Goal: Task Accomplishment & Management: Complete application form

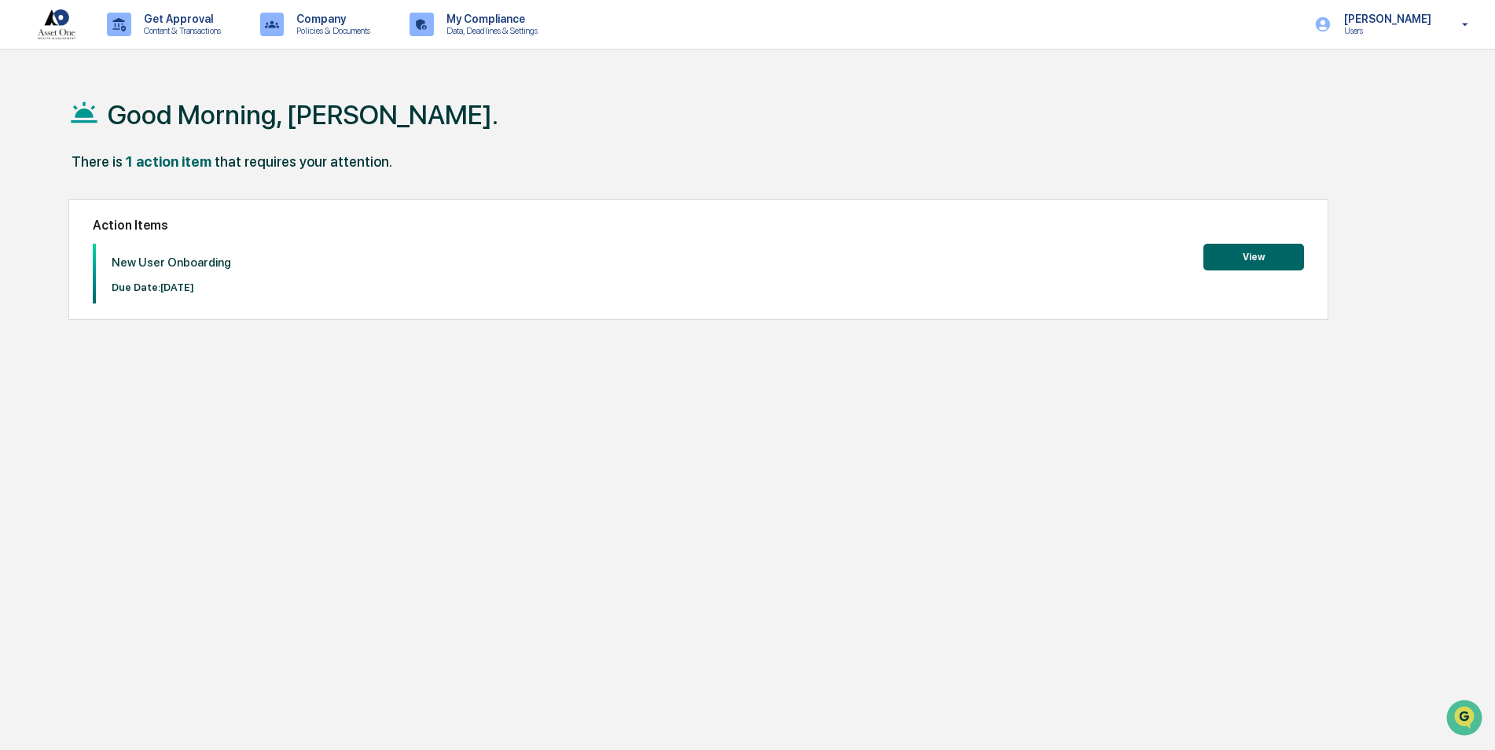
click at [1267, 254] on button "View" at bounding box center [1253, 257] width 101 height 27
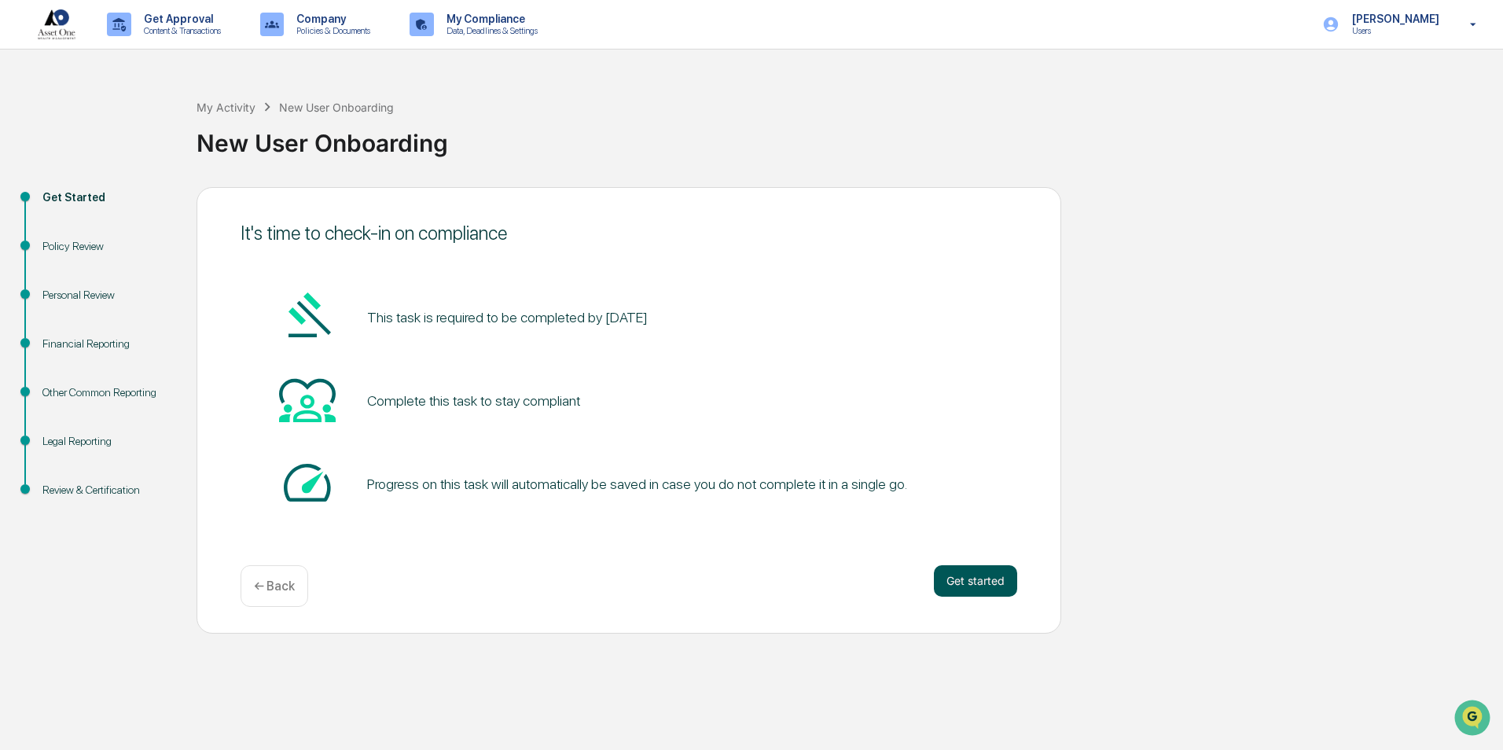
click at [987, 581] on button "Get started" at bounding box center [975, 580] width 83 height 31
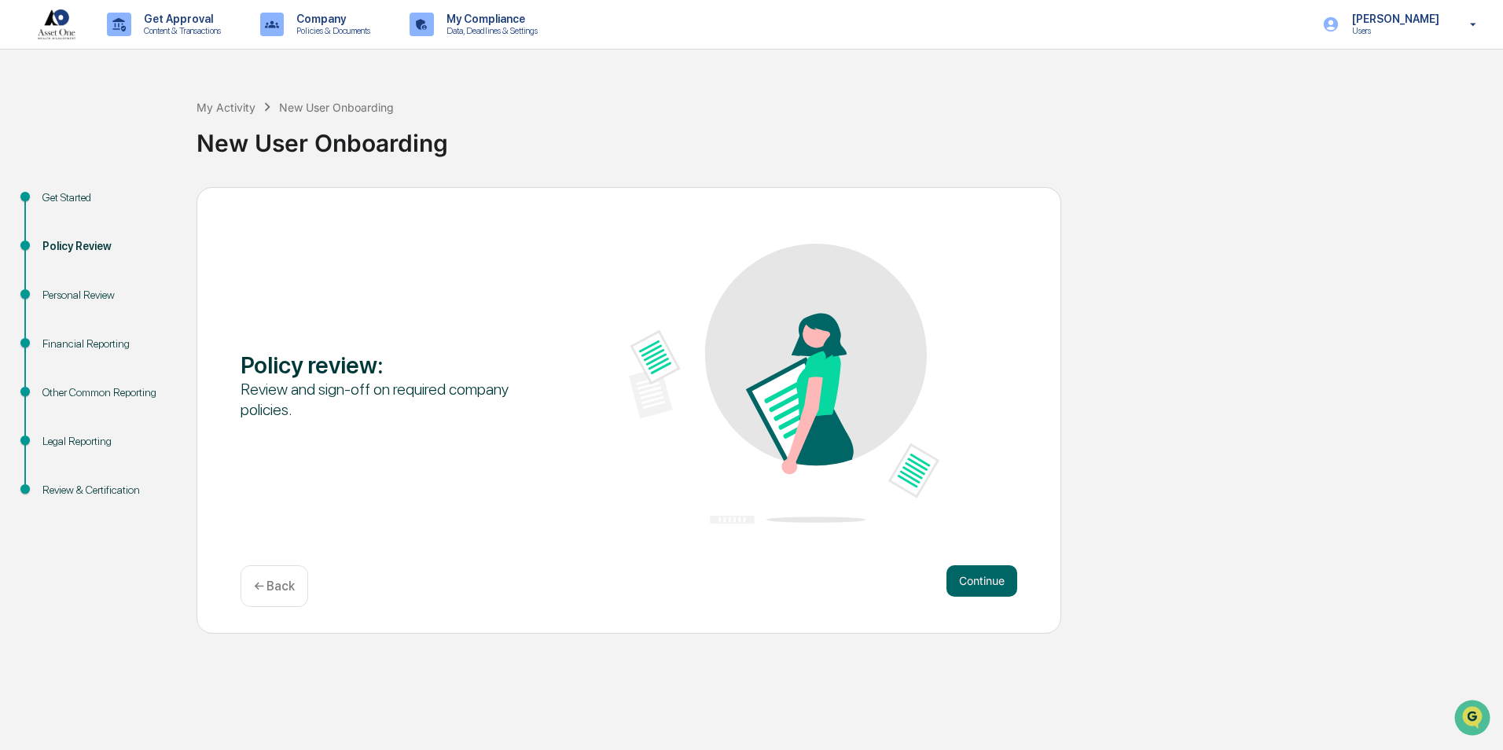
click at [987, 581] on button "Continue" at bounding box center [981, 580] width 71 height 31
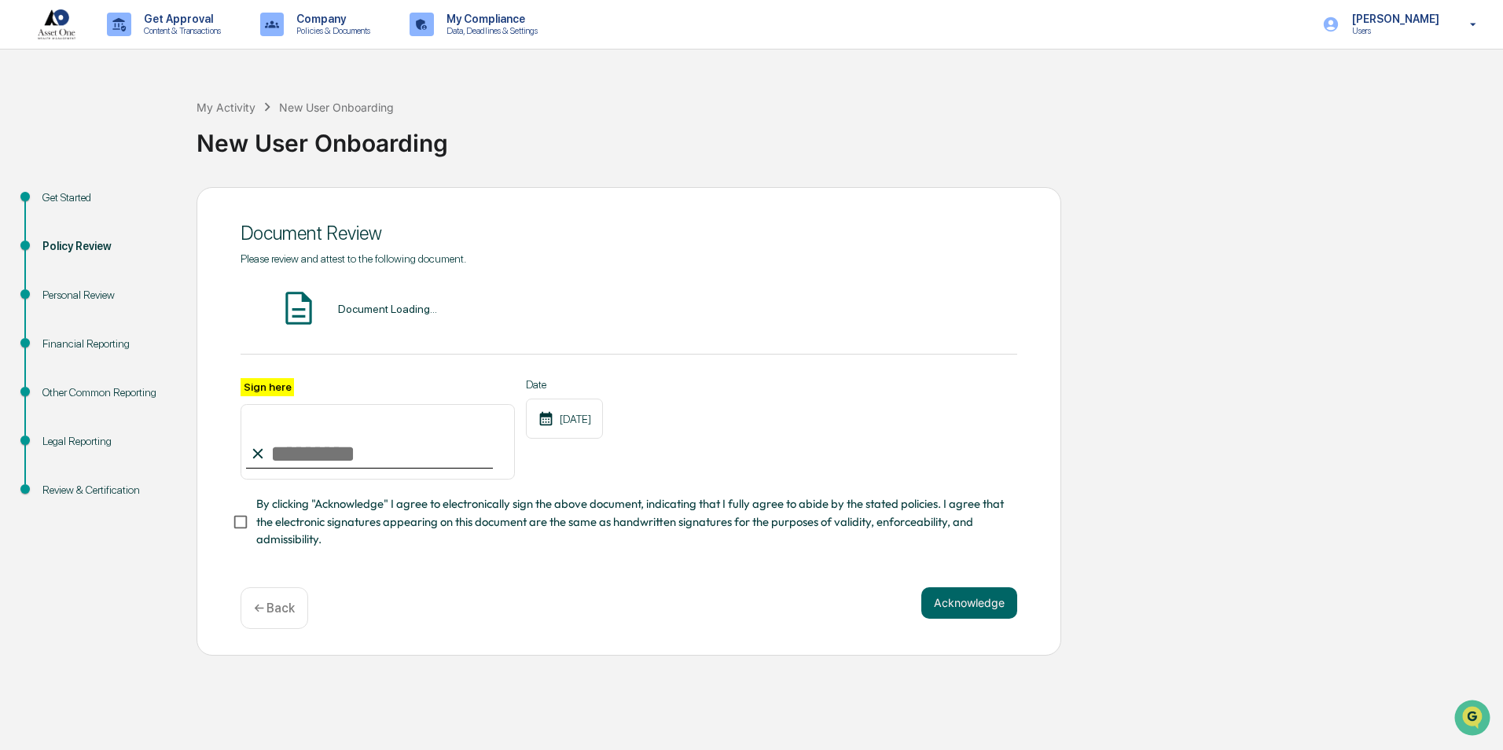
click at [336, 454] on input "Sign here" at bounding box center [377, 441] width 274 height 75
type input "**********"
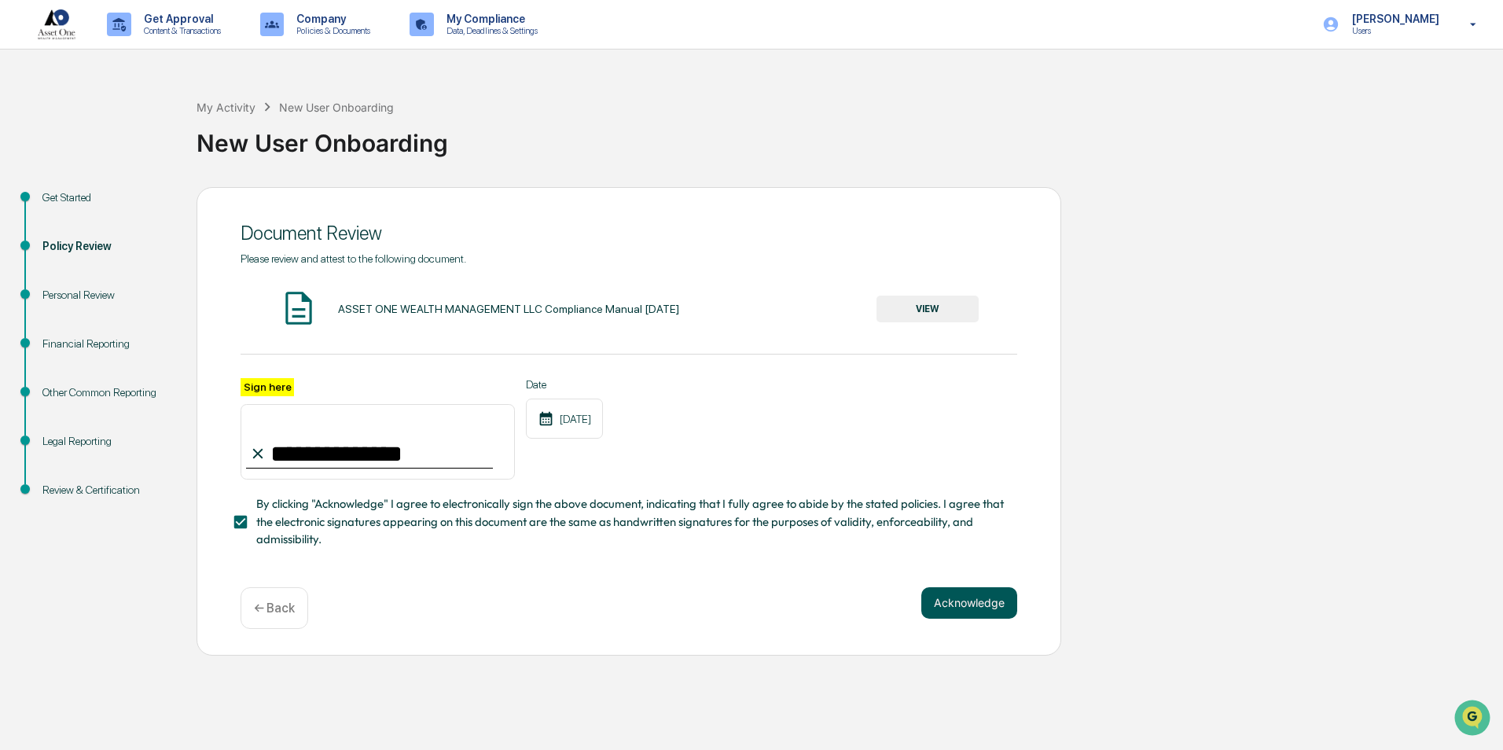
click at [966, 607] on button "Acknowledge" at bounding box center [969, 602] width 96 height 31
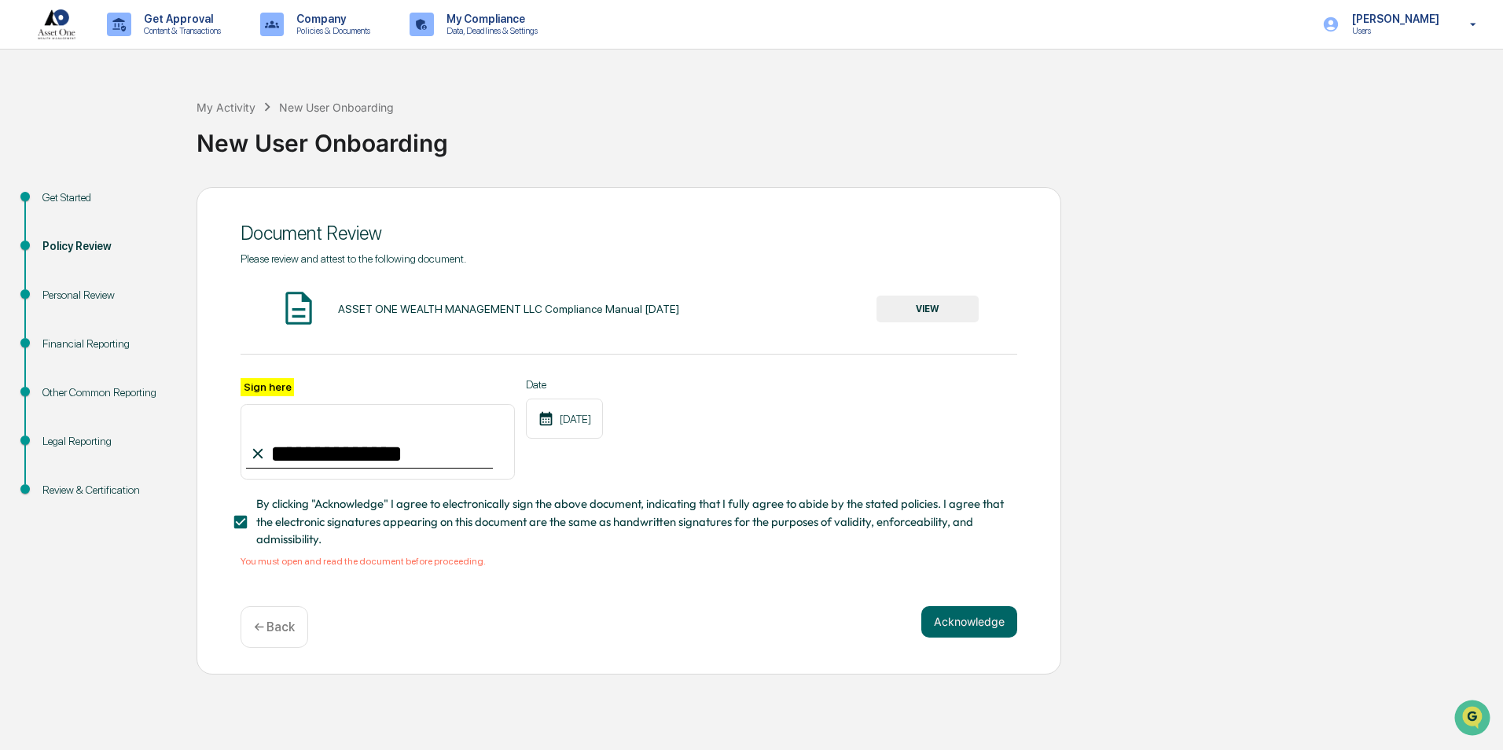
click at [441, 299] on div "ASSET ONE WEALTH MANAGEMENT LLC Compliance Manual [DATE] VIEW" at bounding box center [628, 309] width 776 height 42
click at [918, 307] on button "VIEW" at bounding box center [927, 308] width 102 height 27
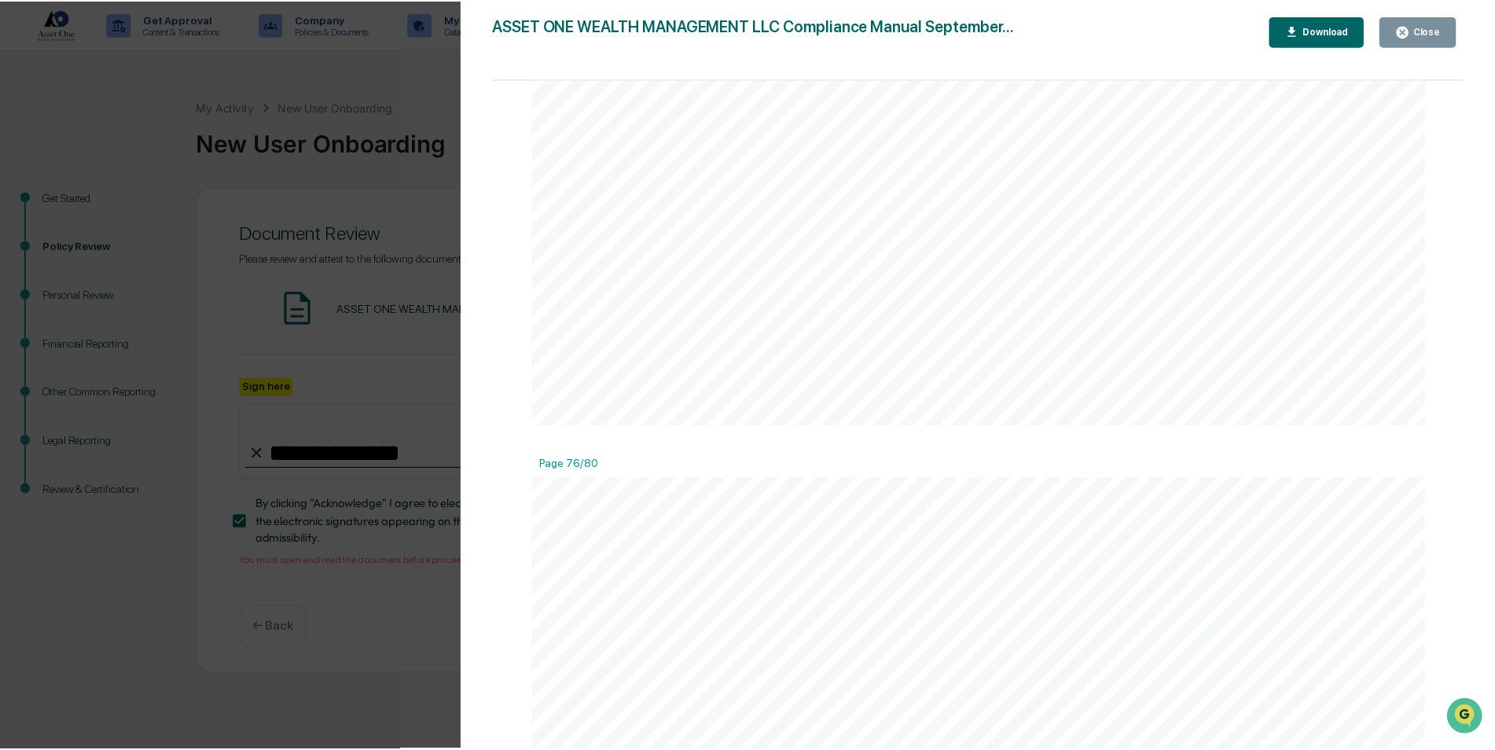
scroll to position [96387, 0]
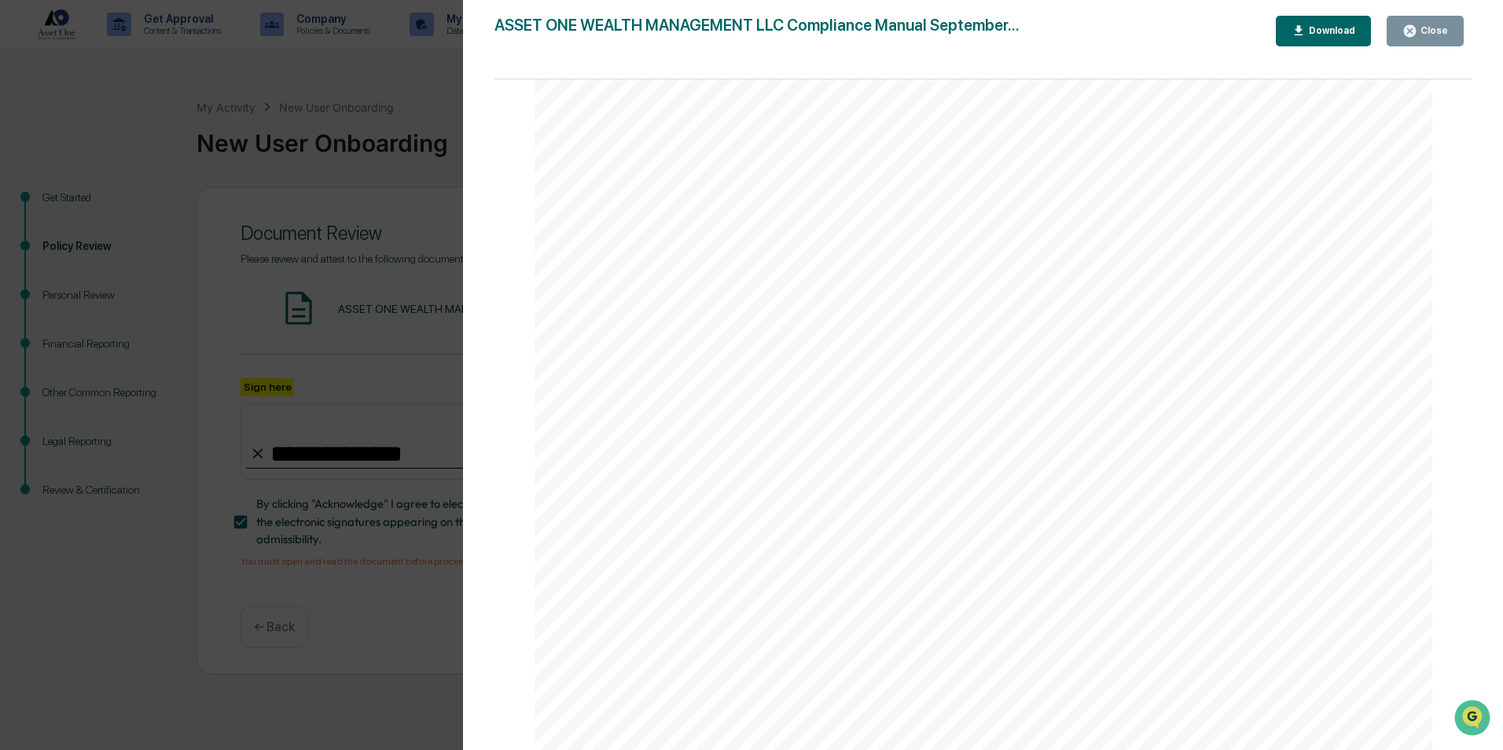
click at [1444, 25] on div "Close" at bounding box center [1432, 30] width 31 height 11
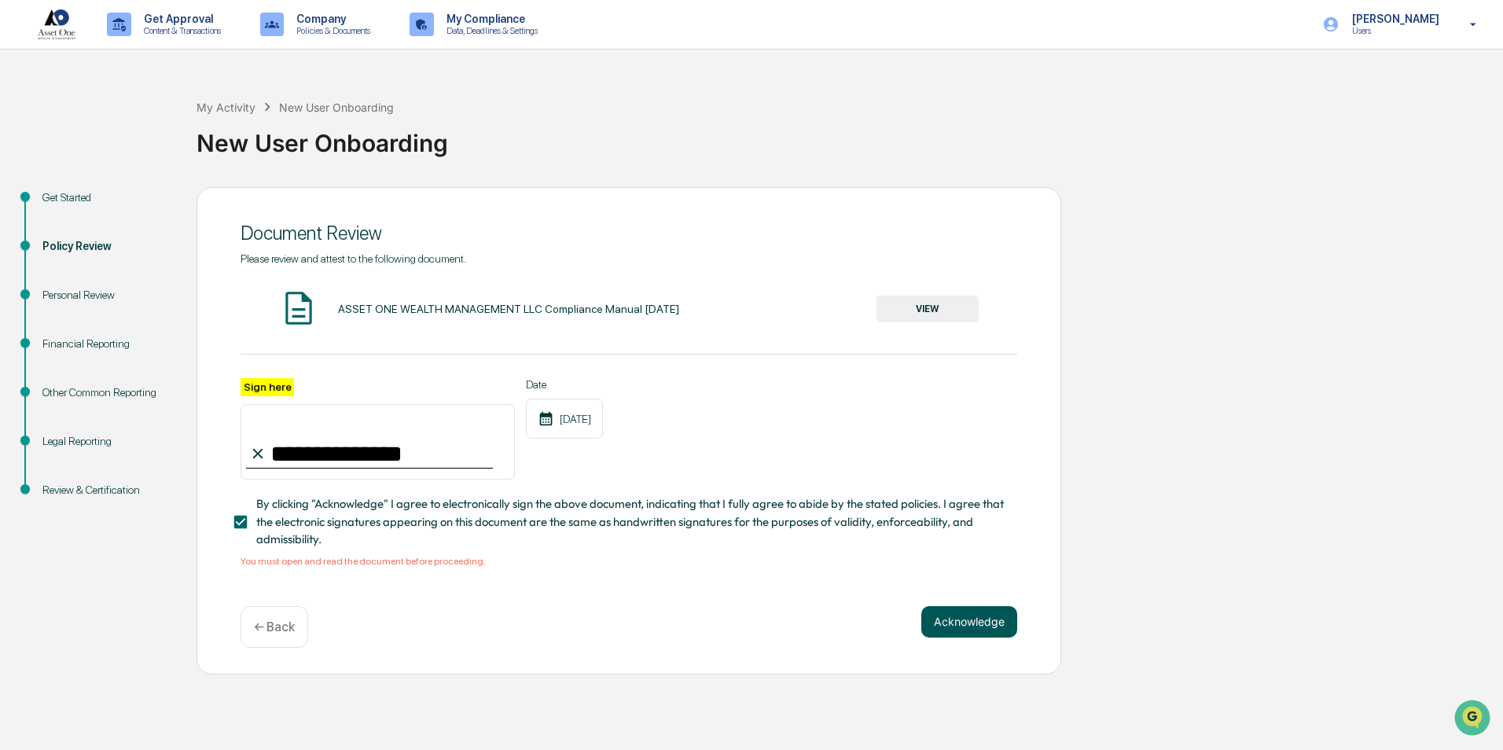
click at [953, 617] on button "Acknowledge" at bounding box center [969, 621] width 96 height 31
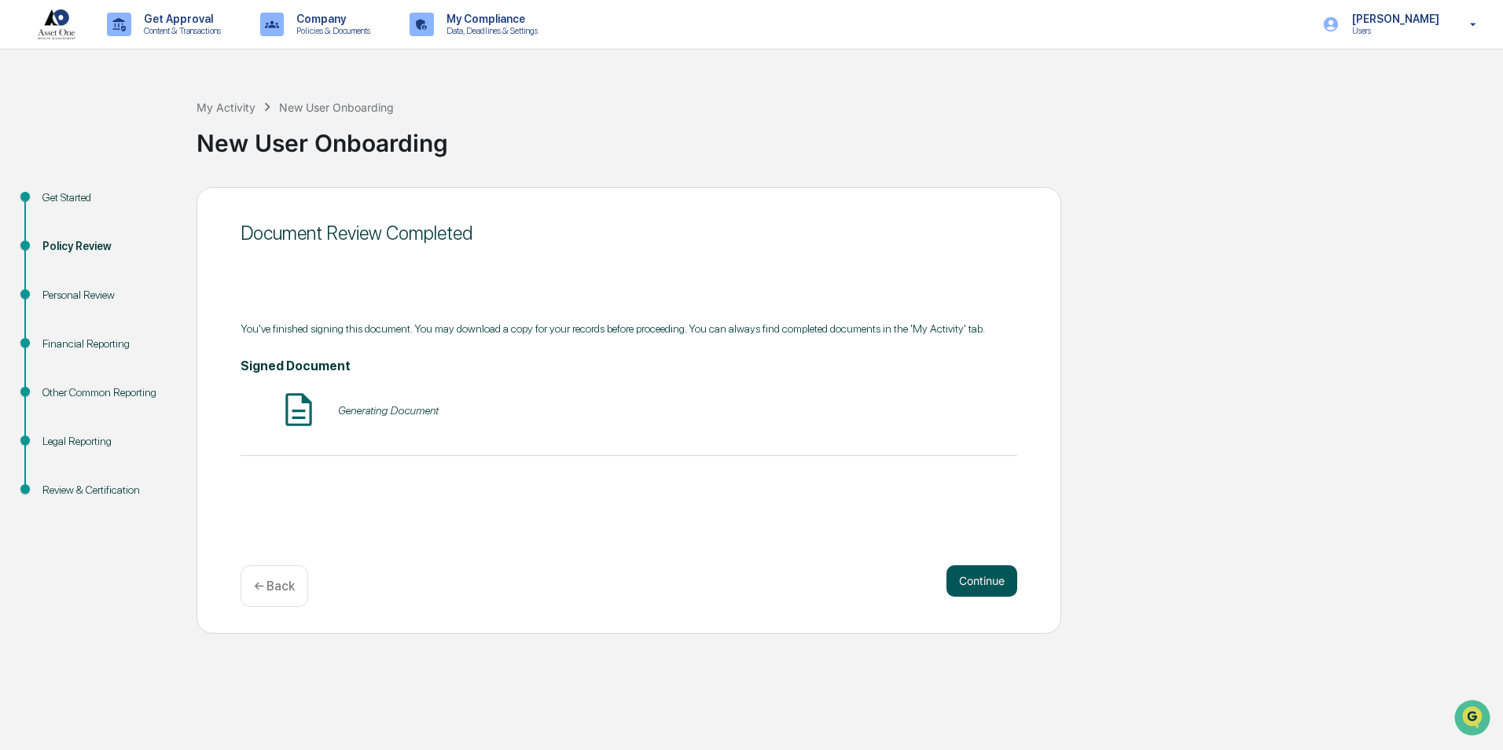
click at [978, 573] on button "Continue" at bounding box center [981, 580] width 71 height 31
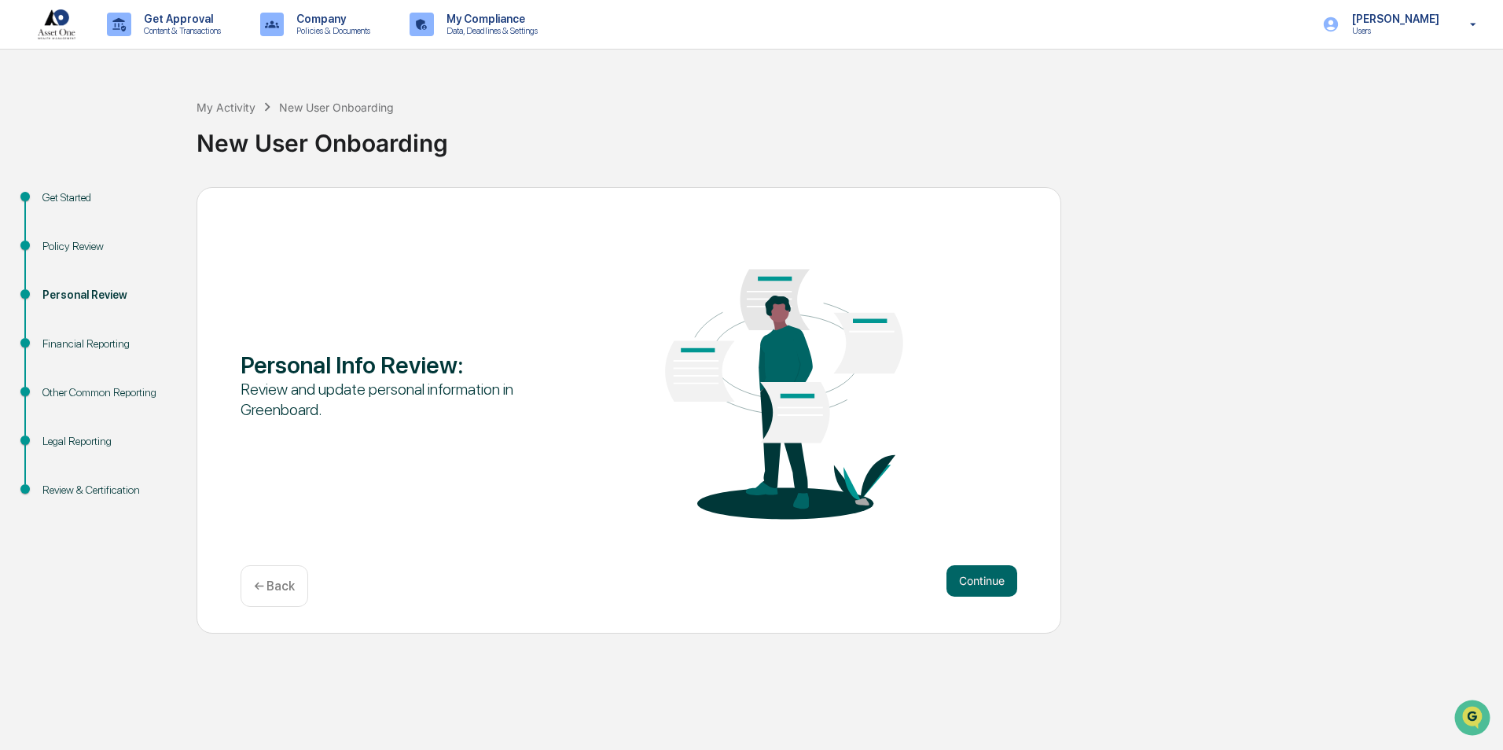
click at [978, 573] on button "Continue" at bounding box center [981, 580] width 71 height 31
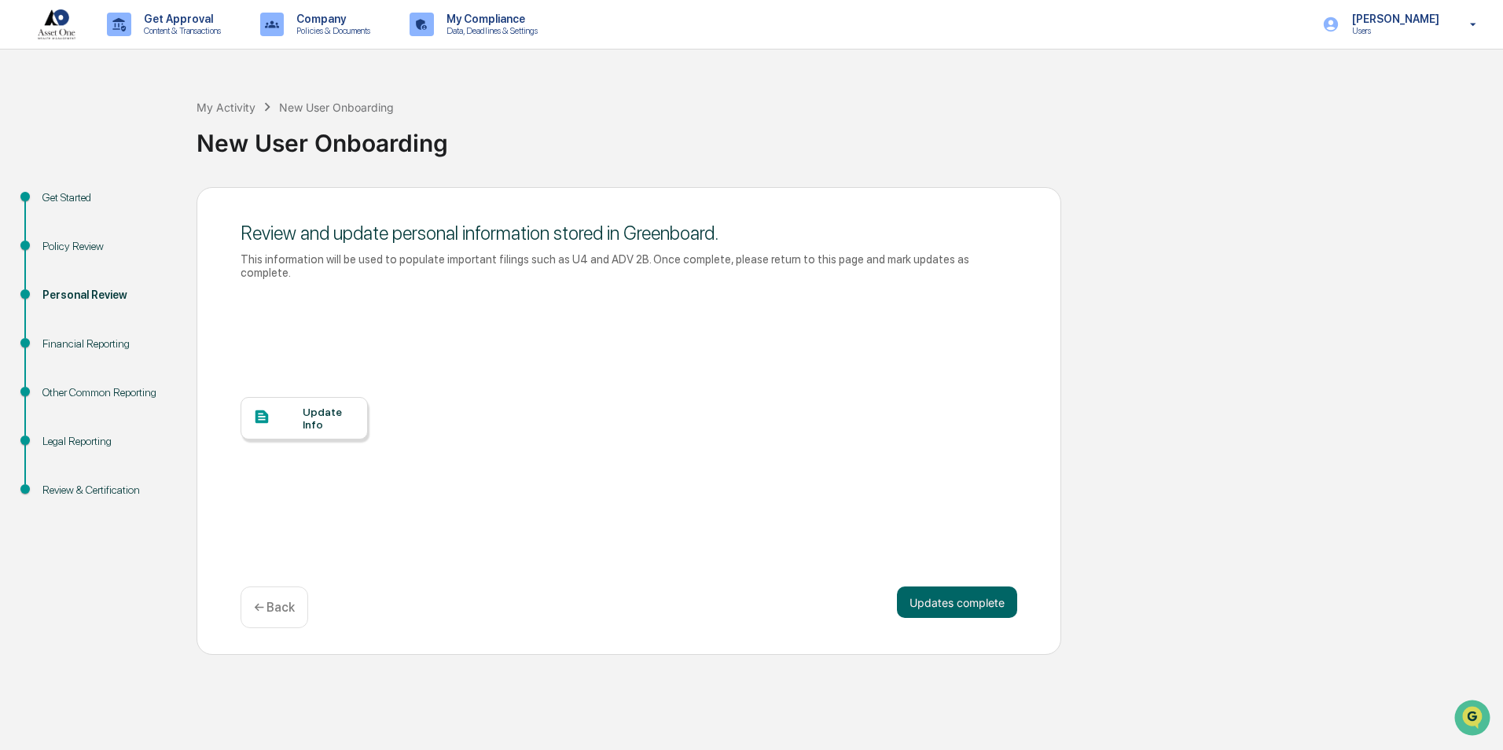
click at [334, 410] on div "Update Info" at bounding box center [329, 418] width 53 height 25
click at [982, 591] on button "Updates complete" at bounding box center [957, 601] width 120 height 31
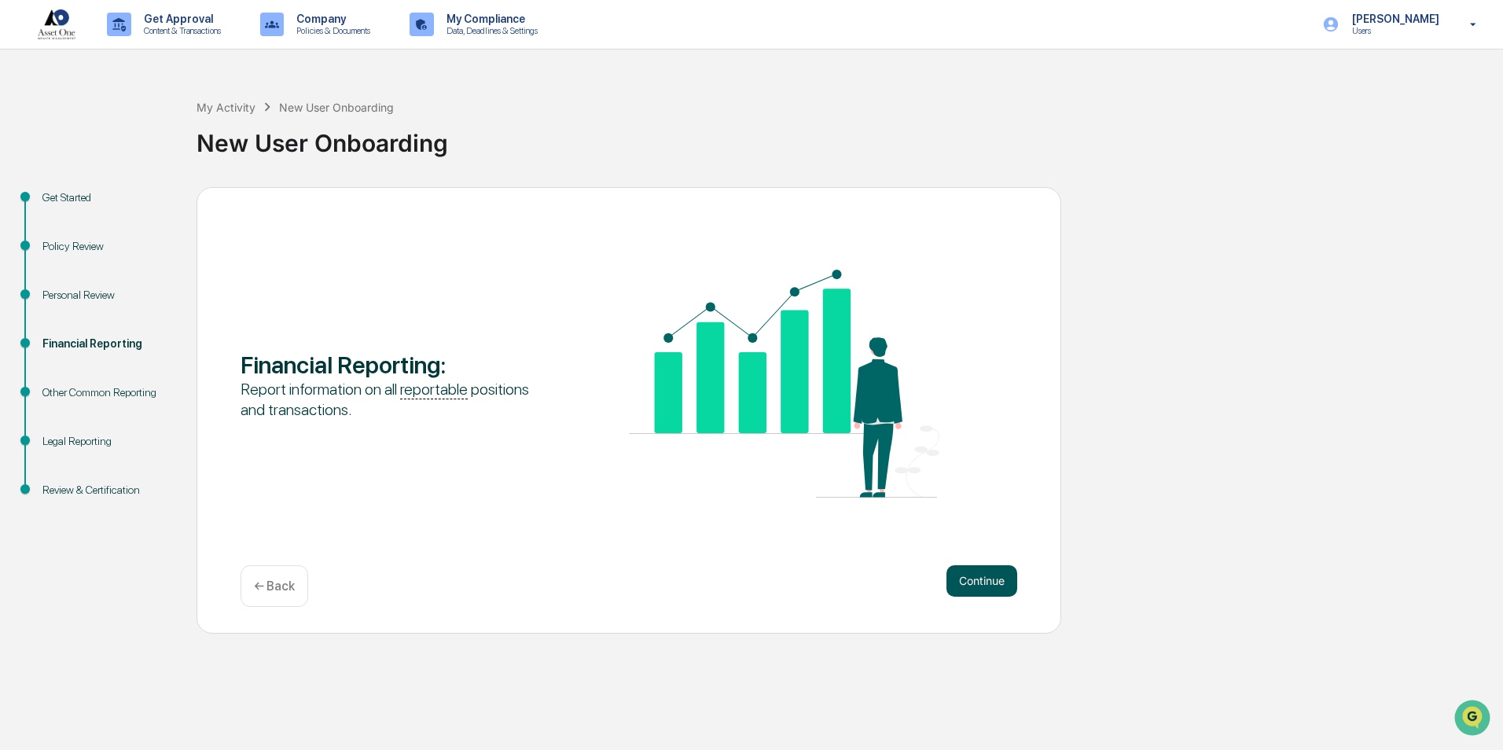
click at [987, 577] on button "Continue" at bounding box center [981, 580] width 71 height 31
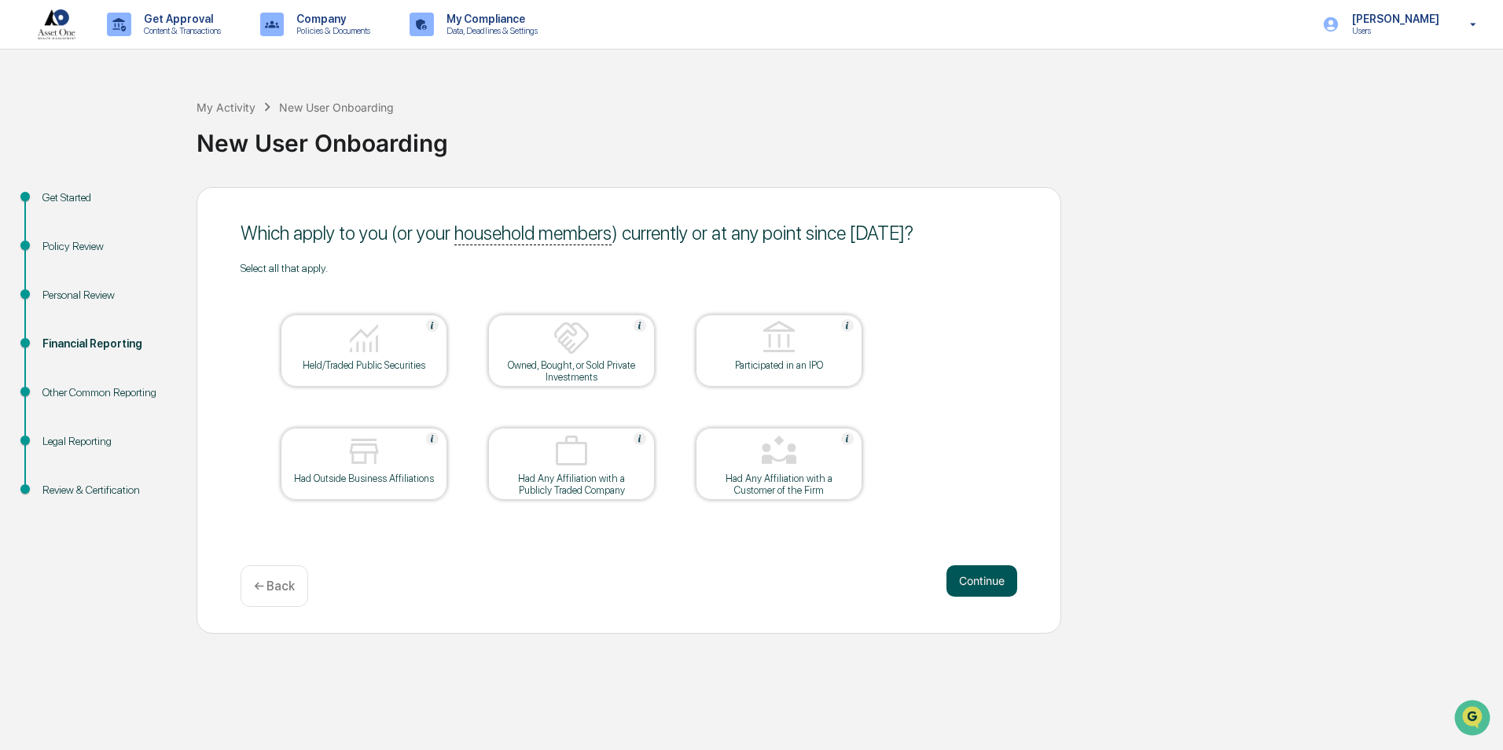
click at [979, 578] on button "Continue" at bounding box center [981, 580] width 71 height 31
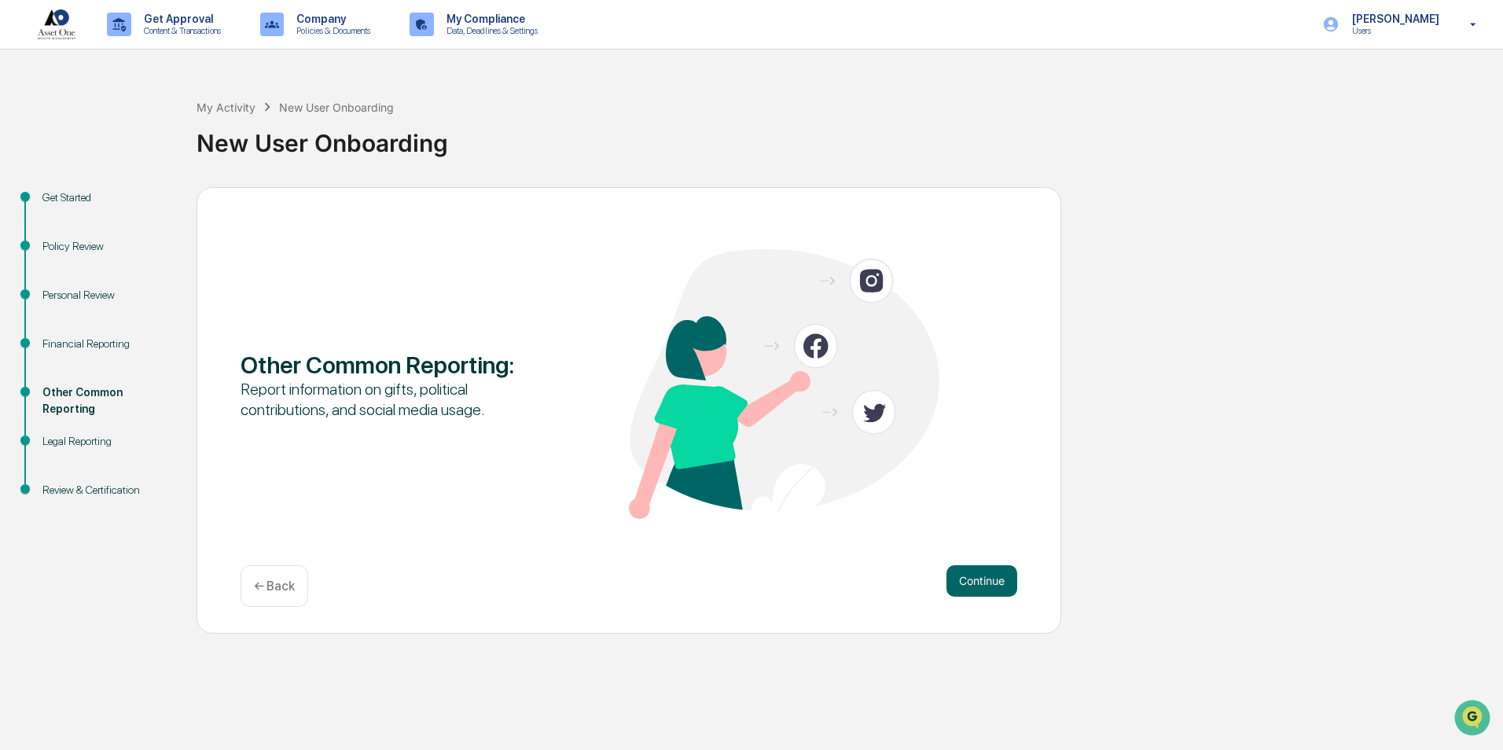
click at [979, 578] on button "Continue" at bounding box center [981, 580] width 71 height 31
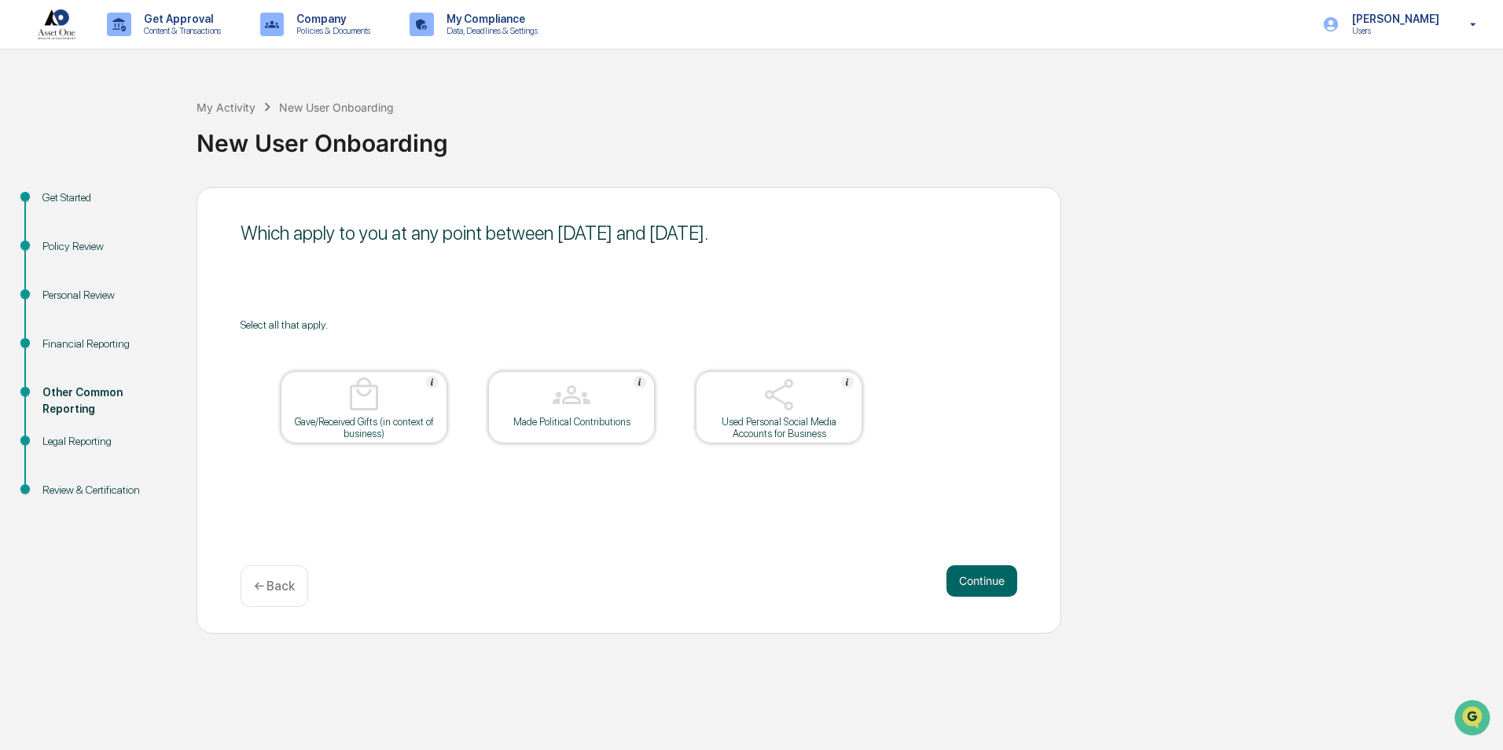
click at [979, 578] on button "Continue" at bounding box center [981, 580] width 71 height 31
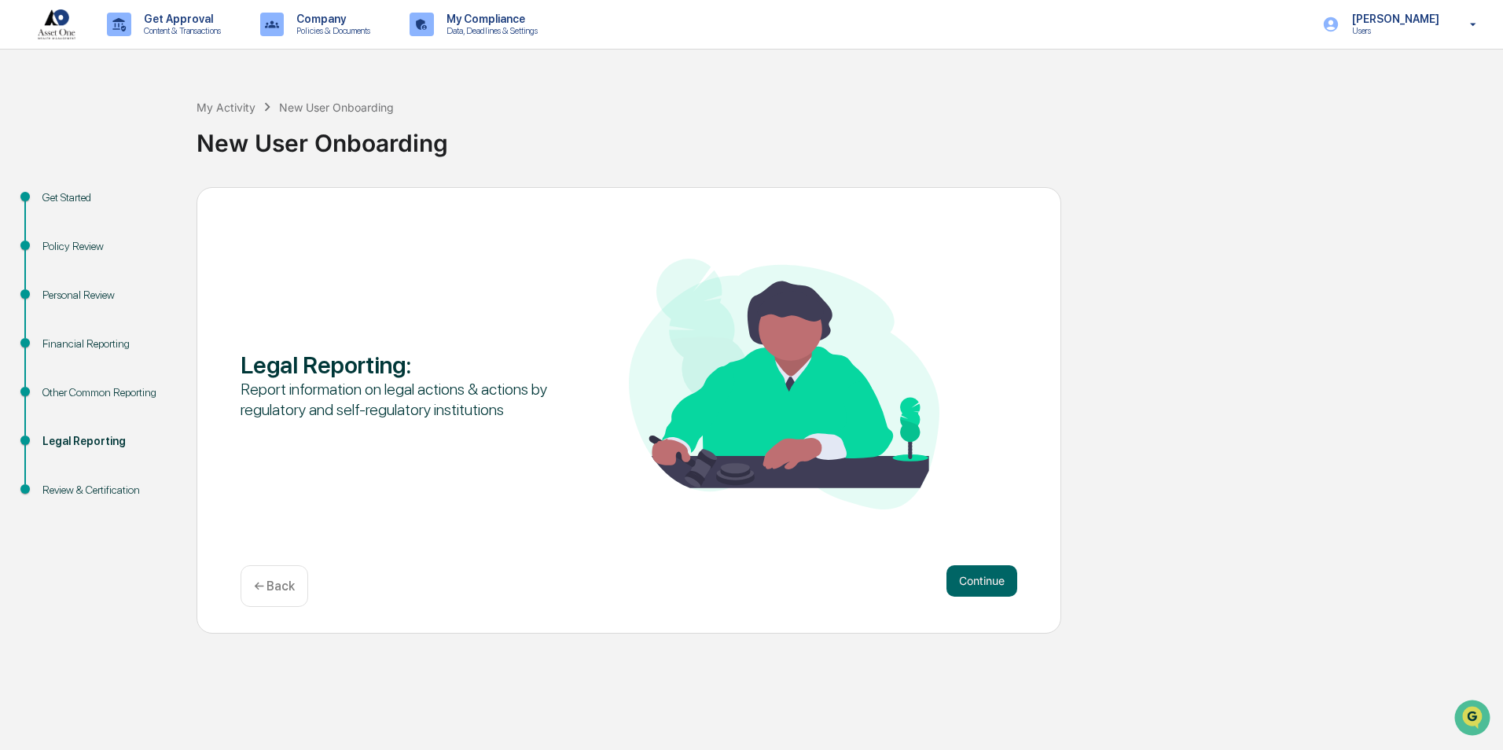
click at [979, 578] on button "Continue" at bounding box center [981, 580] width 71 height 31
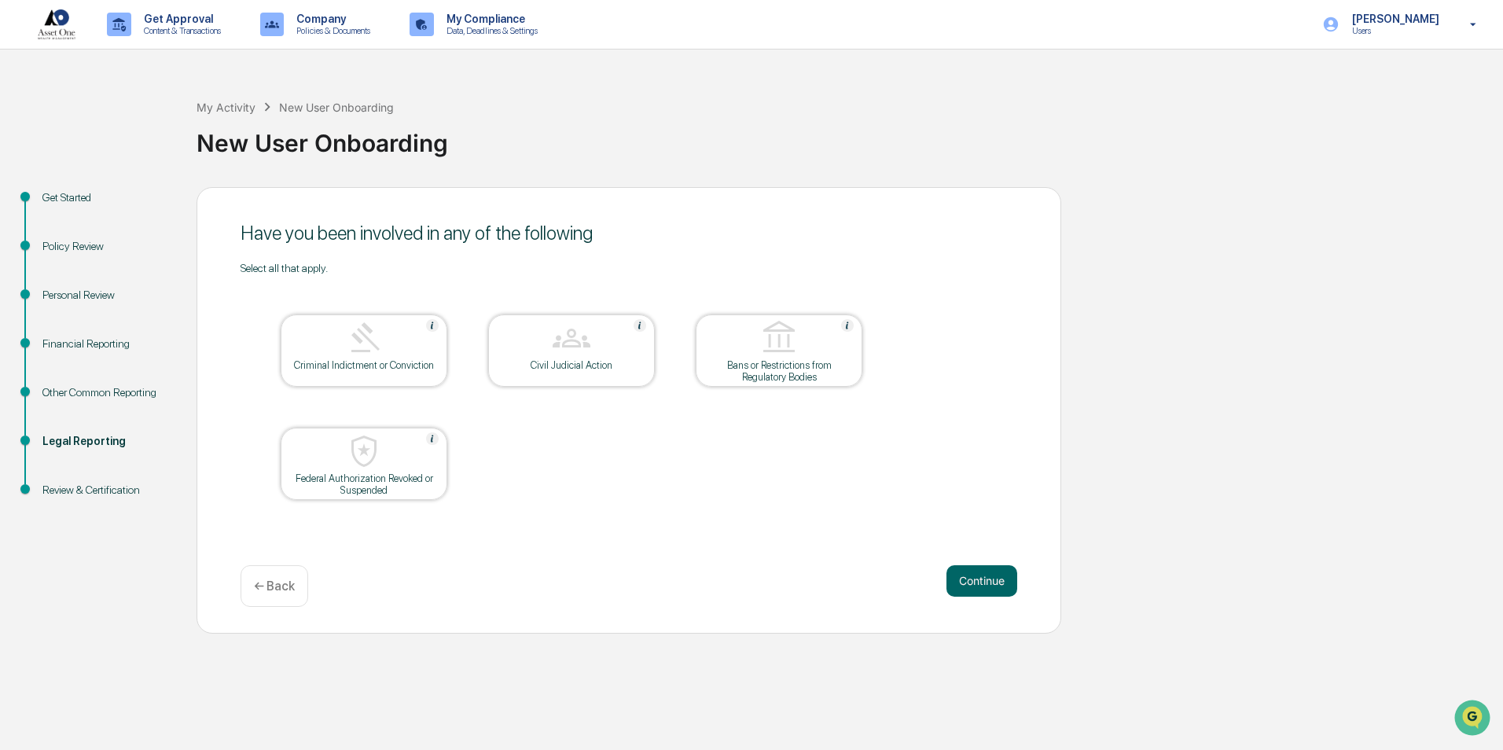
click at [979, 578] on button "Continue" at bounding box center [981, 580] width 71 height 31
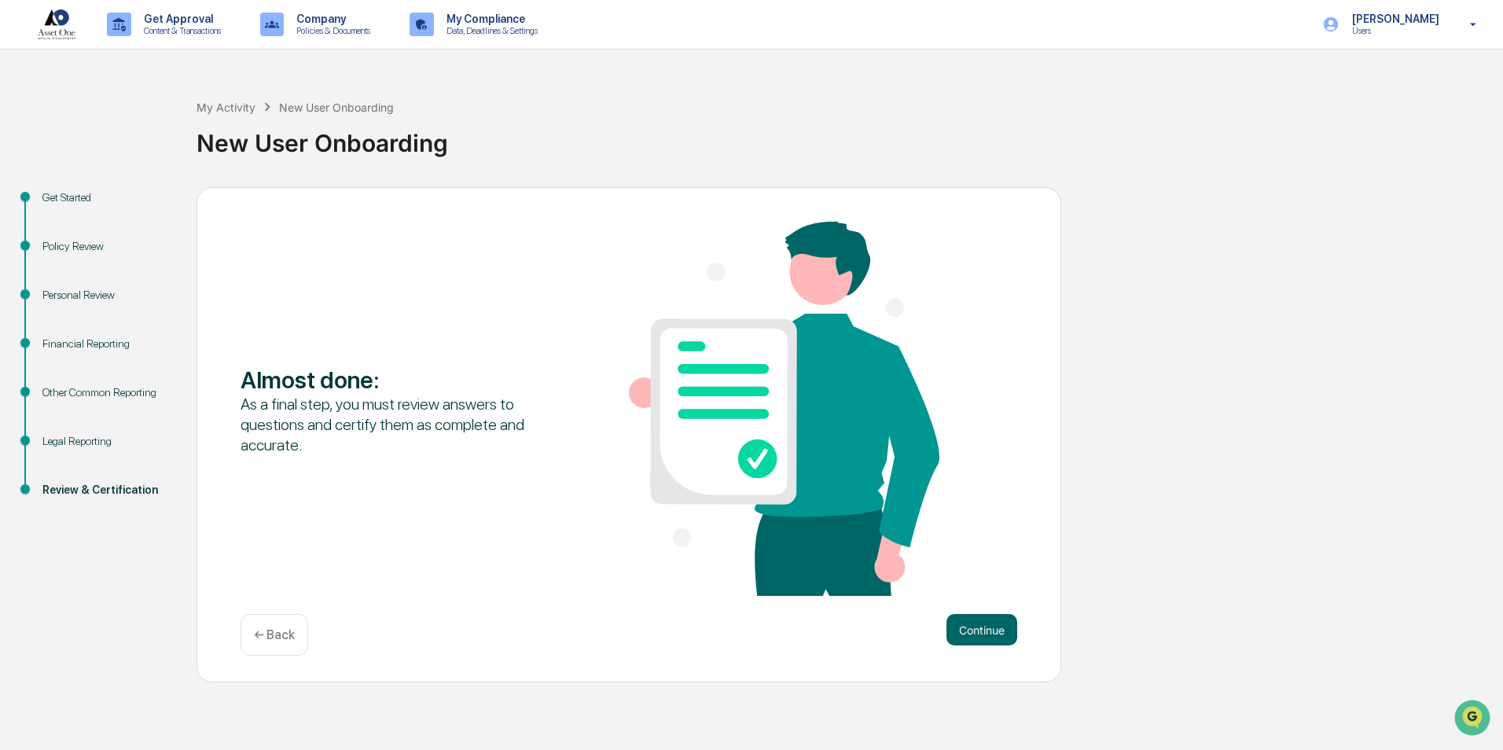
click at [979, 578] on div "Almost done : As a final step, you must review answers to questions and certify…" at bounding box center [628, 410] width 776 height 377
click at [979, 620] on button "Continue" at bounding box center [981, 629] width 71 height 31
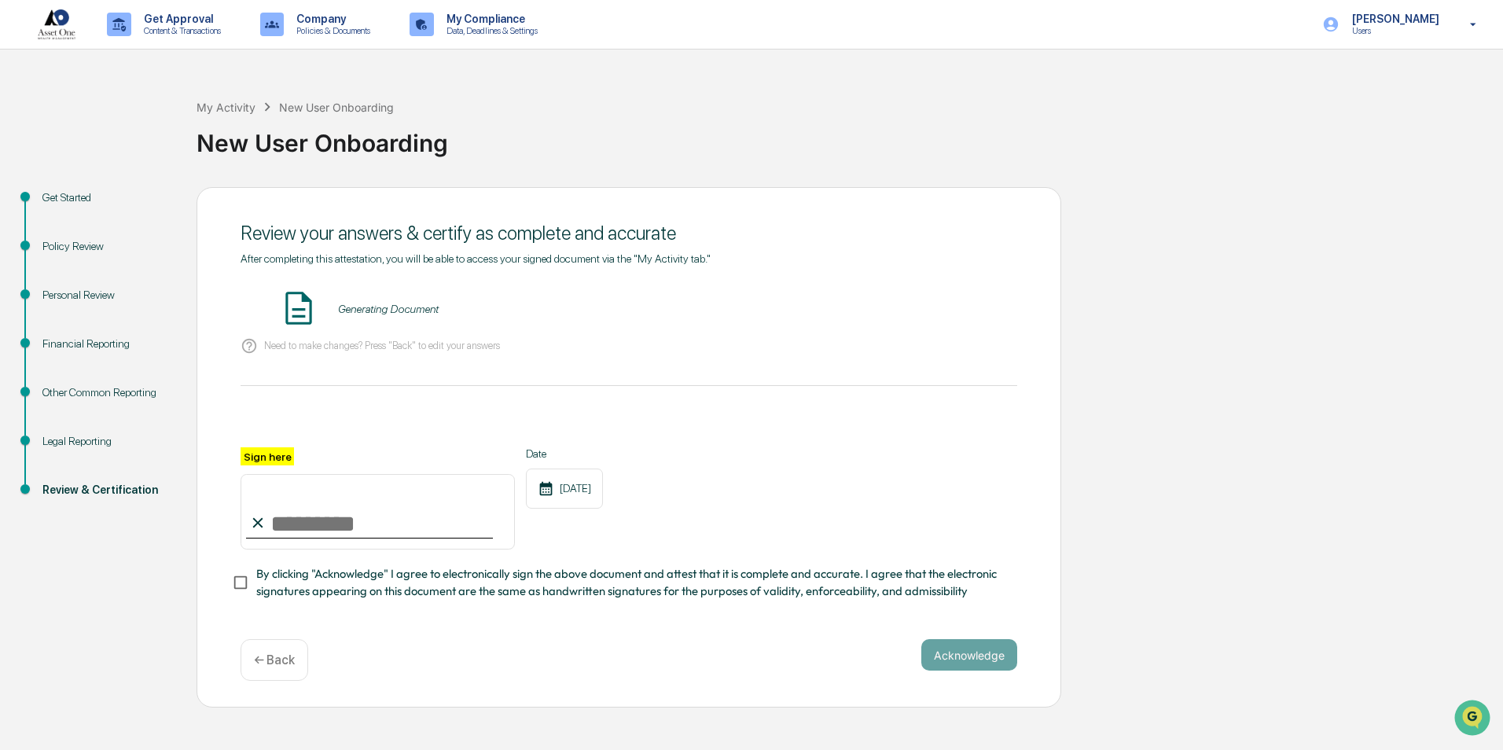
click at [342, 513] on input "Sign here" at bounding box center [377, 511] width 274 height 75
type input "**********"
click at [421, 577] on span "By clicking "Acknowledge" I agree to electronically sign the above document and…" at bounding box center [630, 582] width 748 height 35
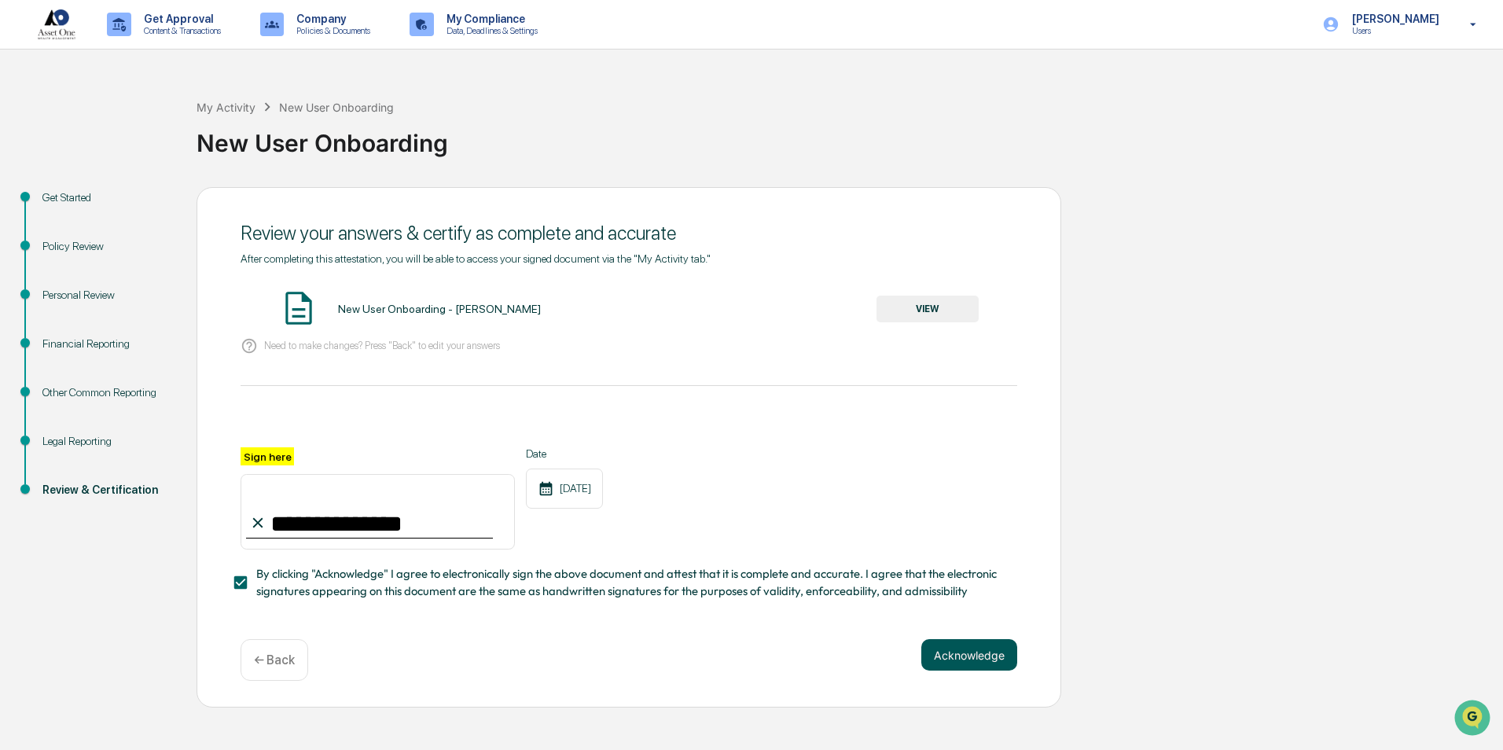
click at [955, 652] on button "Acknowledge" at bounding box center [969, 654] width 96 height 31
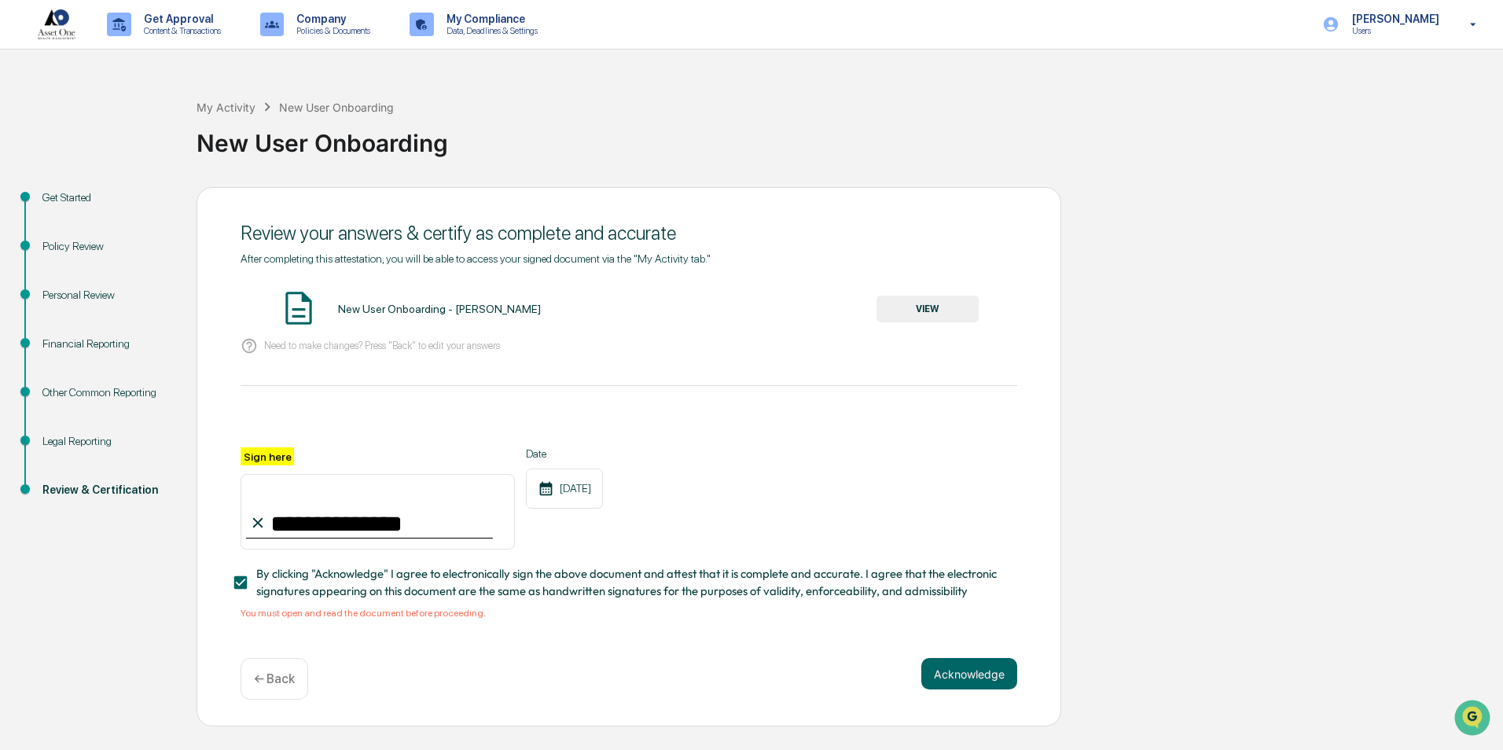
click at [926, 314] on button "VIEW" at bounding box center [927, 308] width 102 height 27
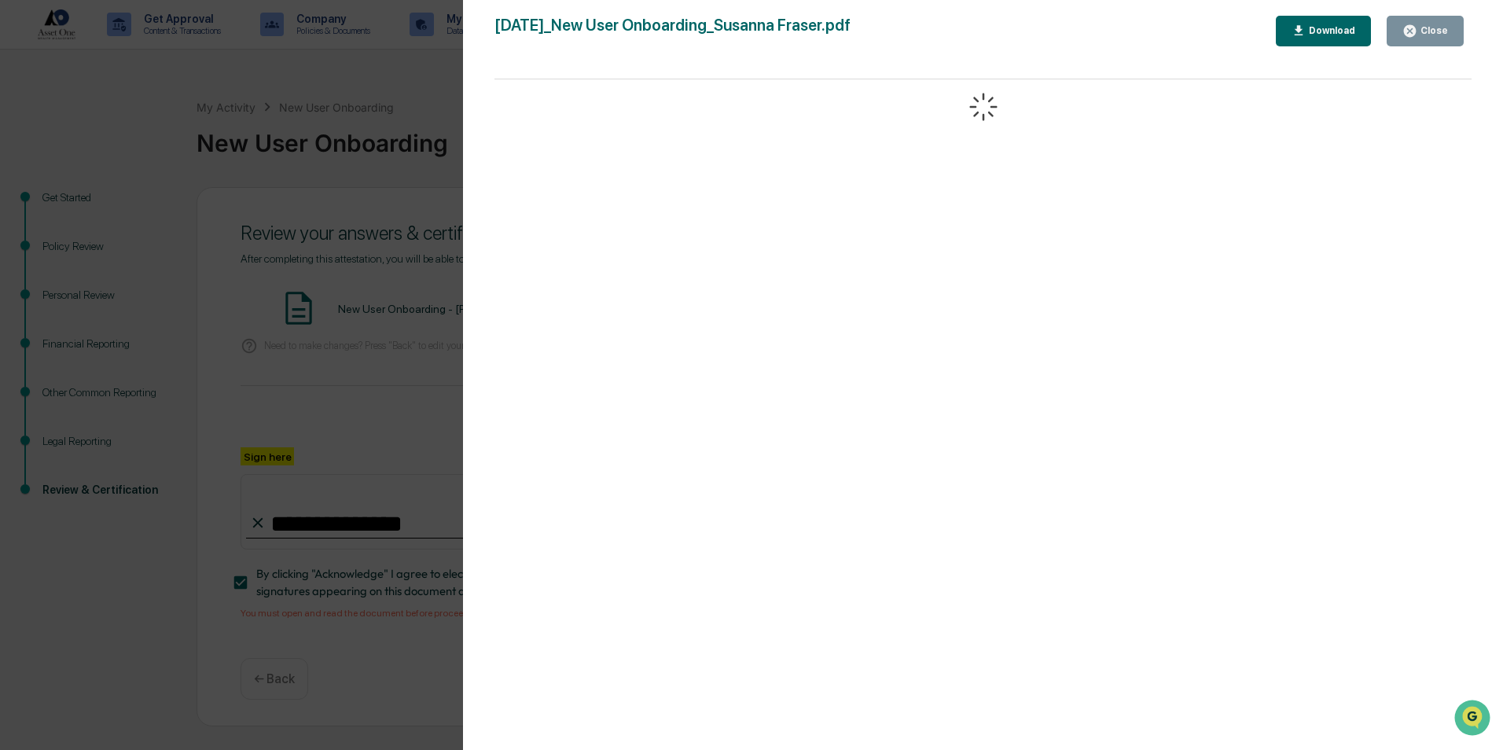
click at [1448, 28] on div "Close" at bounding box center [1432, 30] width 31 height 11
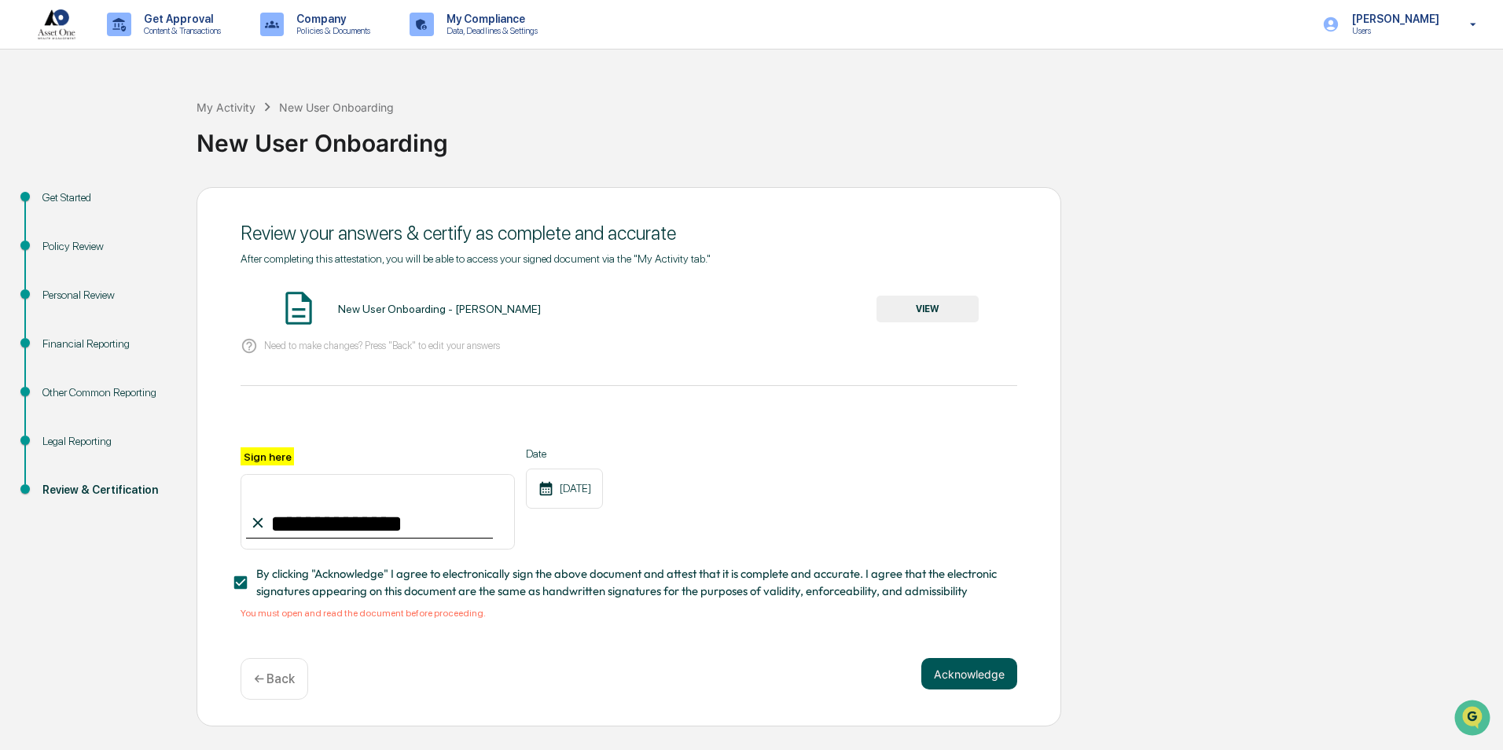
click at [954, 674] on button "Acknowledge" at bounding box center [969, 673] width 96 height 31
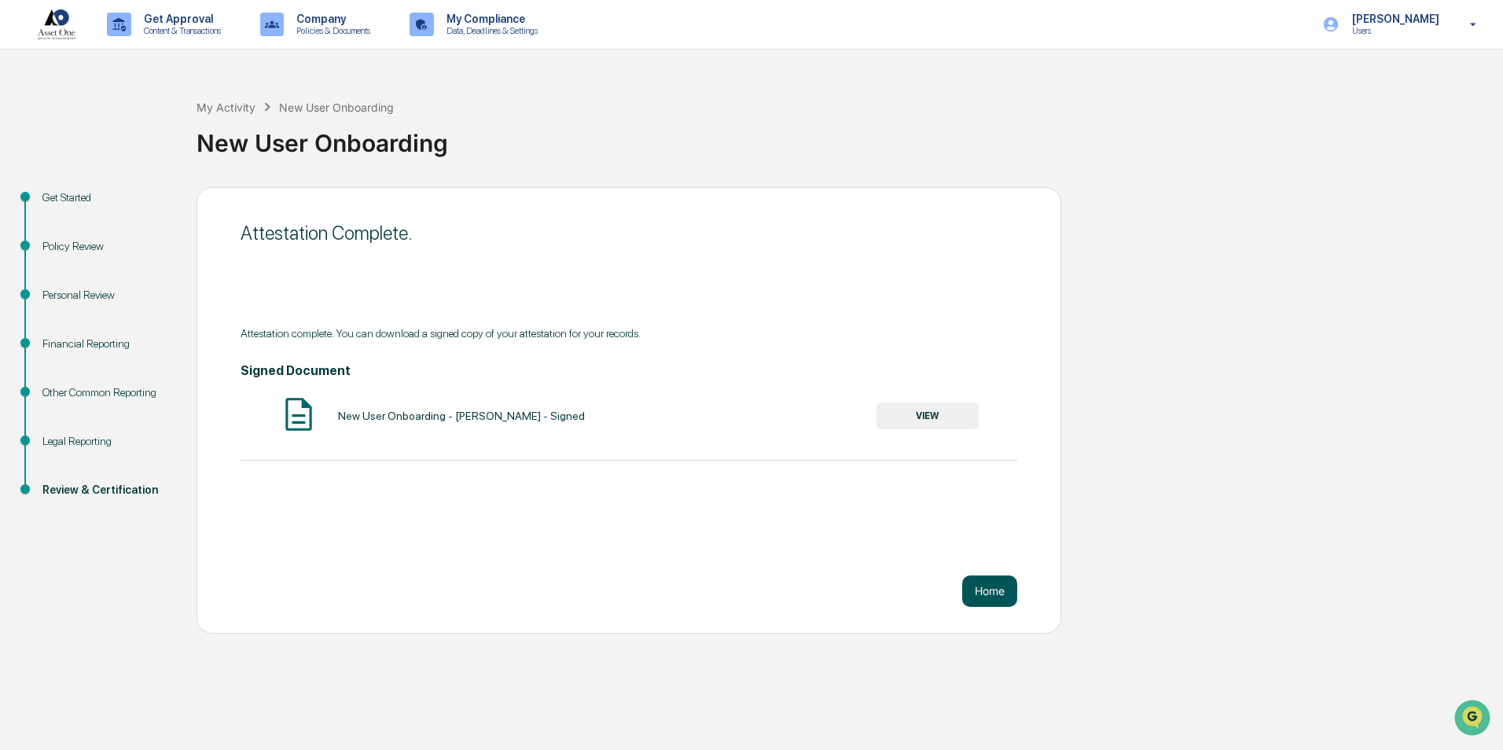
click at [978, 593] on button "Home" at bounding box center [989, 590] width 55 height 31
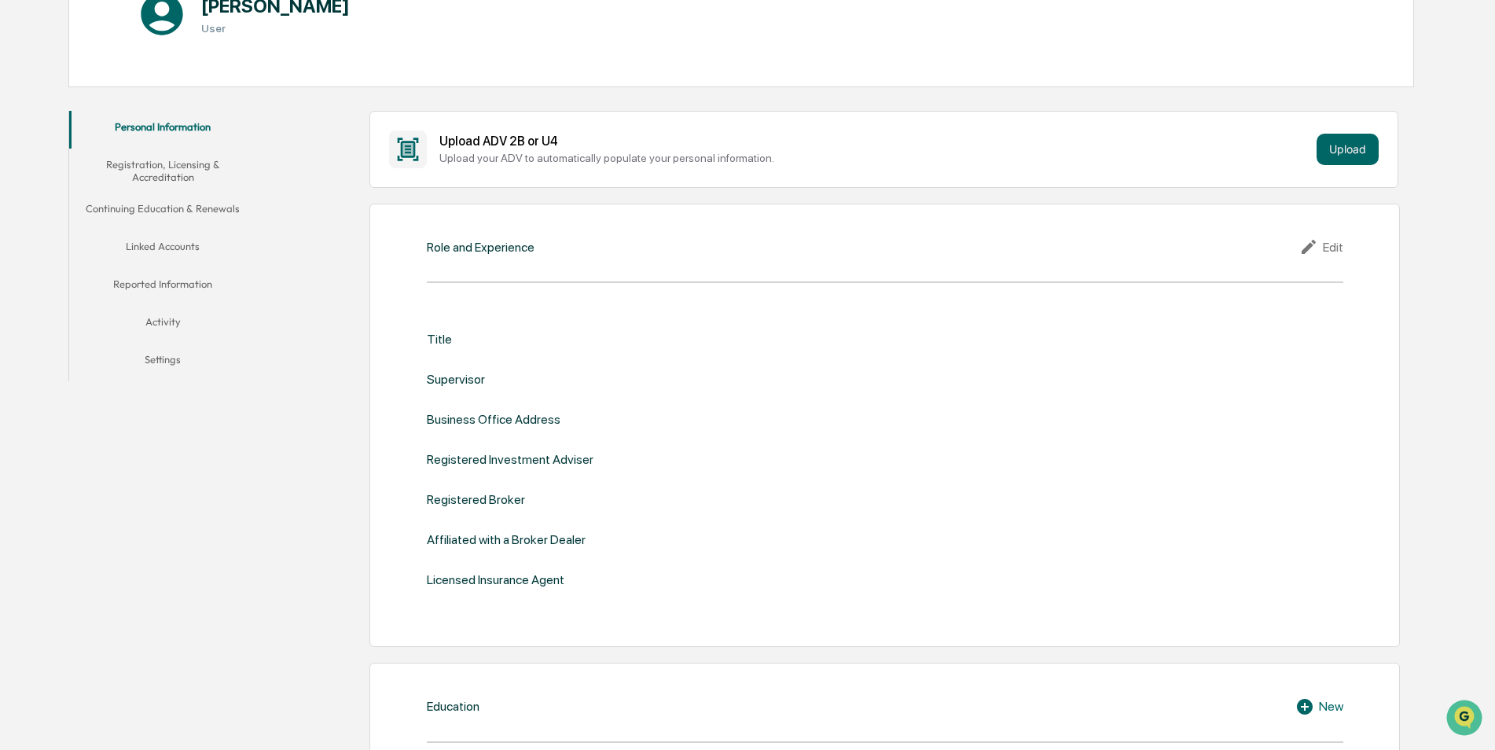
click at [437, 348] on div "Title Supervisor Business Office Address Registered Investment Adviser Register…" at bounding box center [885, 459] width 916 height 255
click at [449, 333] on div "Title" at bounding box center [885, 339] width 916 height 15
click at [1325, 242] on div "Edit" at bounding box center [1321, 246] width 44 height 19
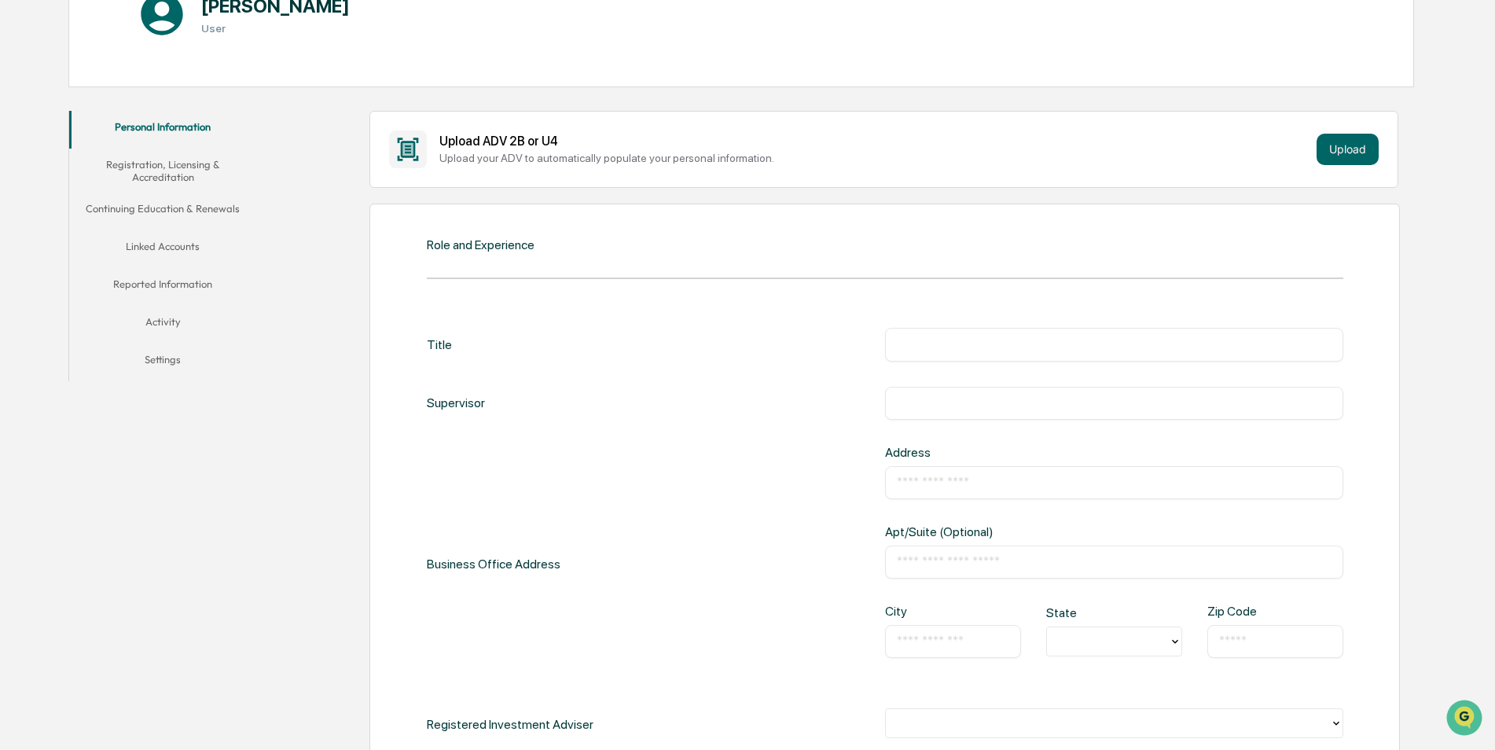
scroll to position [291, 0]
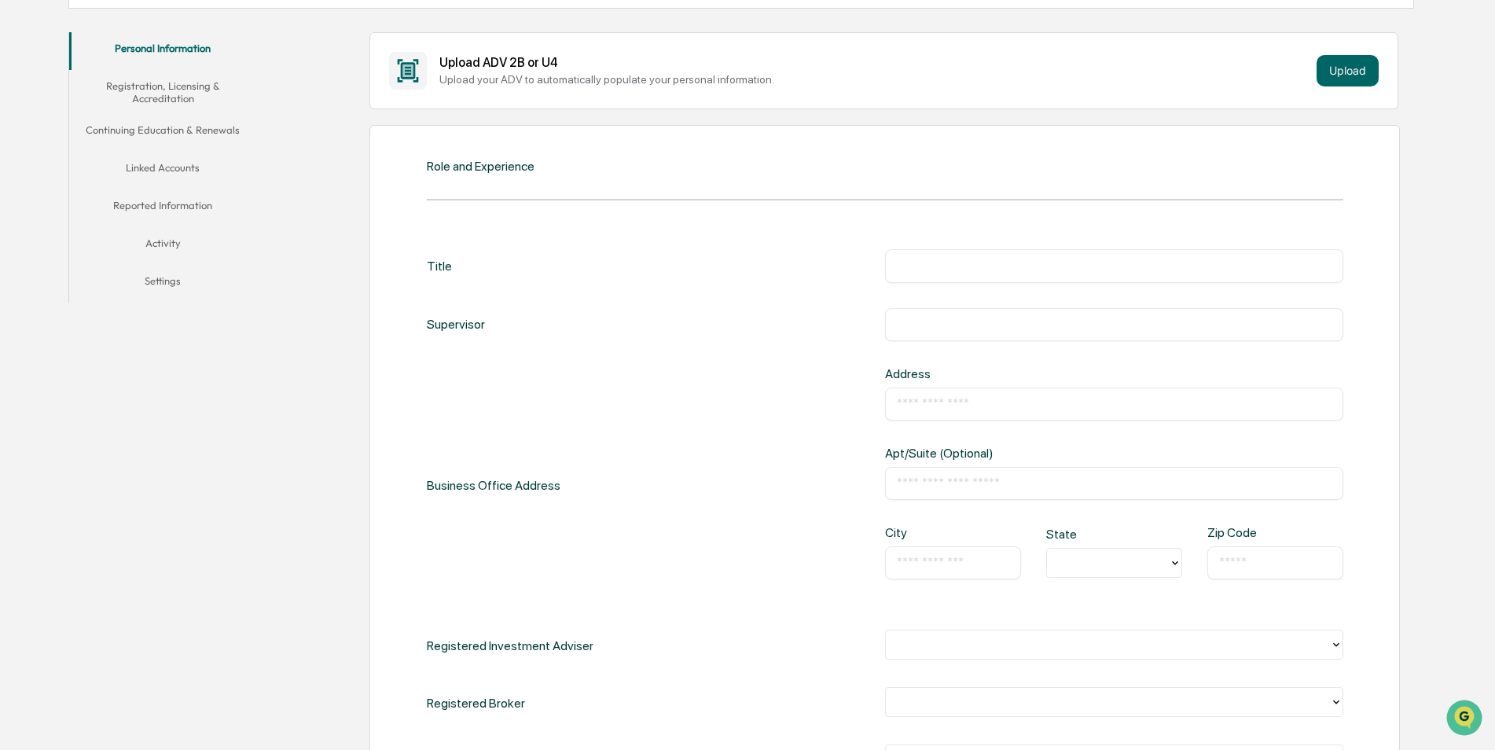
click at [462, 279] on div "Title ​" at bounding box center [885, 265] width 916 height 33
click at [442, 266] on div "Title" at bounding box center [439, 265] width 25 height 33
click at [468, 266] on div "Title ​" at bounding box center [885, 265] width 916 height 33
click at [461, 325] on div "Supervisor" at bounding box center [456, 324] width 58 height 33
click at [937, 249] on div "​" at bounding box center [1114, 265] width 458 height 33
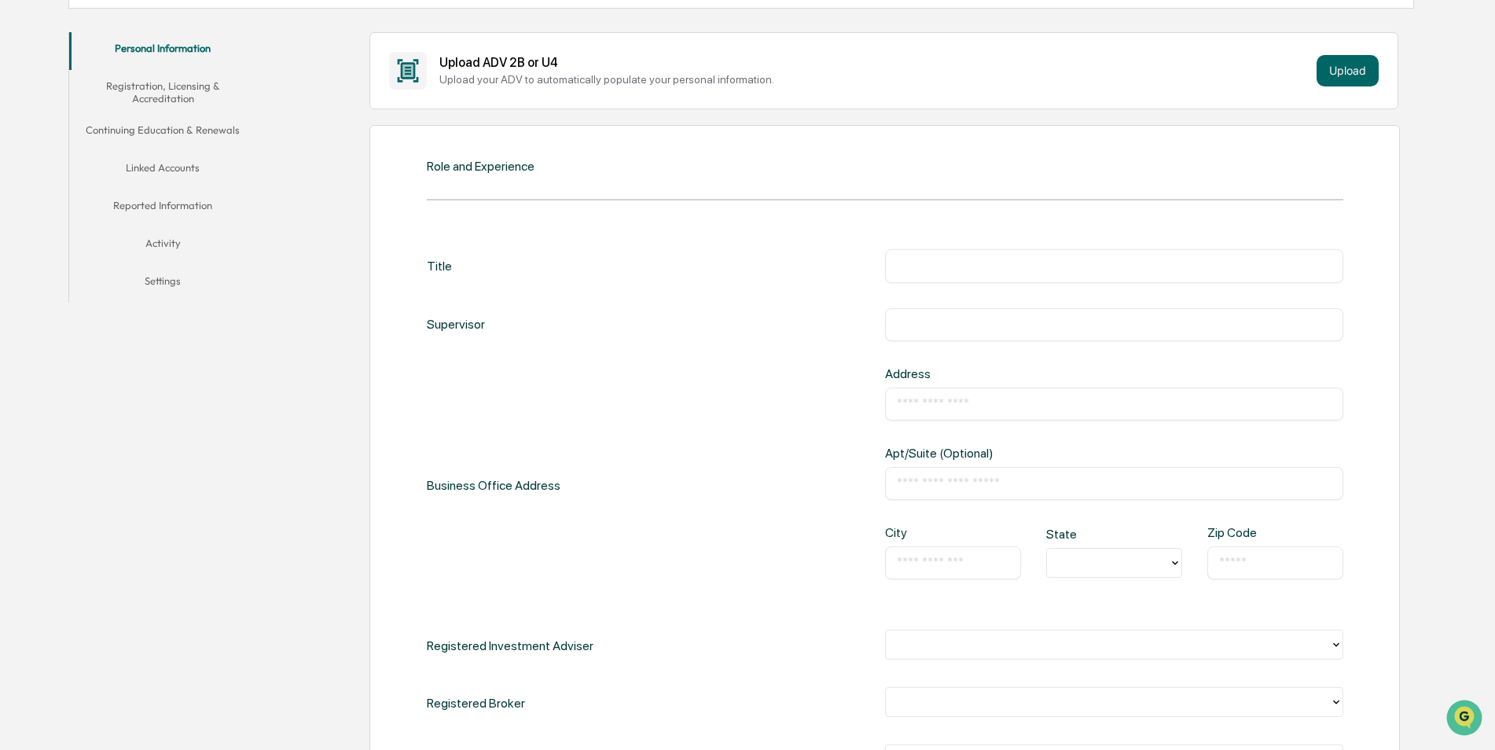
click at [935, 260] on input "text" at bounding box center [1114, 266] width 435 height 16
type input "**********"
type input "*"
type input "**********"
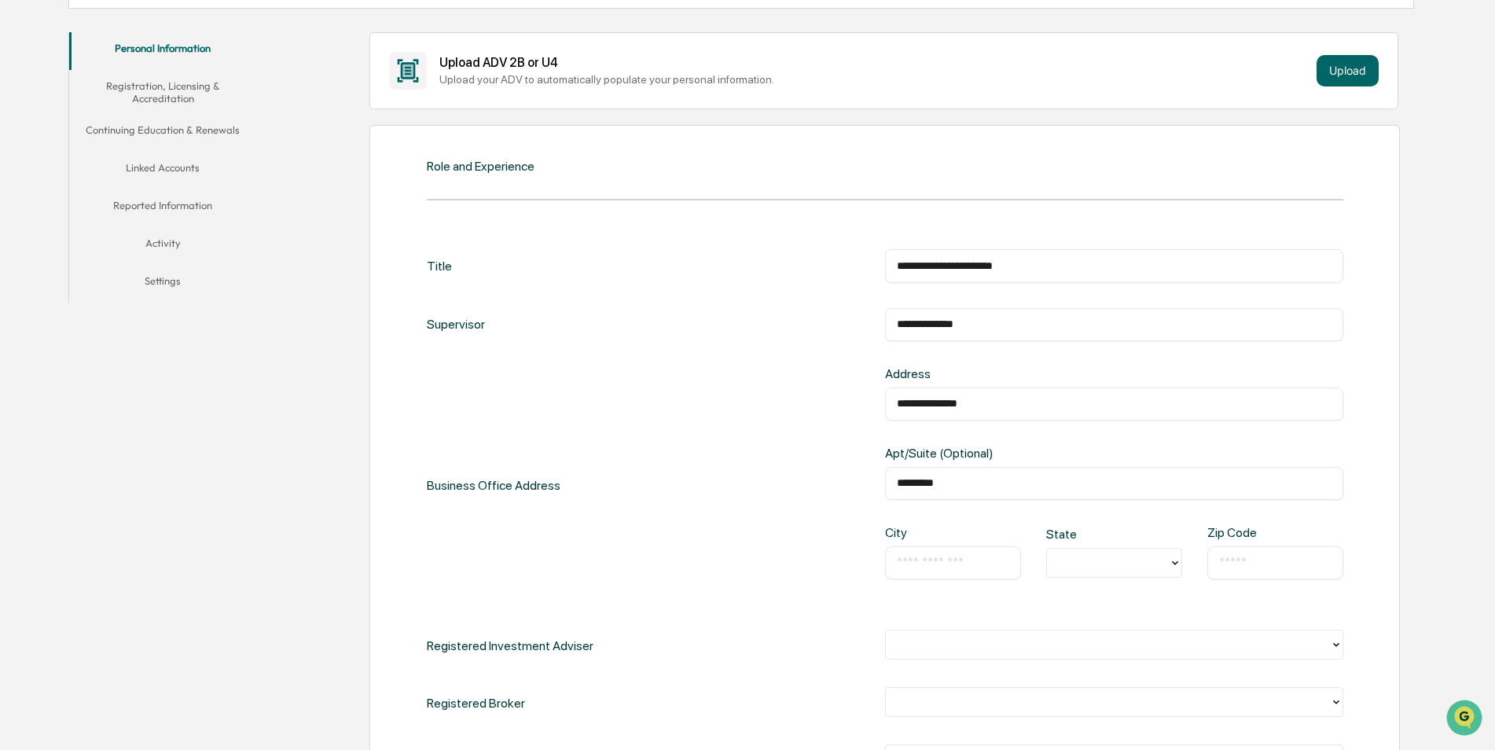
type input "*********"
type input "********"
type input "**"
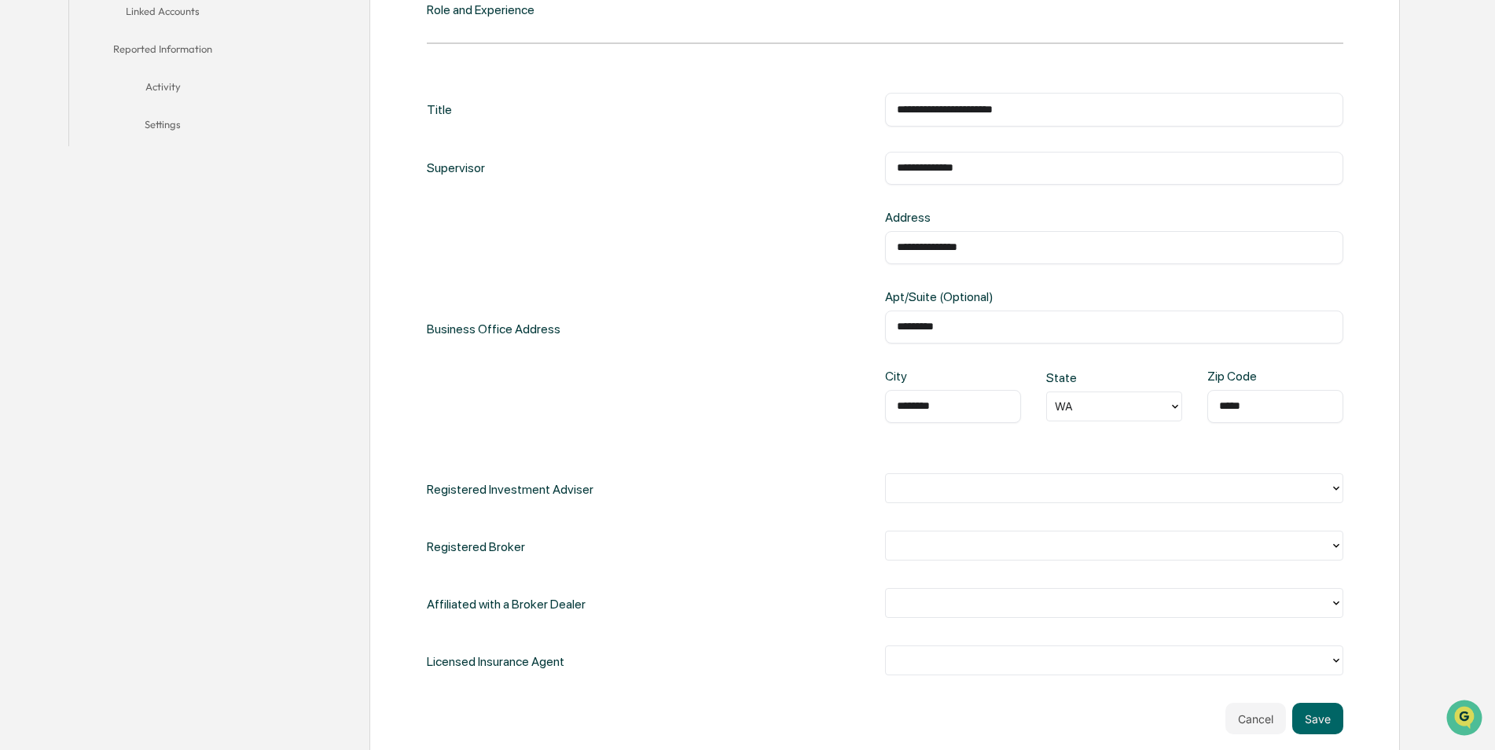
scroll to position [448, 0]
type input "*****"
click at [926, 484] on div at bounding box center [1108, 488] width 428 height 18
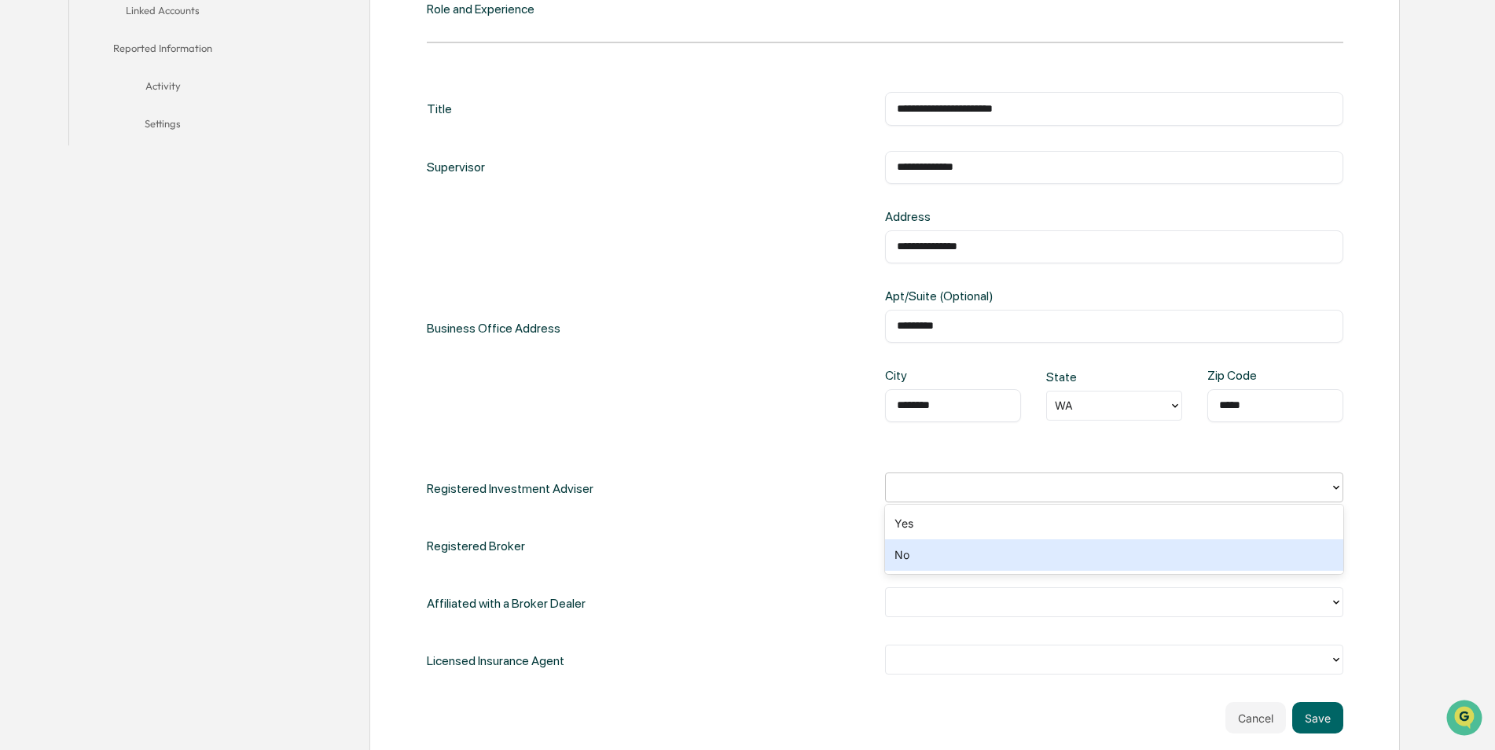
click at [928, 554] on div "No" at bounding box center [1114, 554] width 458 height 31
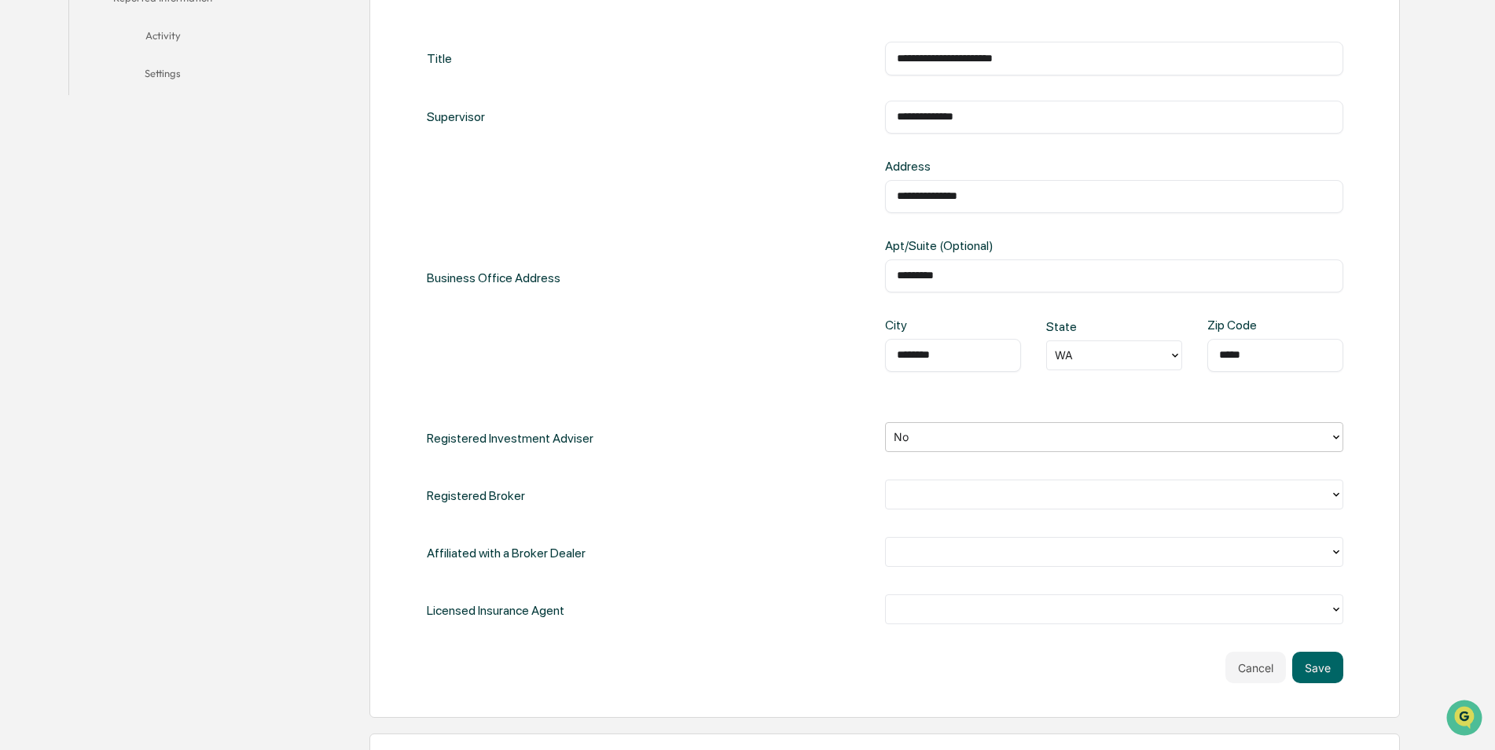
scroll to position [527, 0]
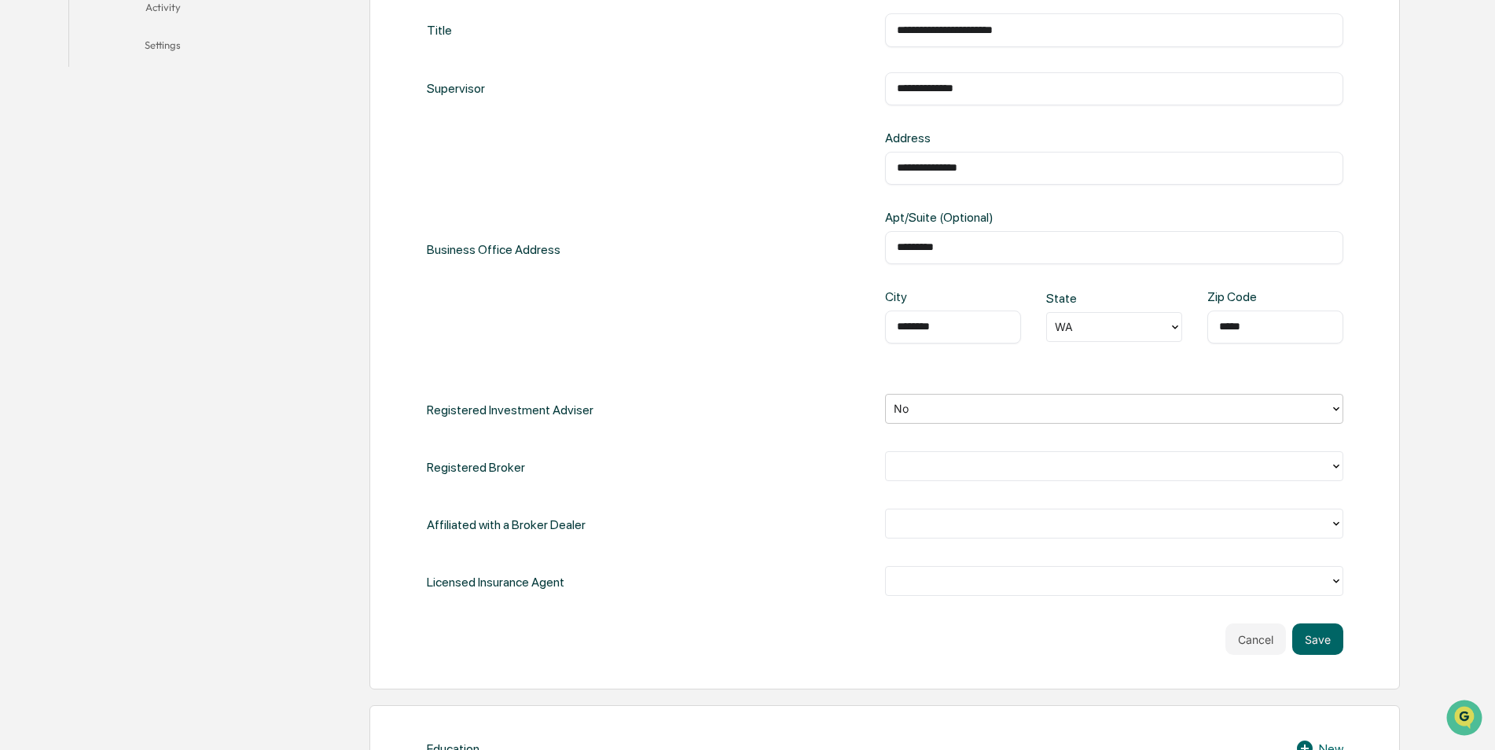
click at [941, 472] on div at bounding box center [1108, 466] width 428 height 18
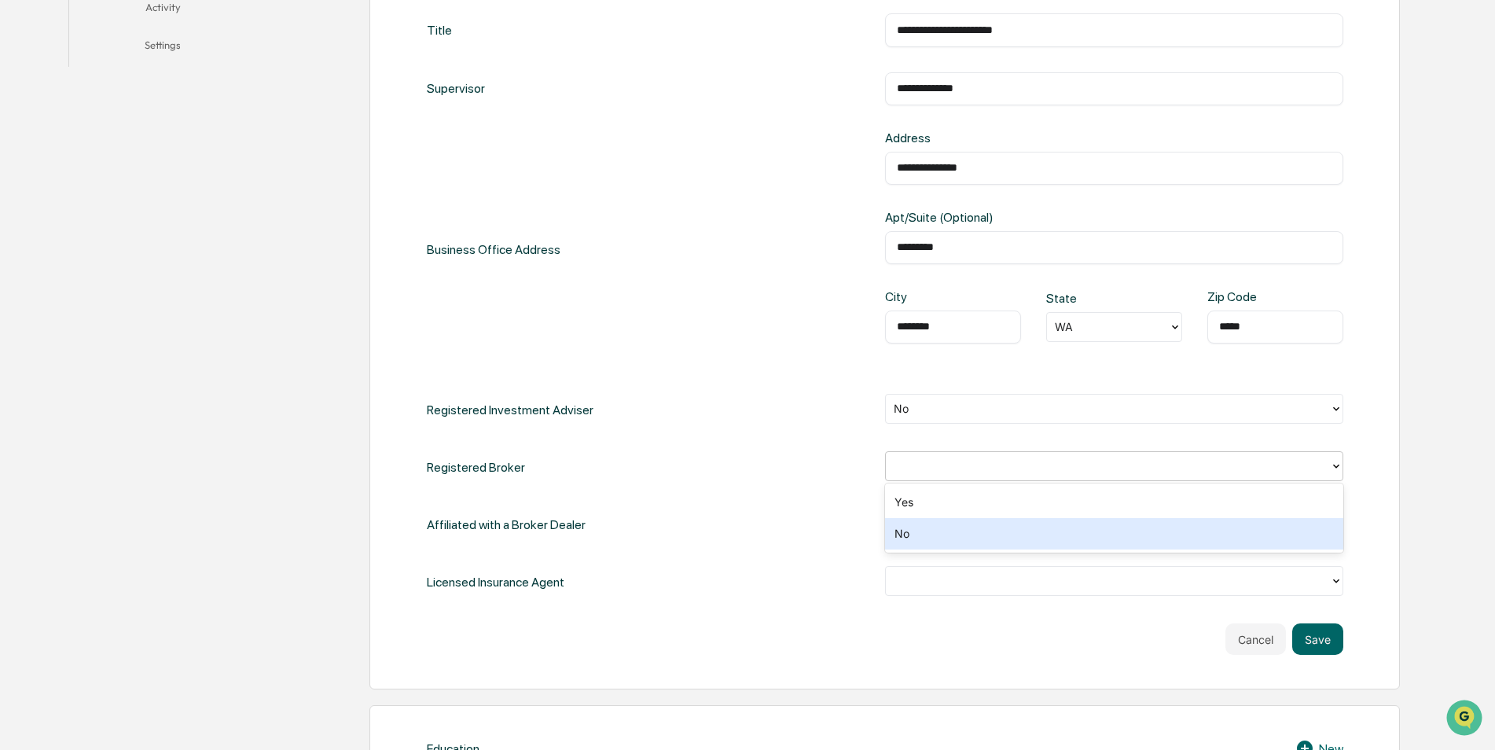
click at [934, 530] on div "No" at bounding box center [1114, 533] width 458 height 31
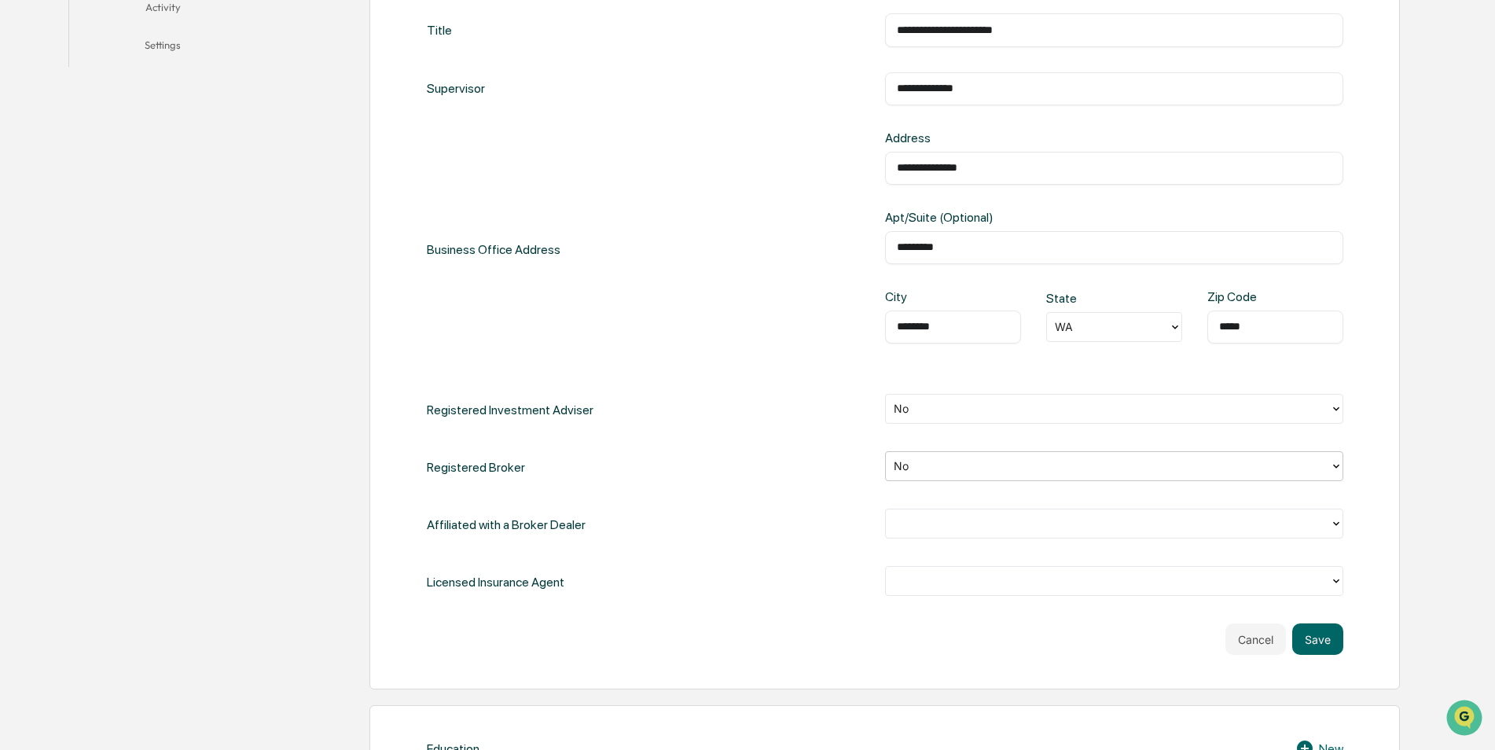
click at [944, 512] on div at bounding box center [1108, 524] width 444 height 24
click at [946, 582] on div "No" at bounding box center [1114, 590] width 458 height 31
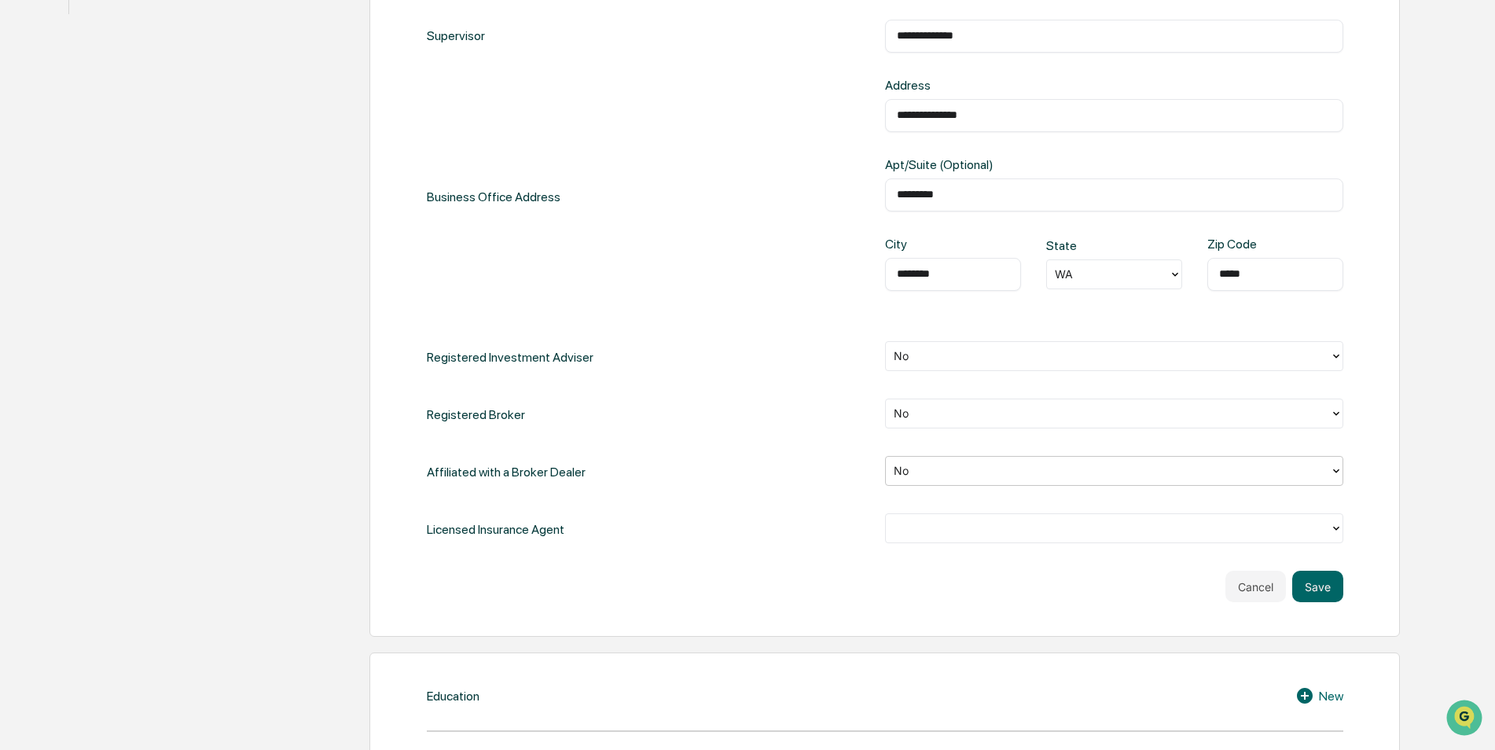
scroll to position [605, 0]
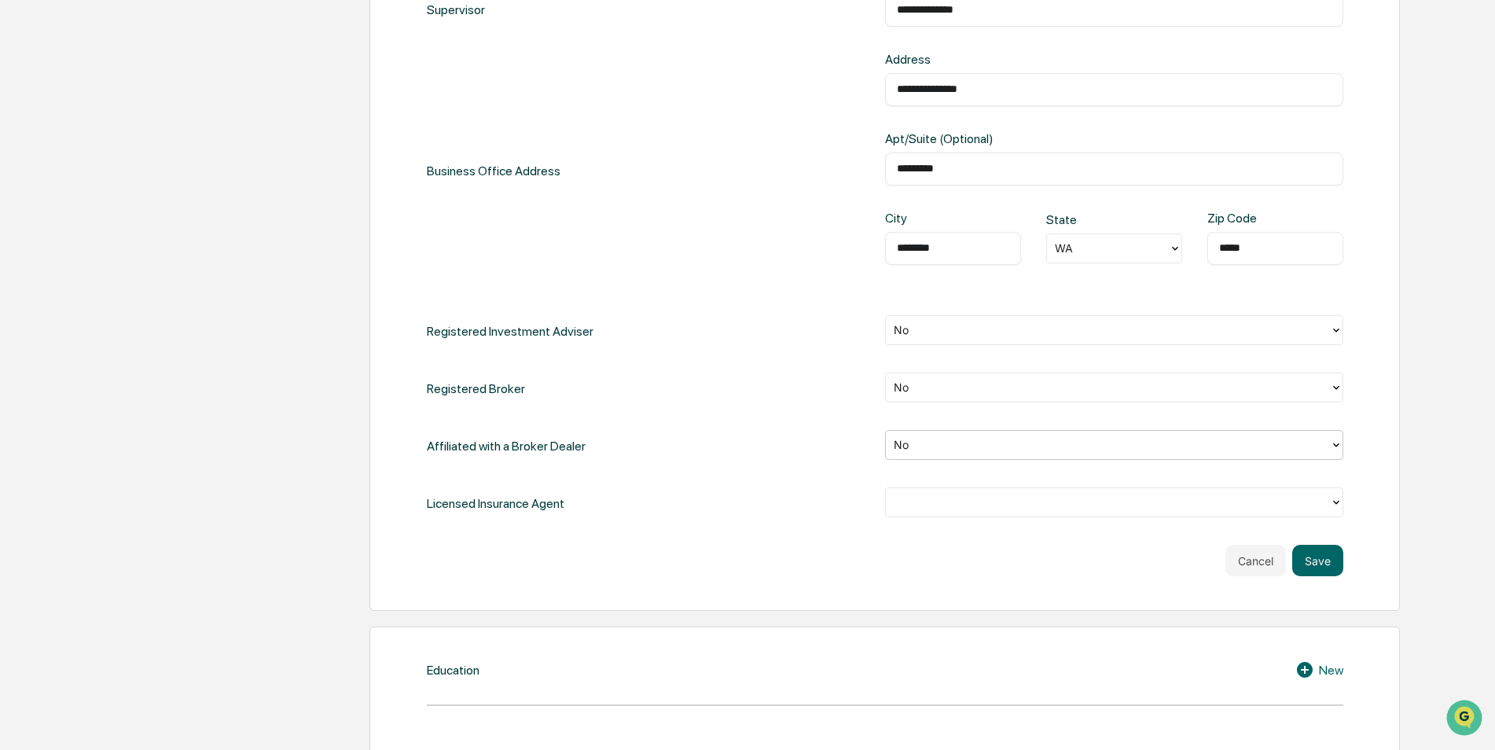
click at [901, 499] on div at bounding box center [1108, 503] width 428 height 18
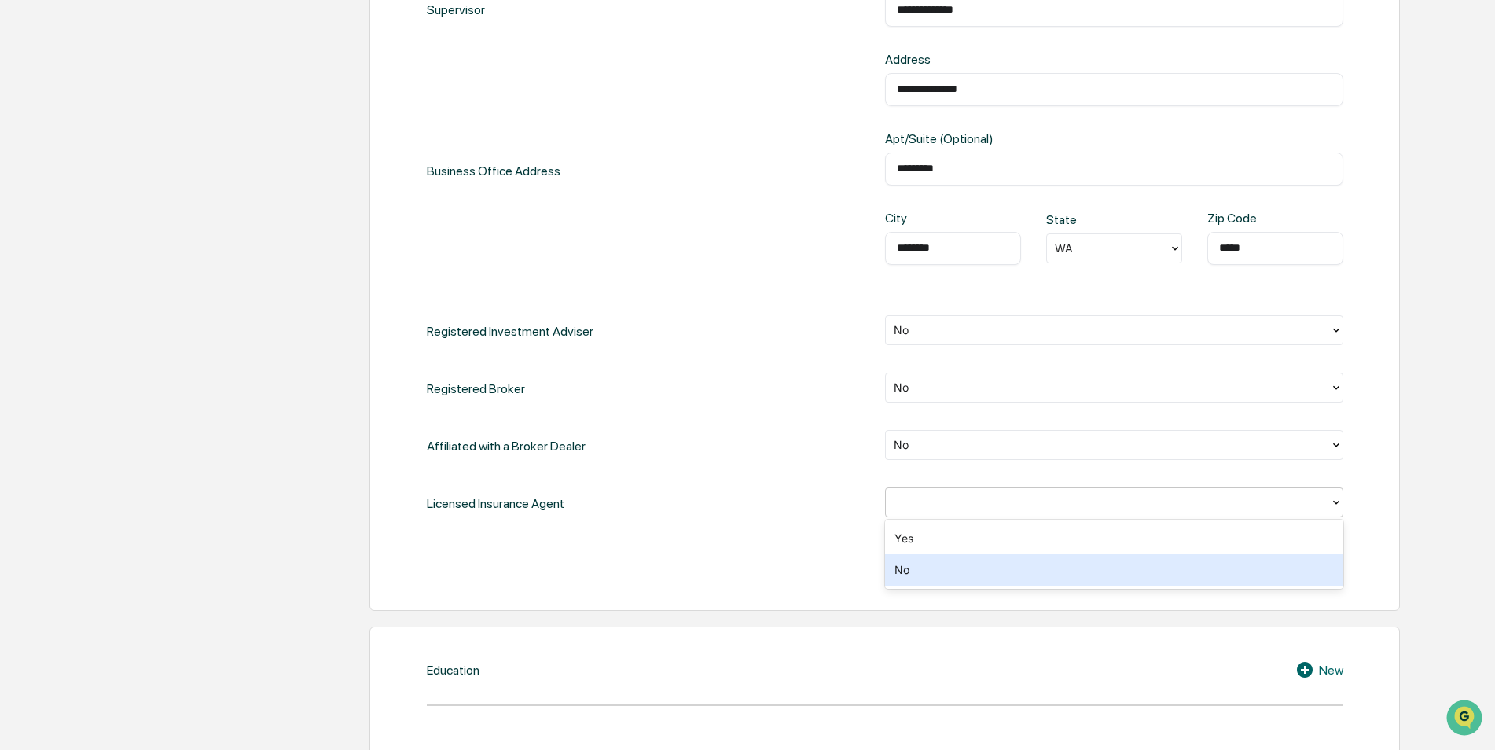
click at [927, 579] on div "No" at bounding box center [1114, 569] width 458 height 31
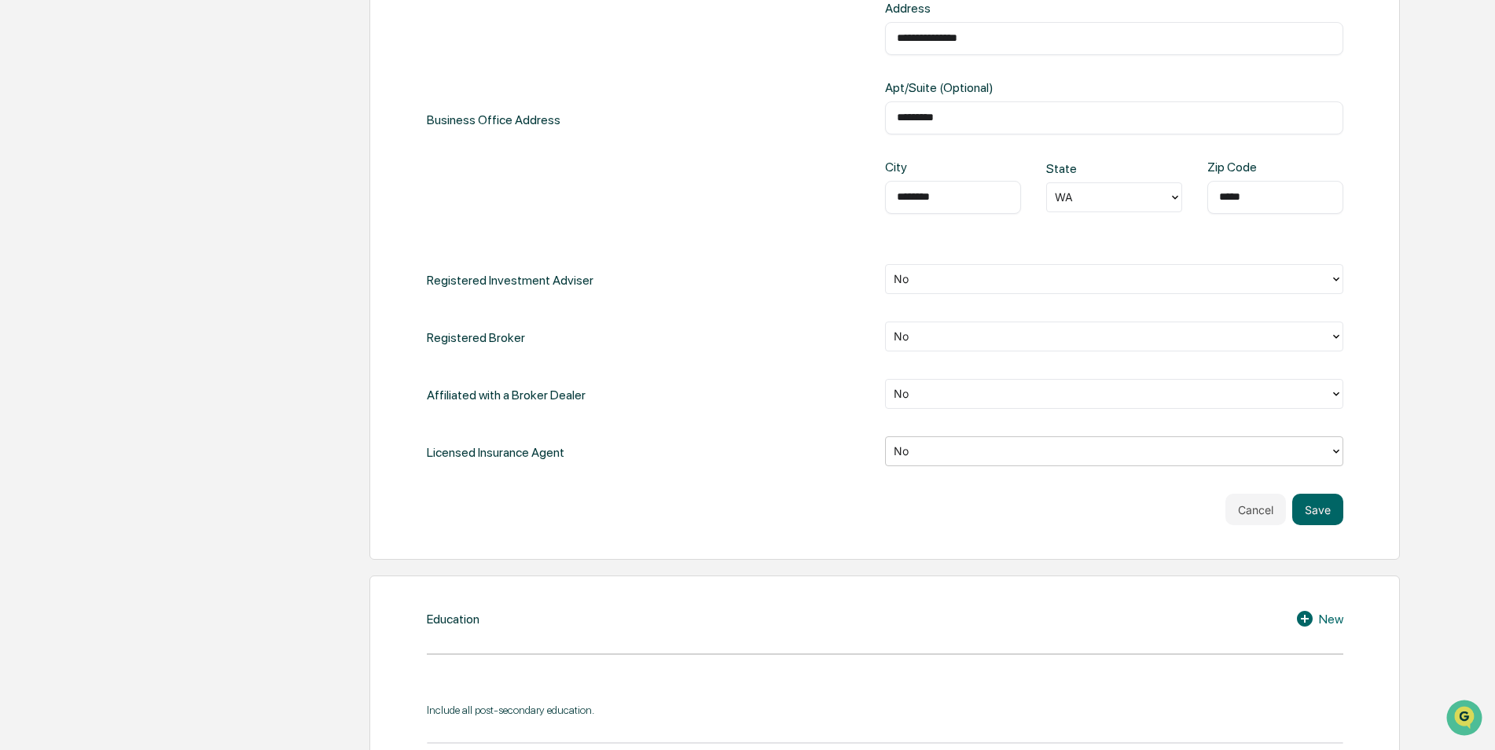
scroll to position [684, 0]
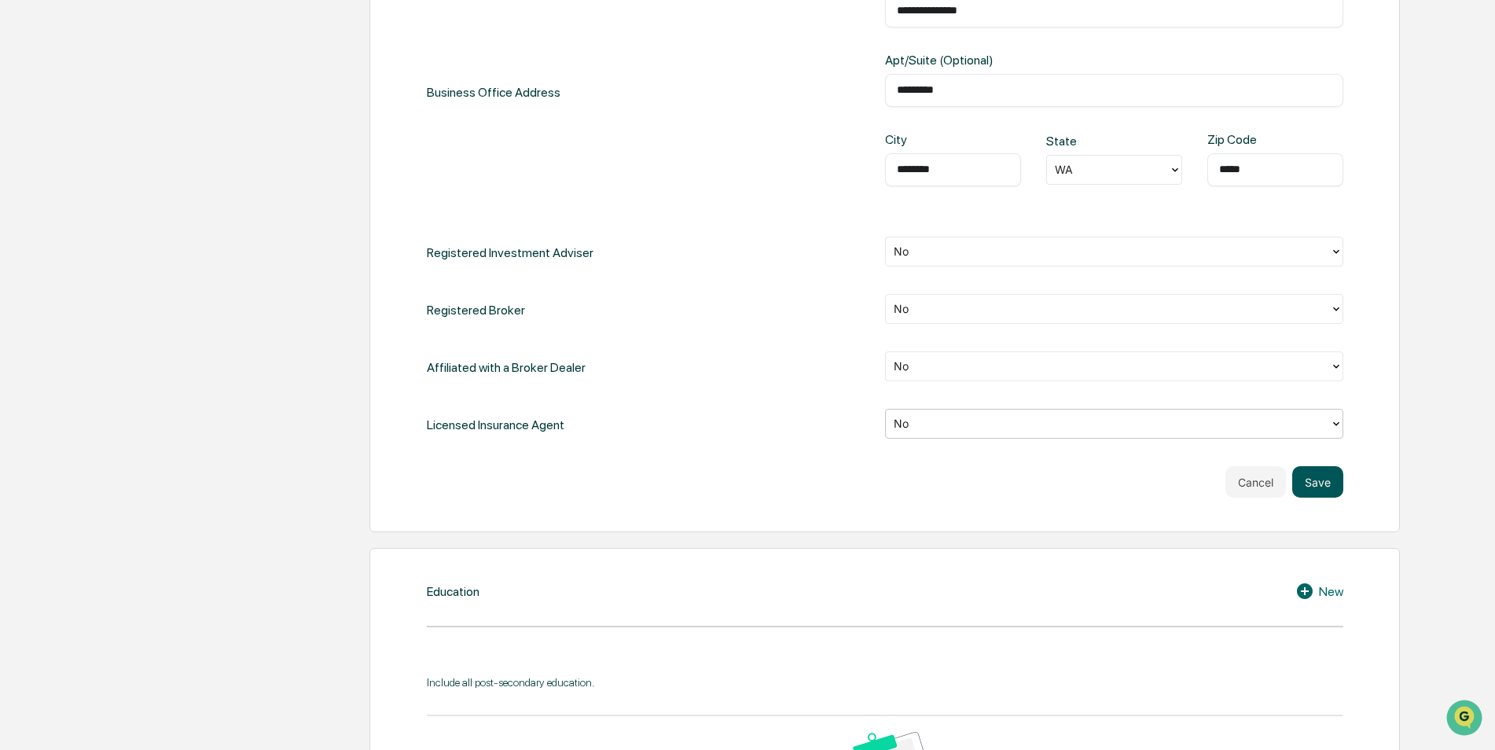
click at [1321, 475] on button "Save" at bounding box center [1317, 481] width 51 height 31
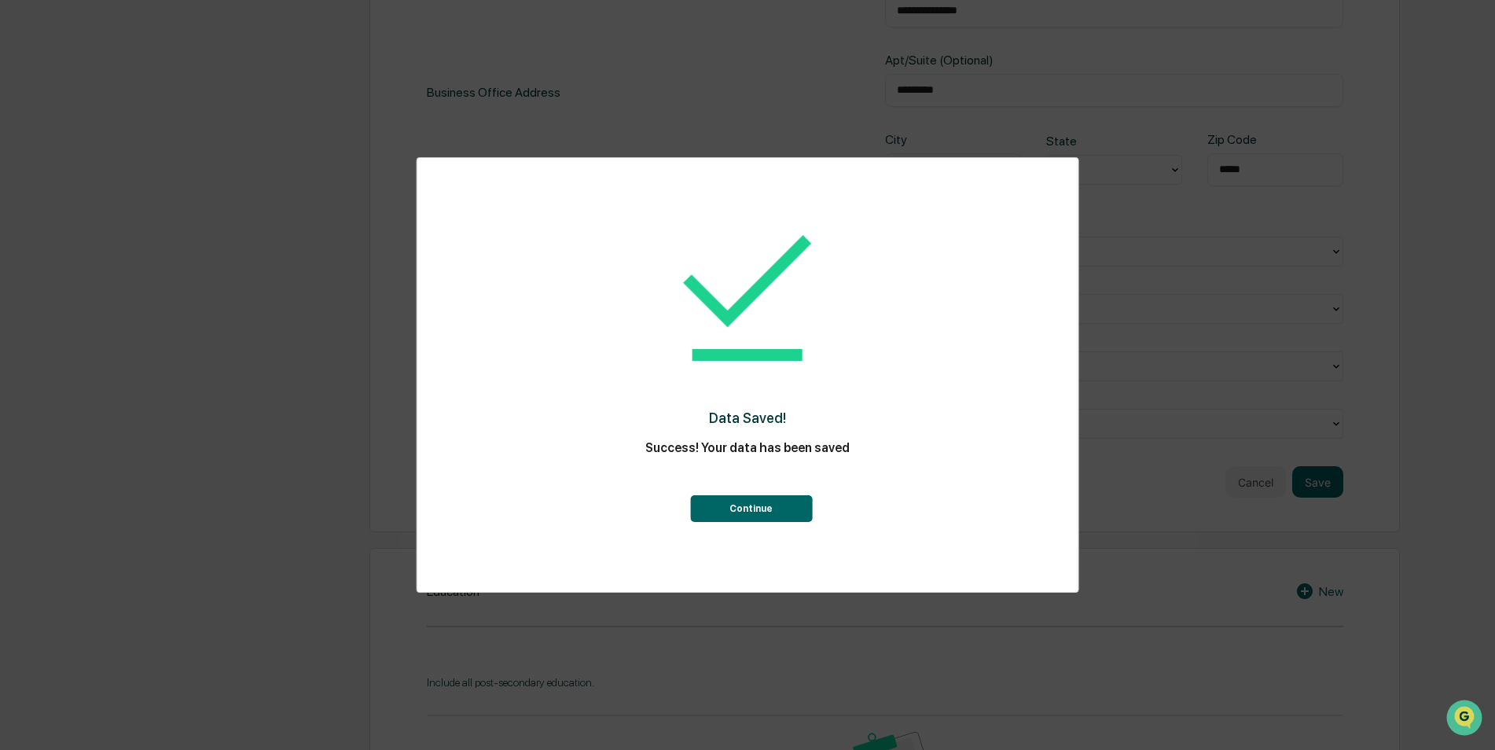
click at [771, 506] on button "Continue" at bounding box center [751, 508] width 122 height 27
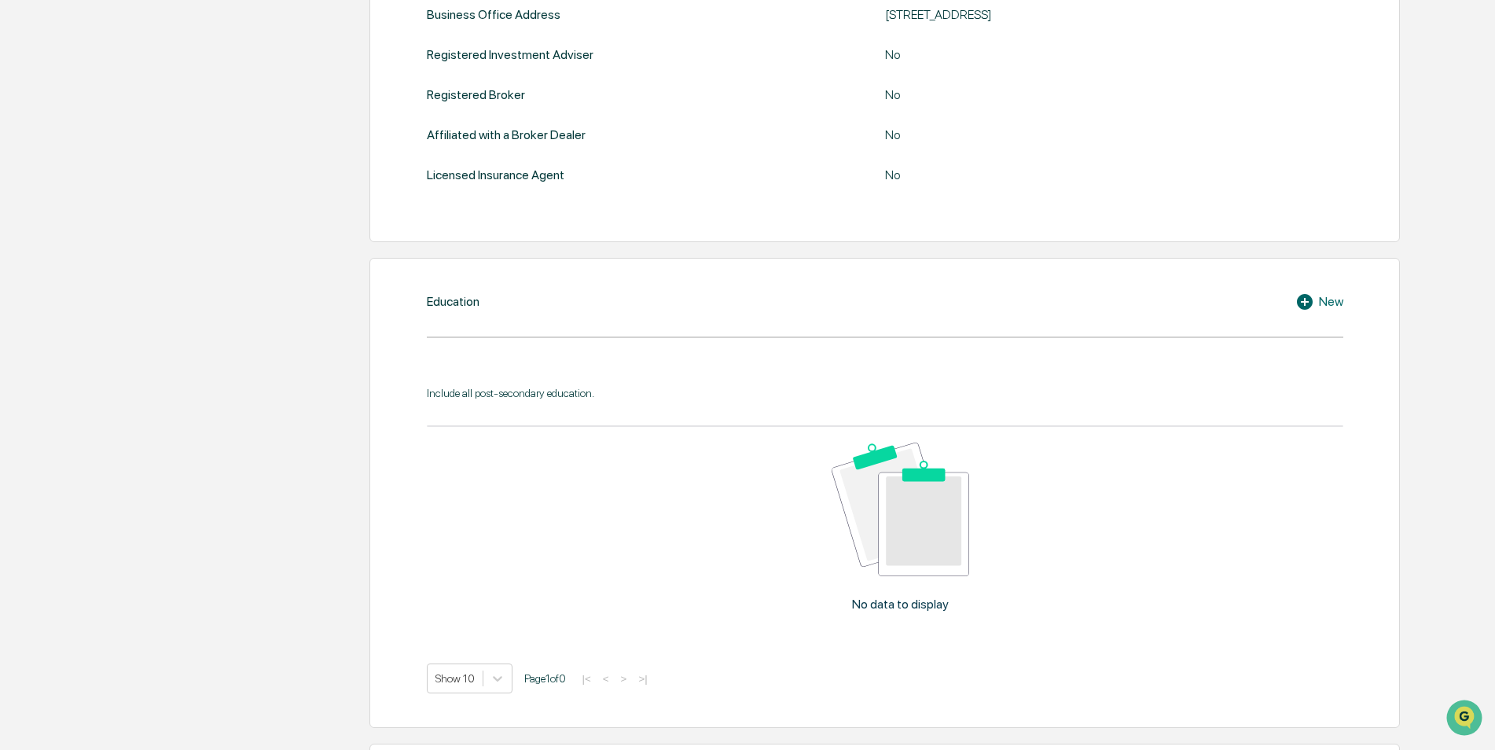
scroll to position [618, 0]
click at [650, 307] on div "Education New" at bounding box center [885, 301] width 916 height 19
click at [1317, 300] on icon at bounding box center [1307, 301] width 24 height 19
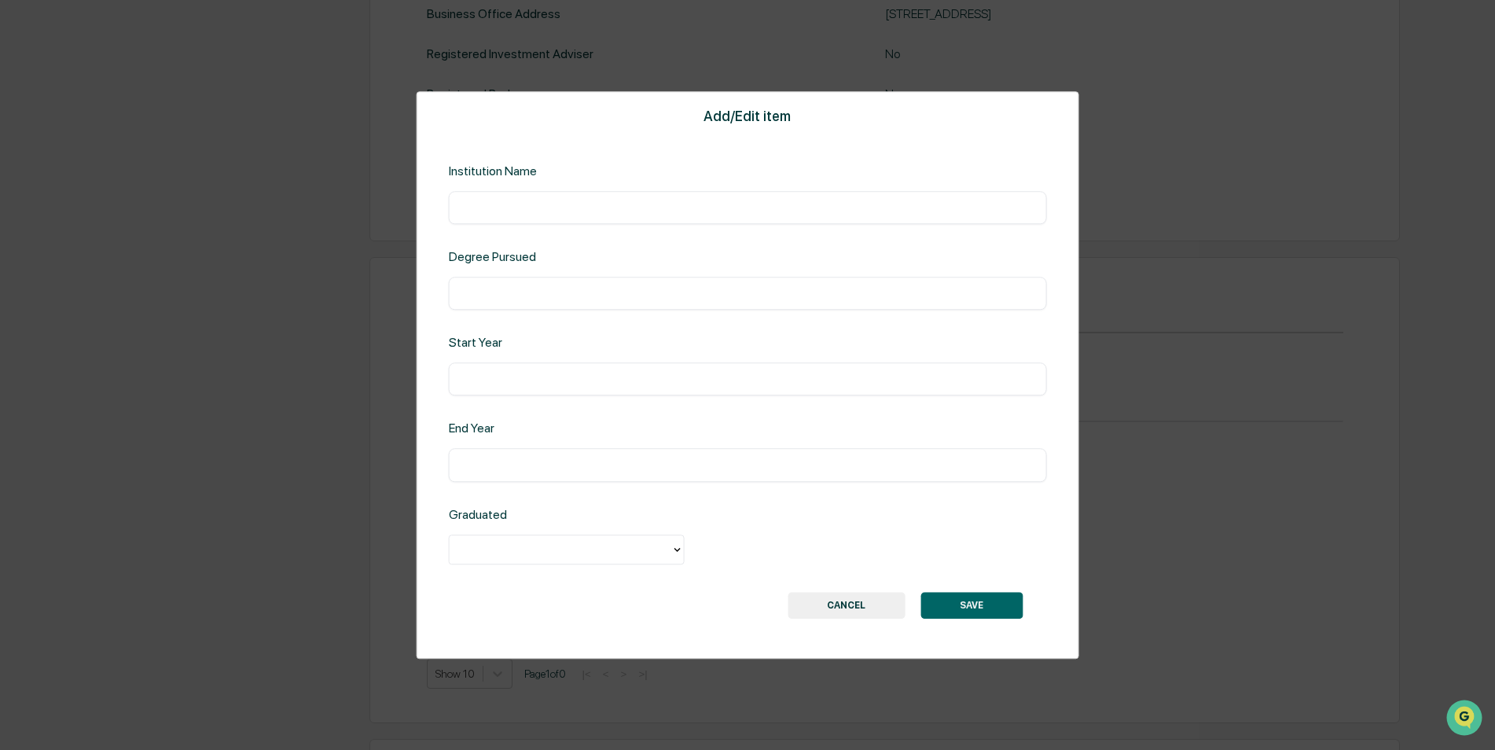
click at [542, 203] on input "text" at bounding box center [748, 208] width 574 height 16
type input "**********"
type input "****"
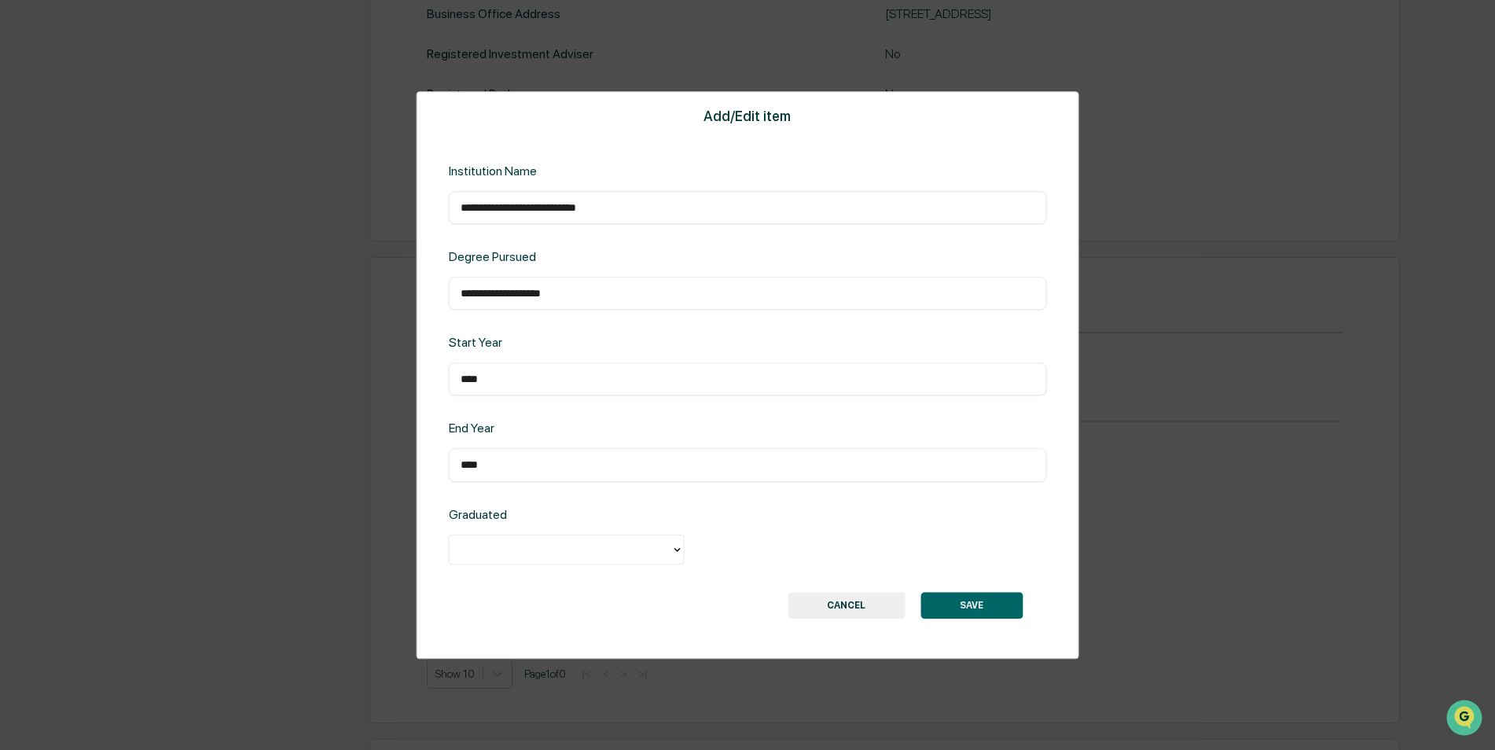
click at [497, 536] on div at bounding box center [567, 549] width 236 height 30
click at [505, 585] on div "Yes" at bounding box center [567, 585] width 236 height 31
click at [961, 610] on button "SAVE" at bounding box center [971, 605] width 102 height 27
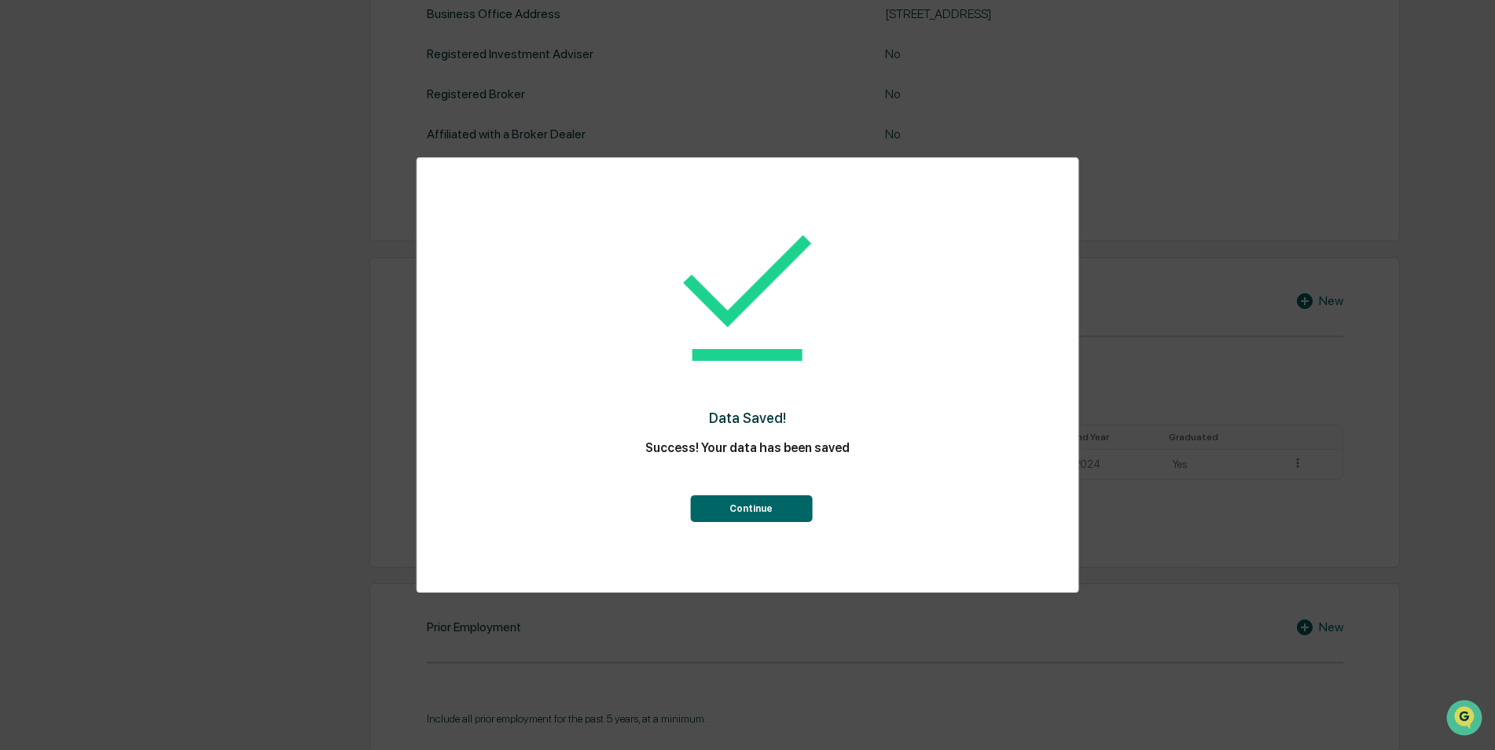
click at [775, 512] on button "Continue" at bounding box center [751, 508] width 122 height 27
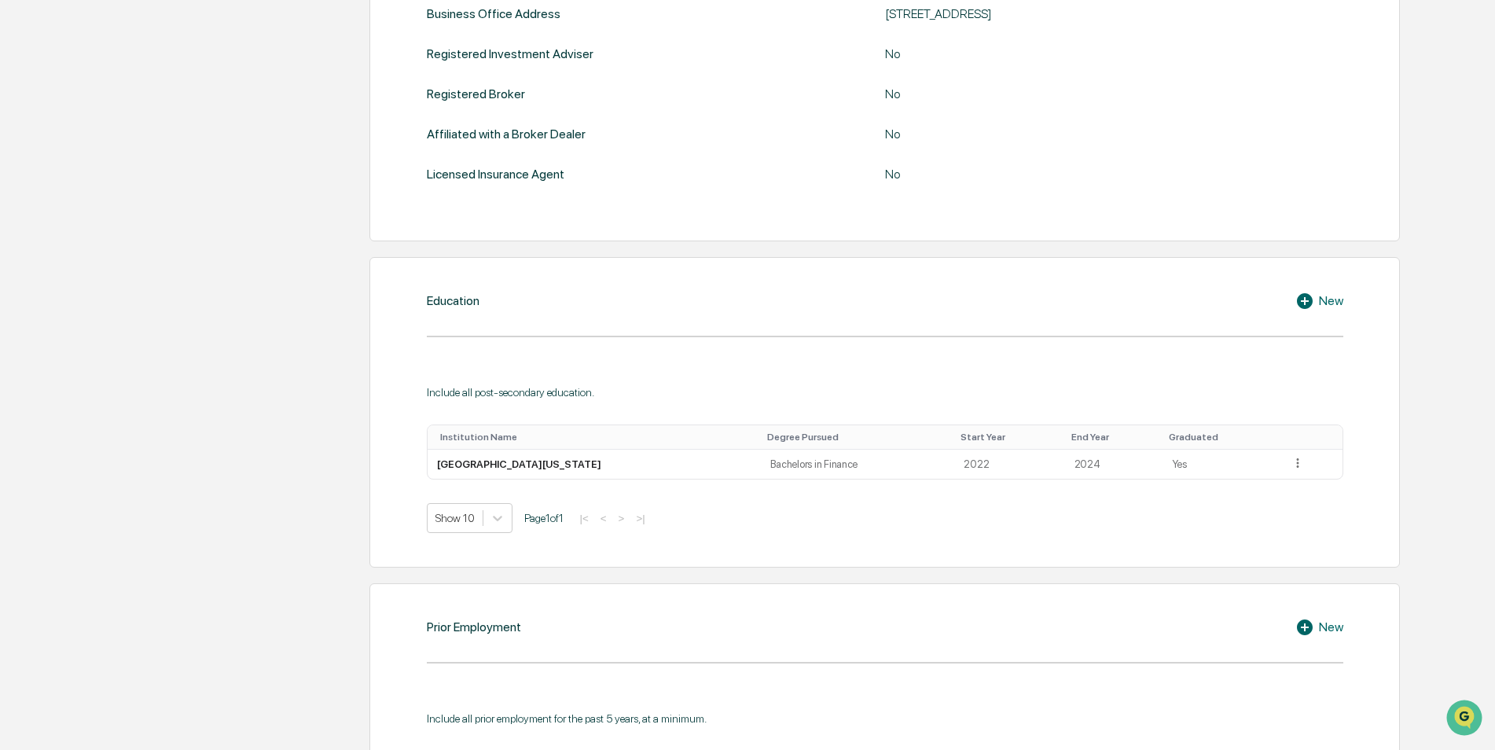
click at [1314, 296] on icon at bounding box center [1307, 301] width 24 height 19
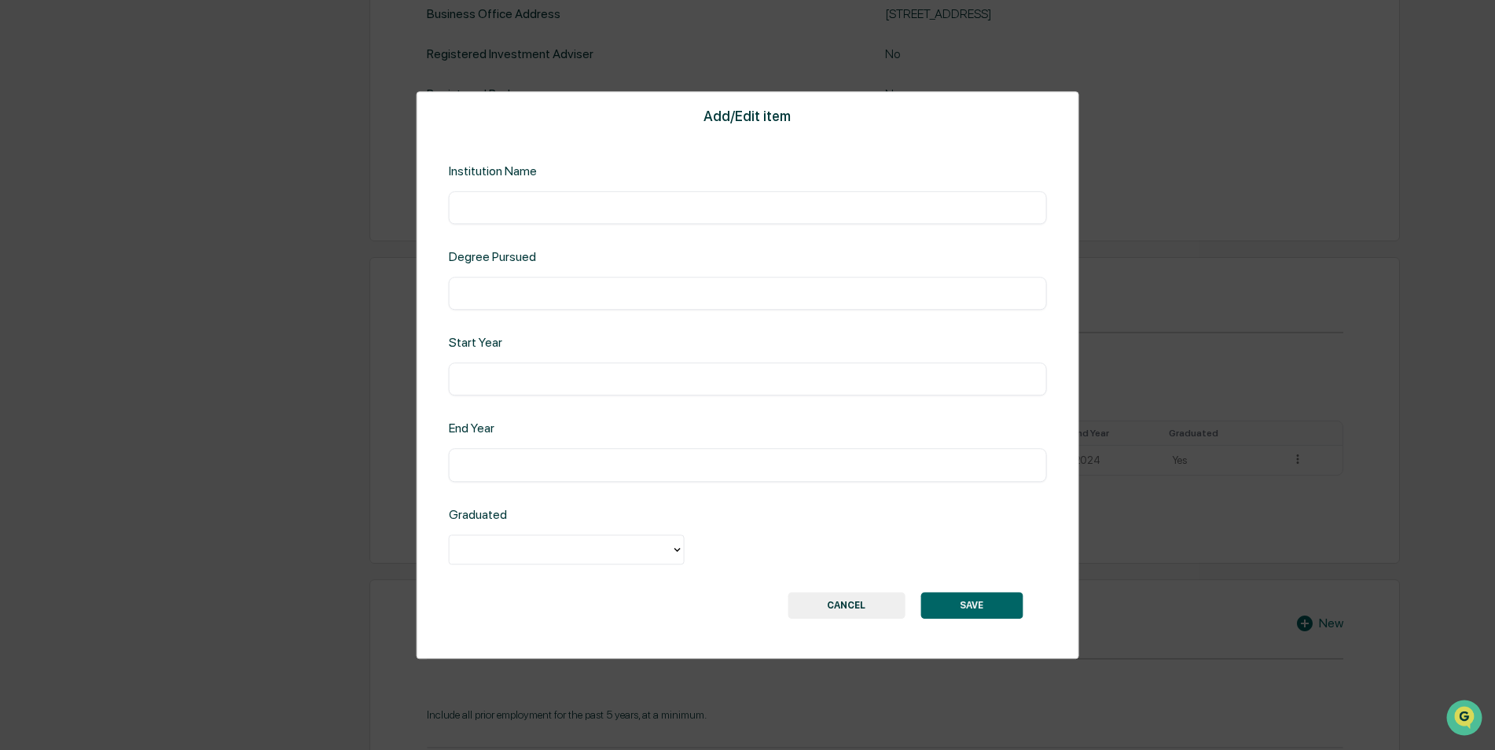
click at [522, 200] on input "text" at bounding box center [748, 208] width 574 height 16
type input "**********"
type input "****"
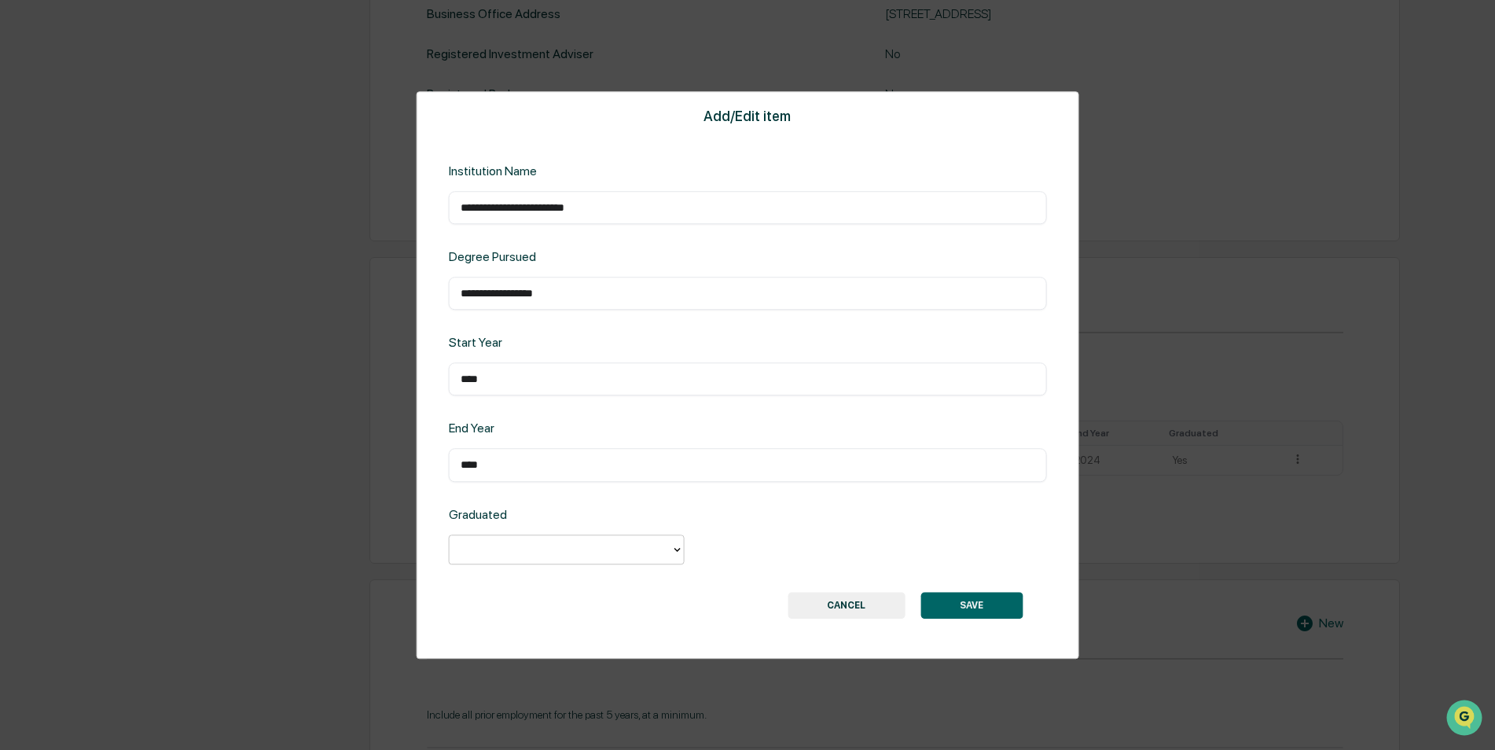
type input "*"
click at [996, 596] on button "SAVE" at bounding box center [971, 605] width 102 height 27
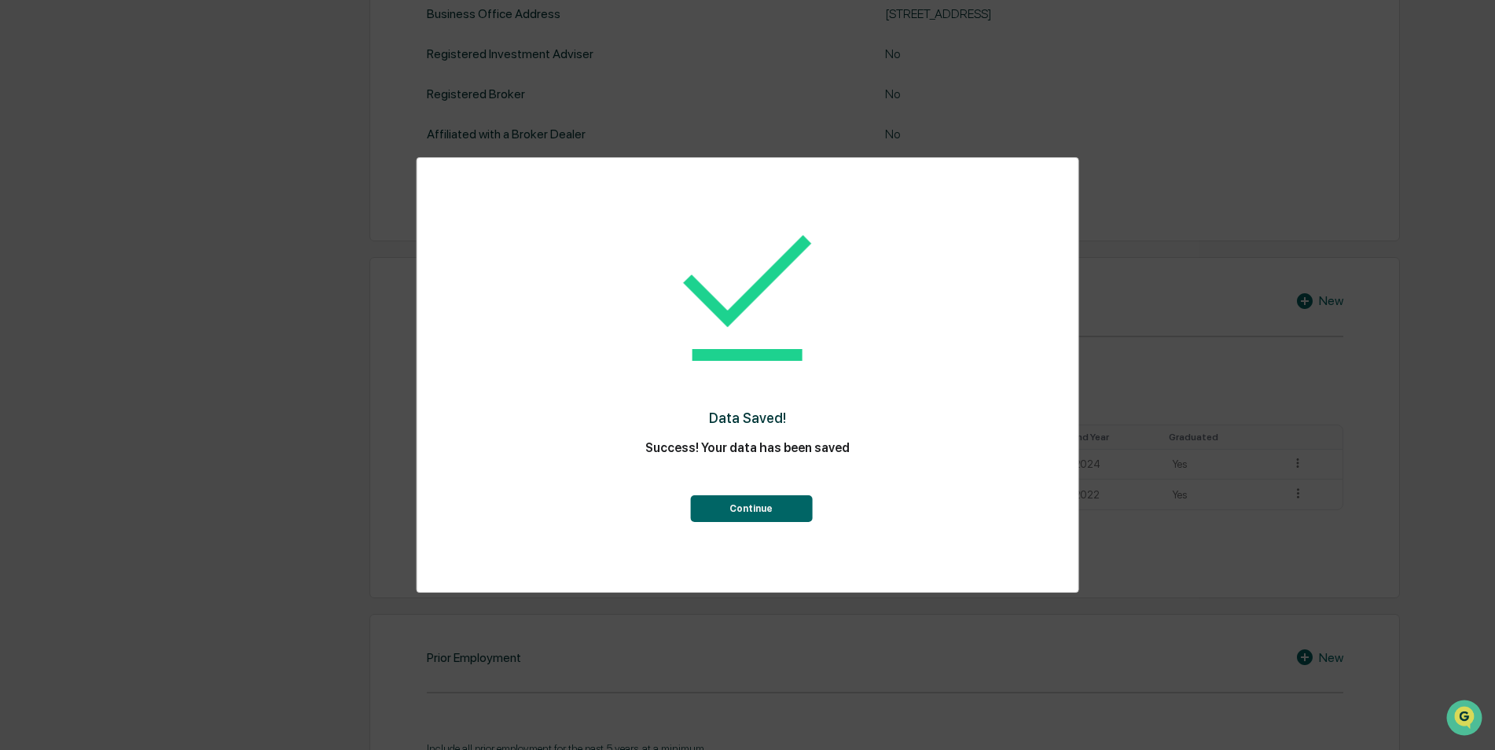
click at [775, 501] on button "Continue" at bounding box center [751, 508] width 122 height 27
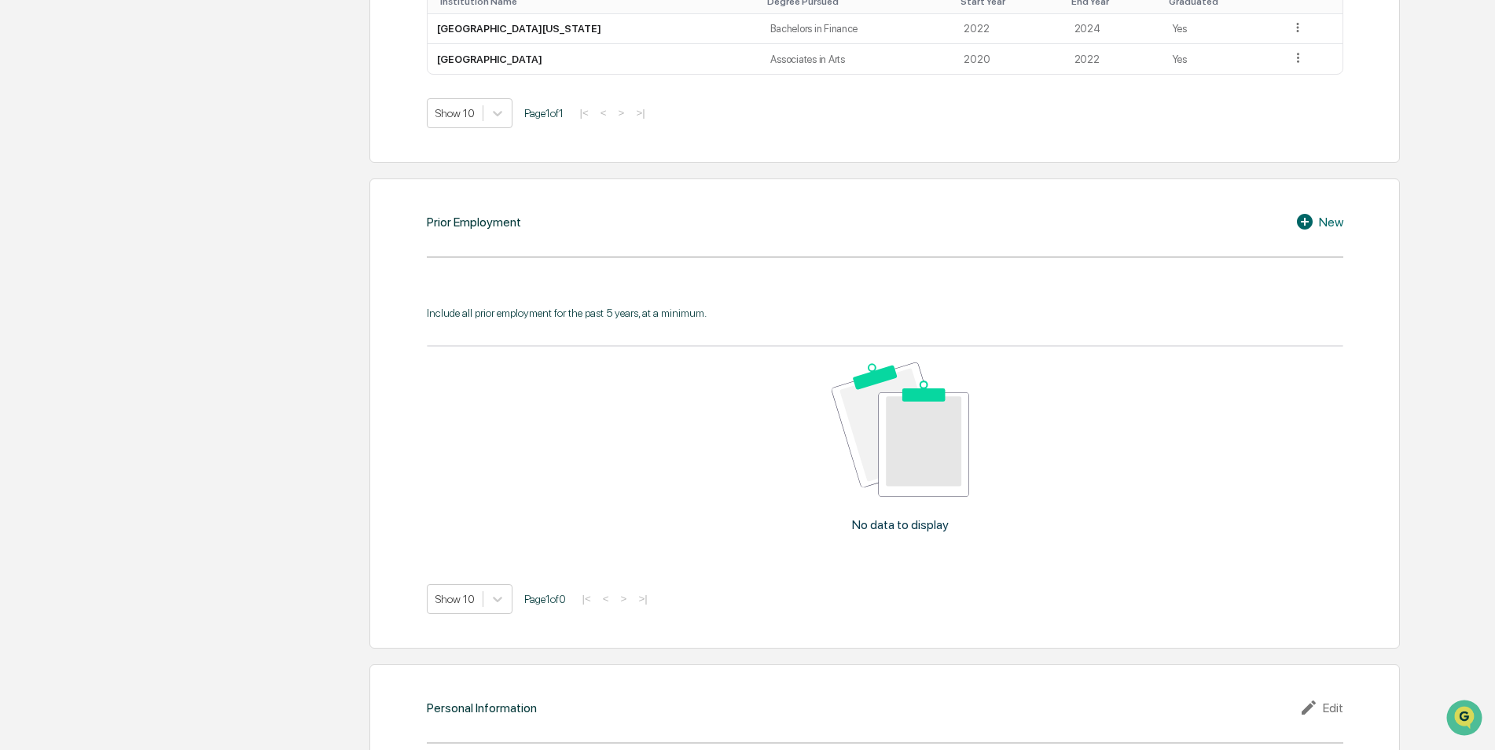
scroll to position [1089, 0]
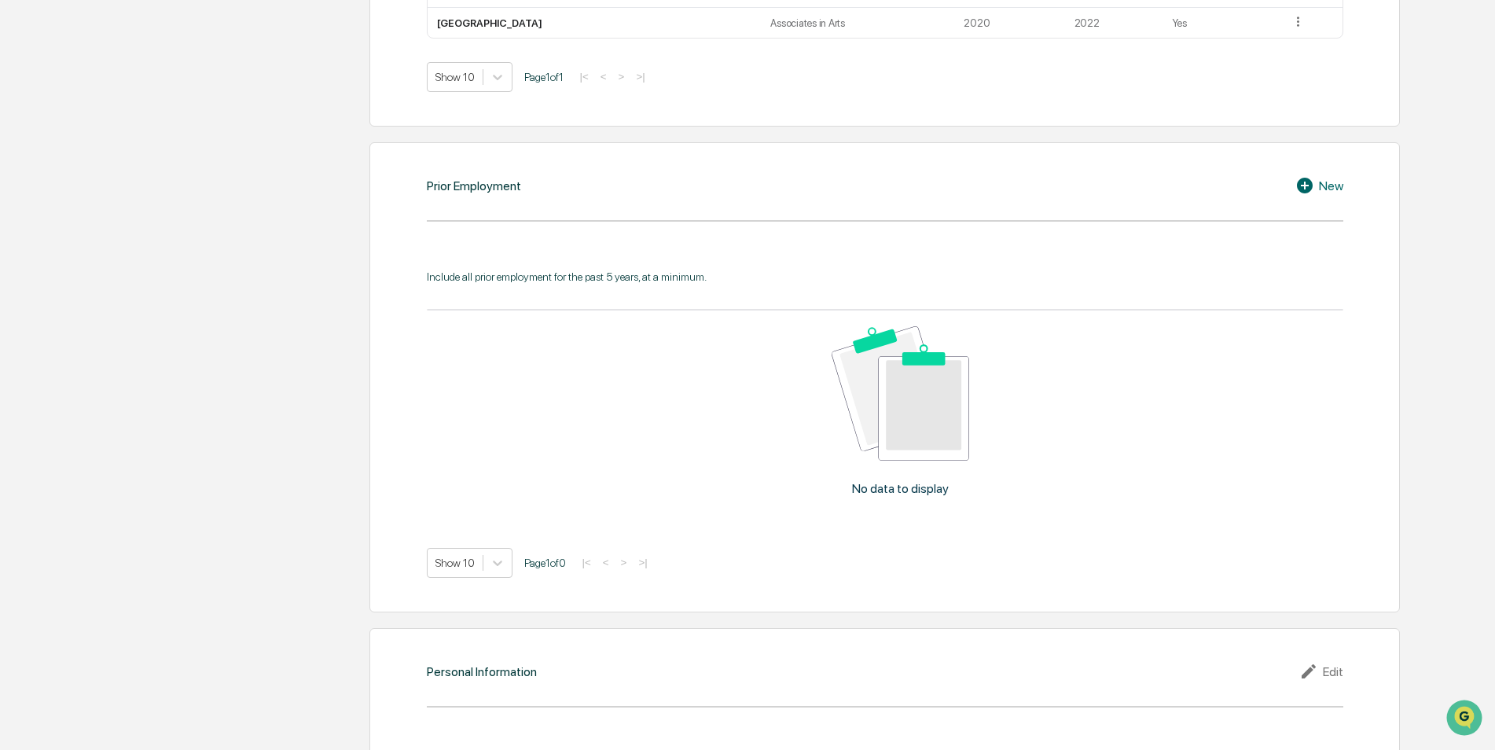
click at [1322, 179] on div "New" at bounding box center [1319, 185] width 48 height 19
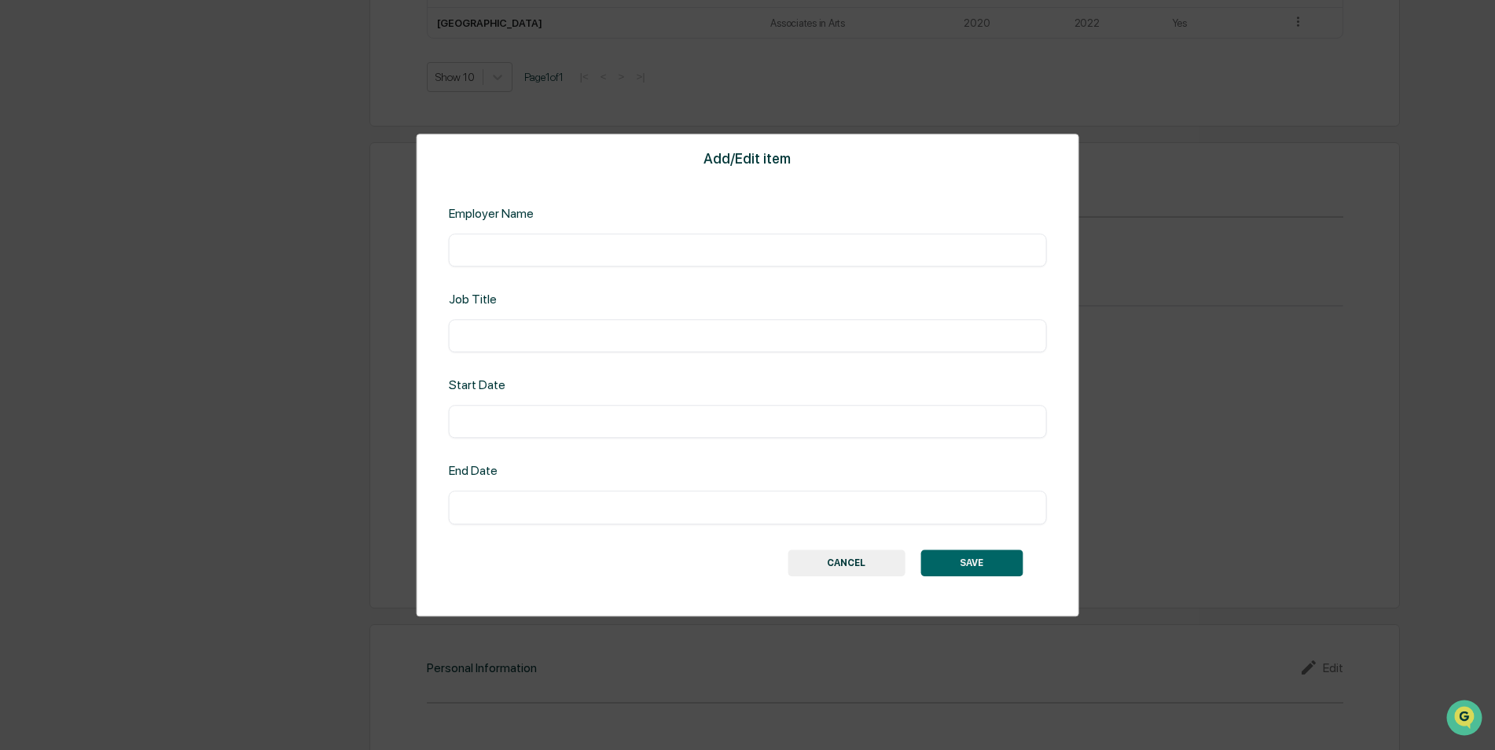
click at [566, 246] on input "text" at bounding box center [748, 250] width 574 height 16
type input "**********"
type input "****"
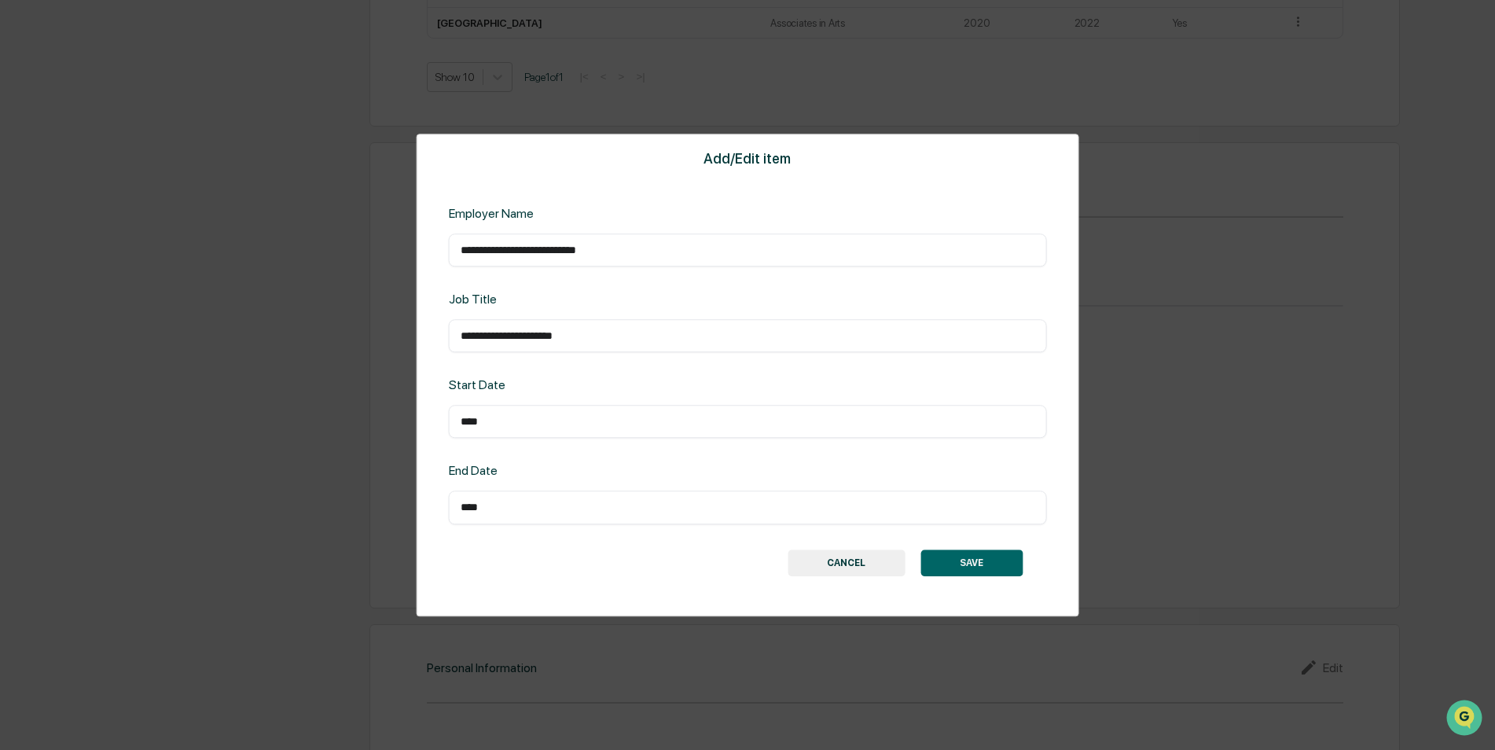
click at [969, 554] on button "SAVE" at bounding box center [971, 562] width 102 height 27
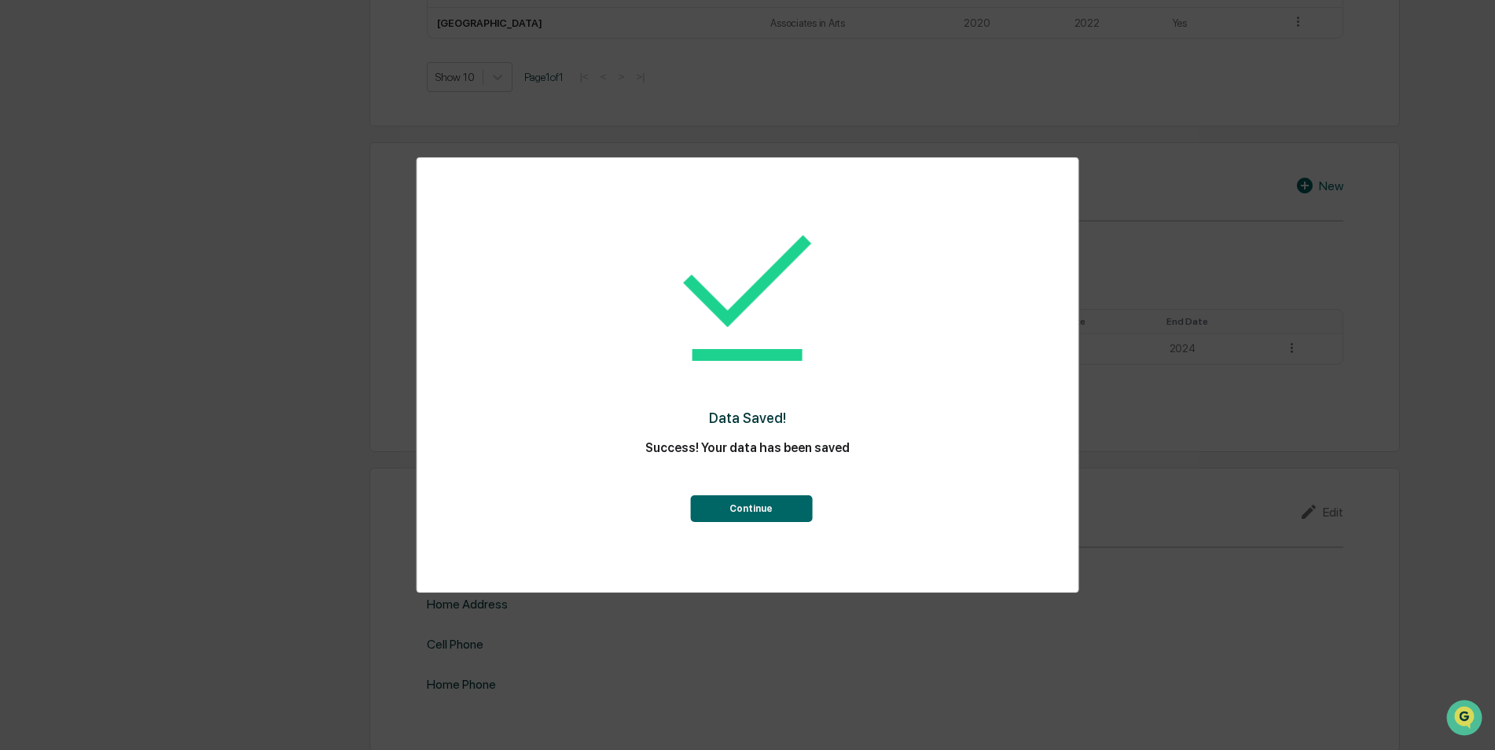
click at [749, 508] on button "Continue" at bounding box center [751, 508] width 122 height 27
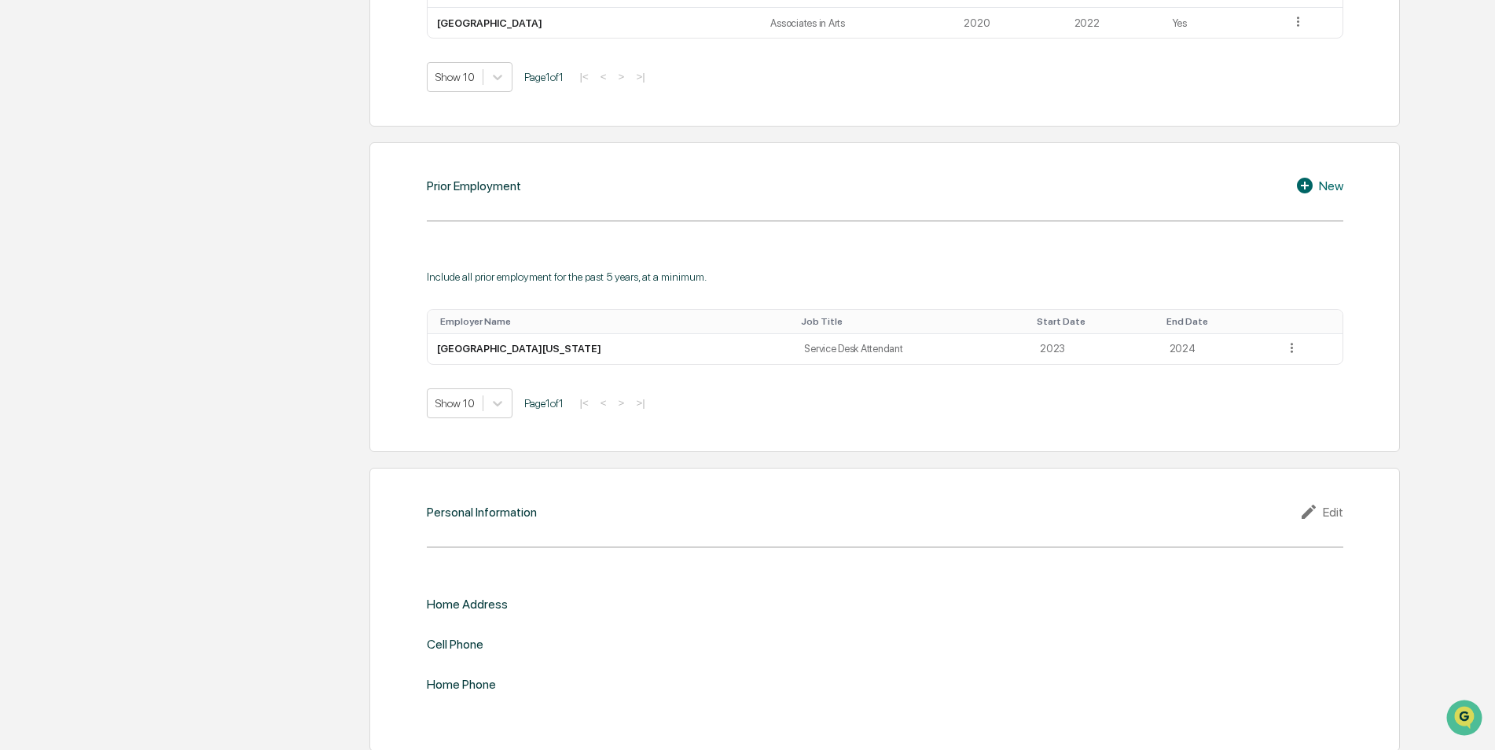
click at [1336, 188] on div "New" at bounding box center [1319, 185] width 48 height 19
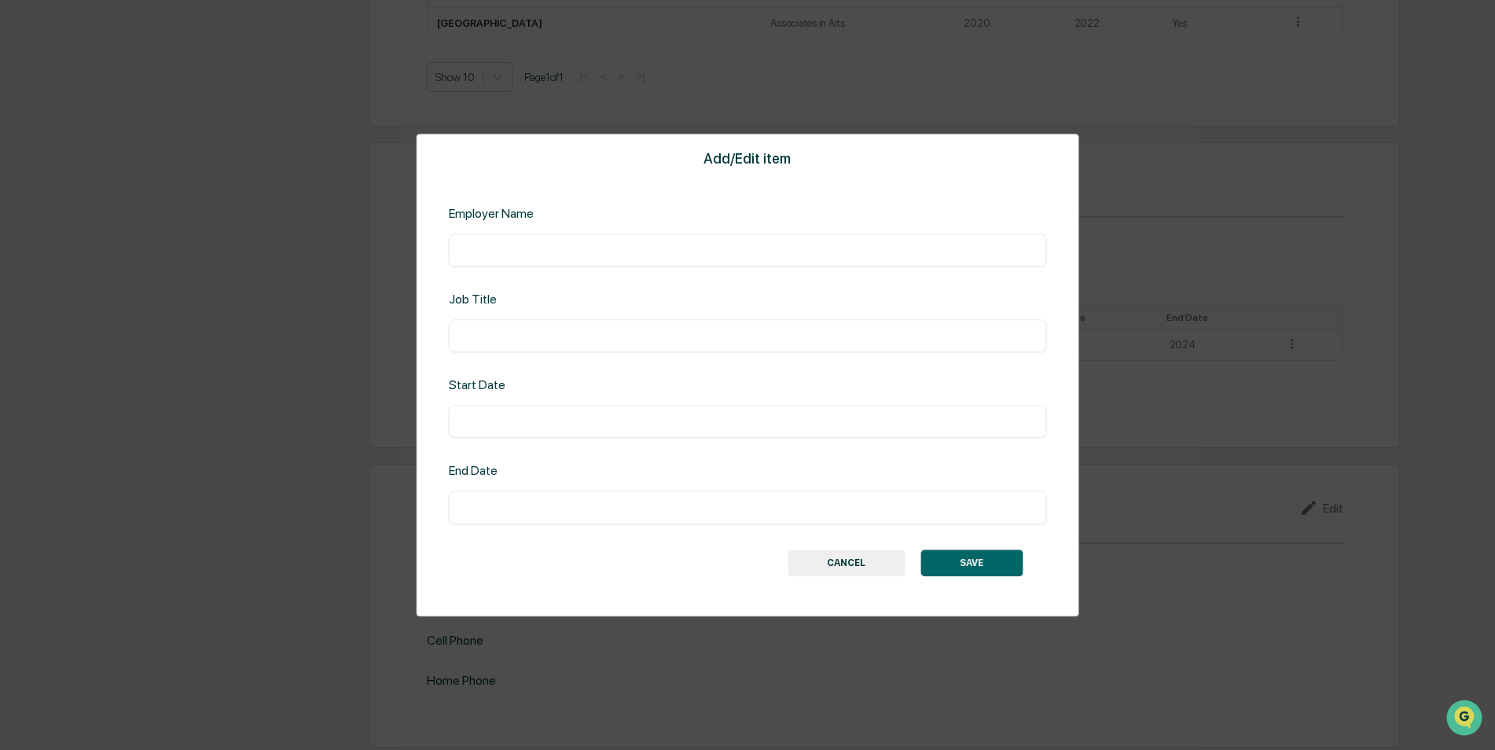
click at [596, 248] on input "text" at bounding box center [748, 250] width 574 height 16
type input "**********"
type input "****"
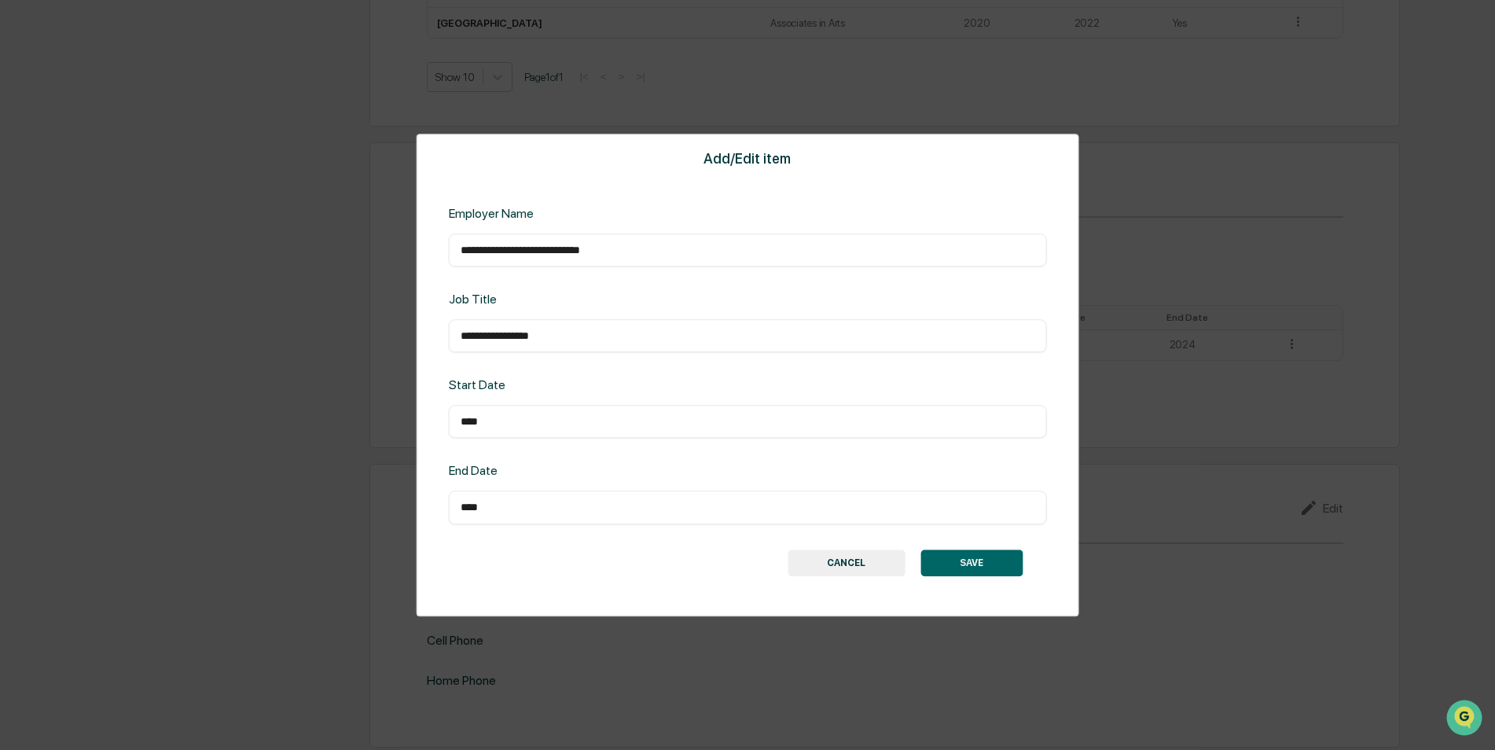
click at [988, 564] on button "SAVE" at bounding box center [971, 562] width 102 height 27
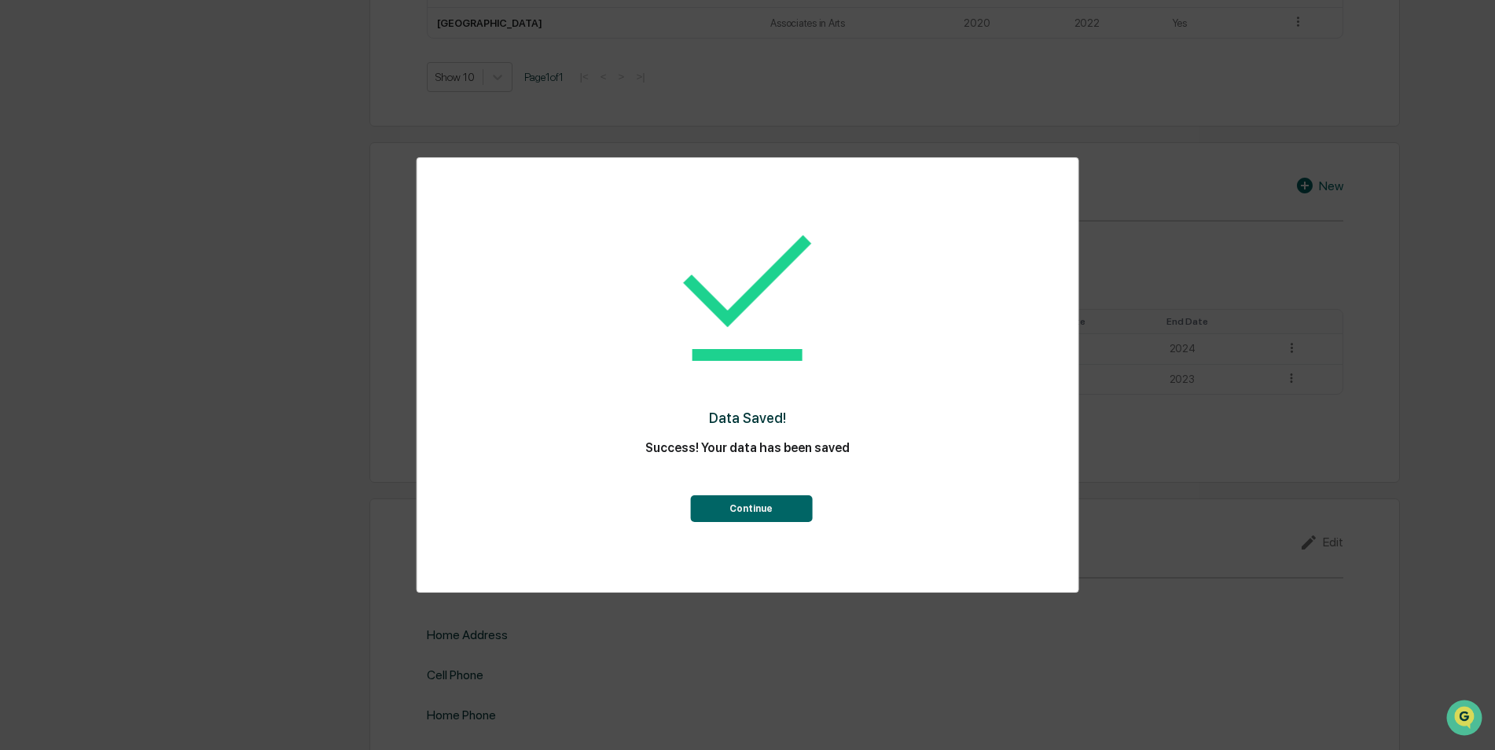
click at [754, 495] on button "Continue" at bounding box center [751, 508] width 122 height 27
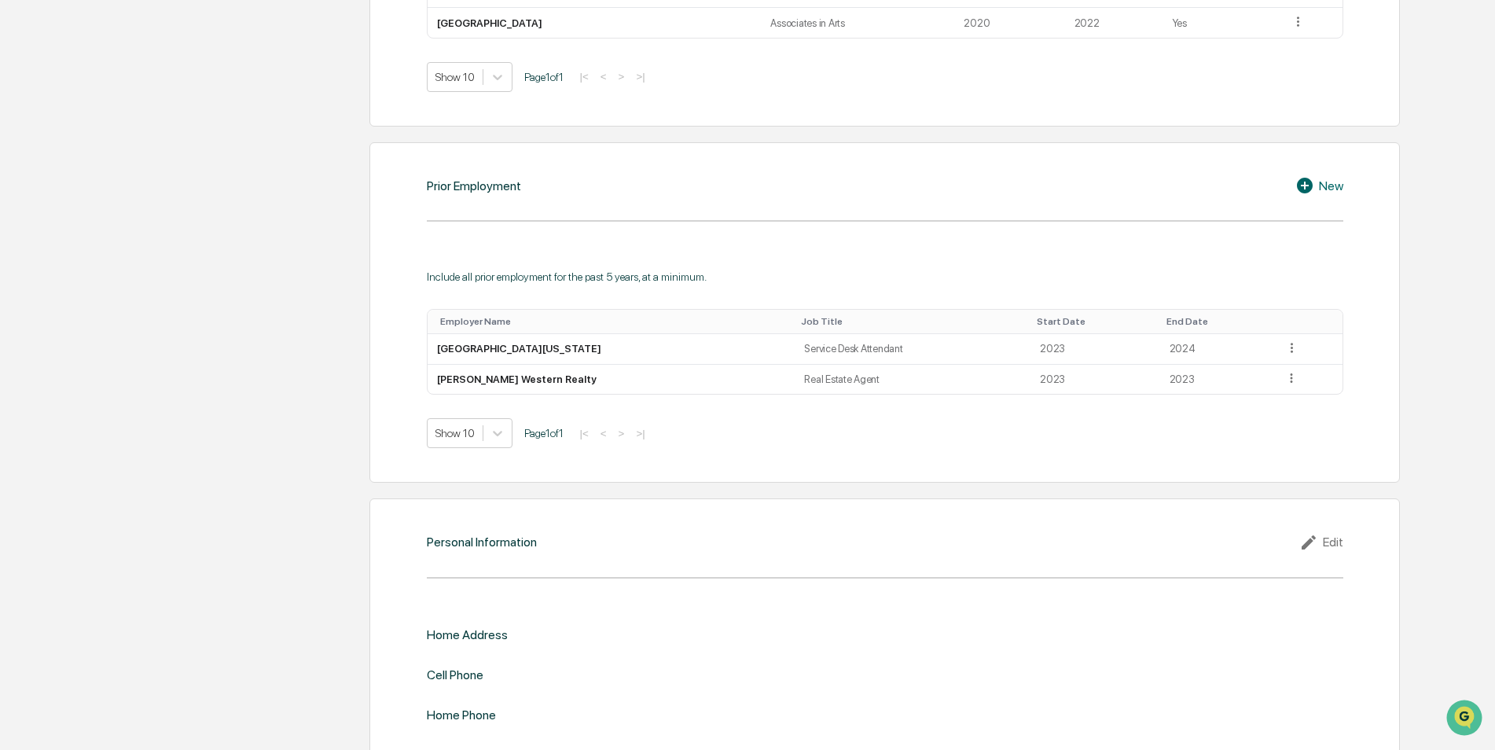
click at [1310, 184] on icon at bounding box center [1305, 186] width 16 height 16
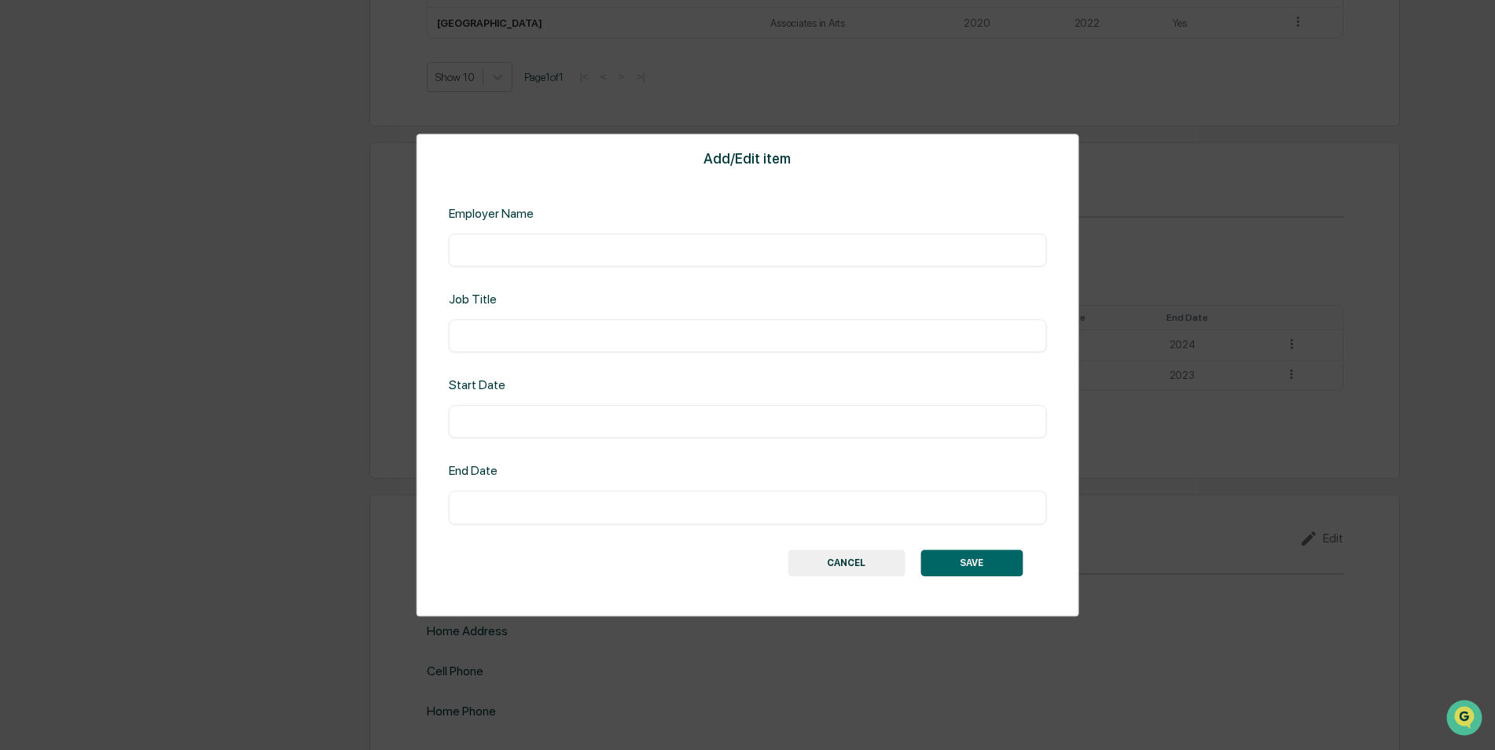
click at [681, 224] on div "Employer Name ​" at bounding box center [748, 236] width 598 height 61
click at [674, 237] on div "​" at bounding box center [748, 249] width 598 height 33
click at [538, 216] on div "Employer Name" at bounding box center [583, 213] width 269 height 15
click at [525, 233] on div "​" at bounding box center [748, 249] width 598 height 33
click at [506, 255] on input "text" at bounding box center [748, 250] width 574 height 16
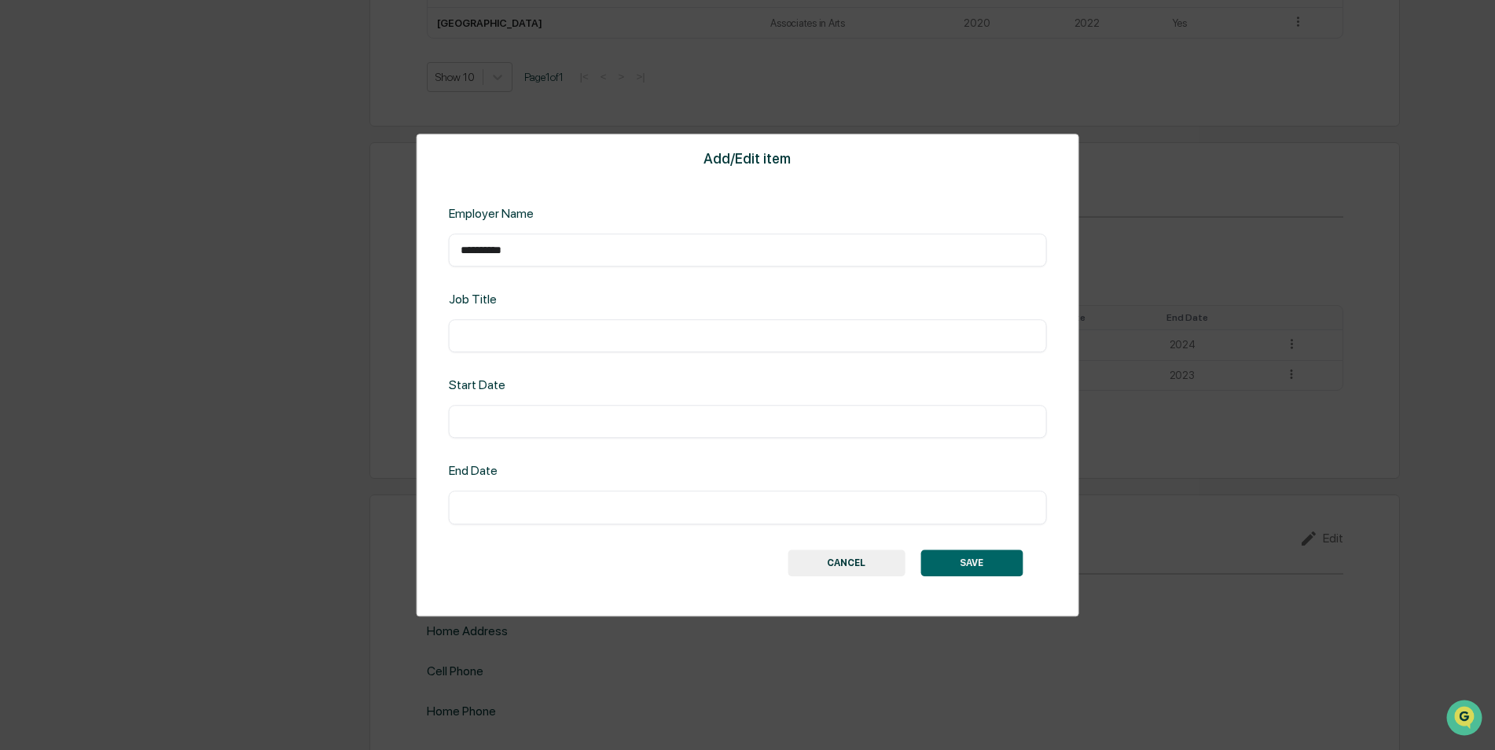
type input "**********"
type input "*********"
type input "****"
click at [1003, 557] on button "SAVE" at bounding box center [971, 562] width 102 height 27
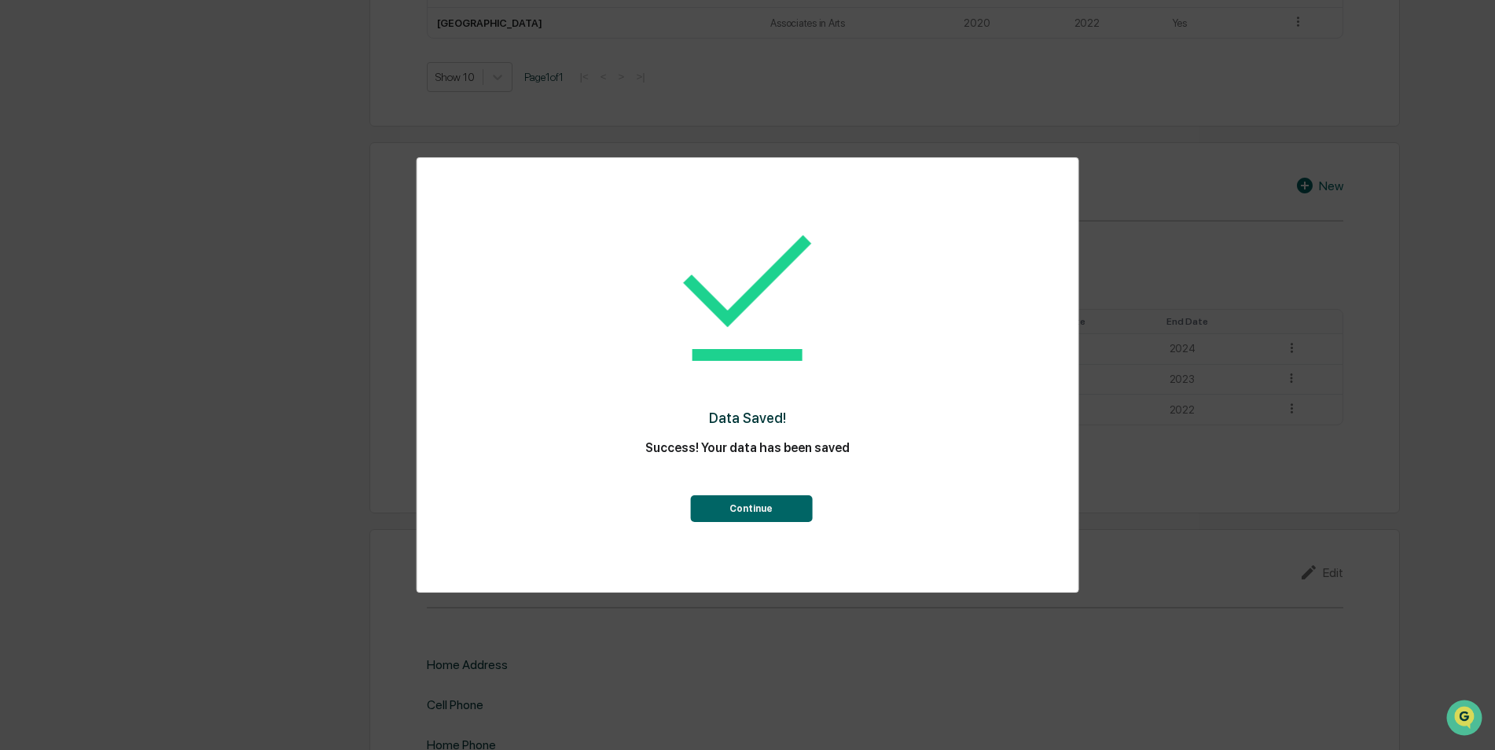
click at [785, 503] on button "Continue" at bounding box center [751, 508] width 122 height 27
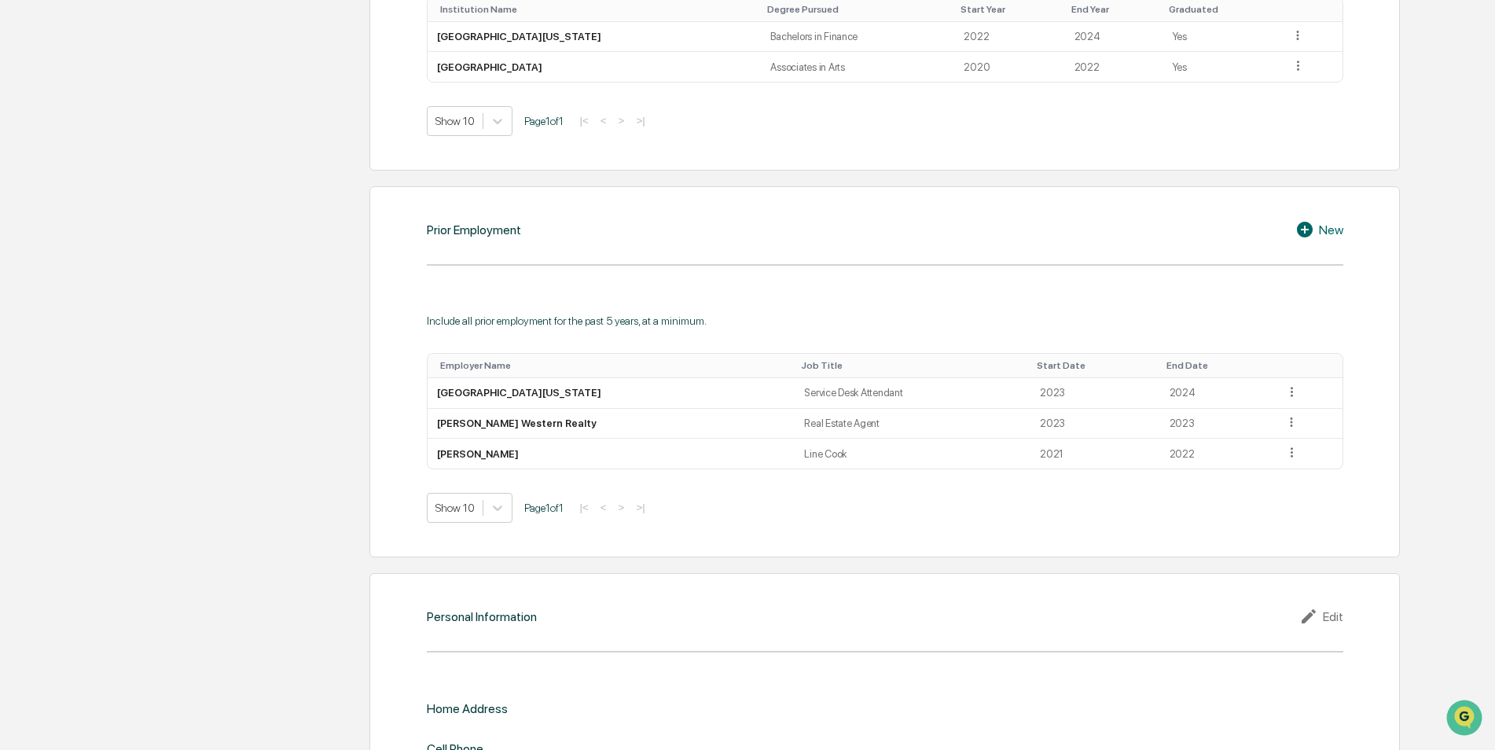
scroll to position [1159, 0]
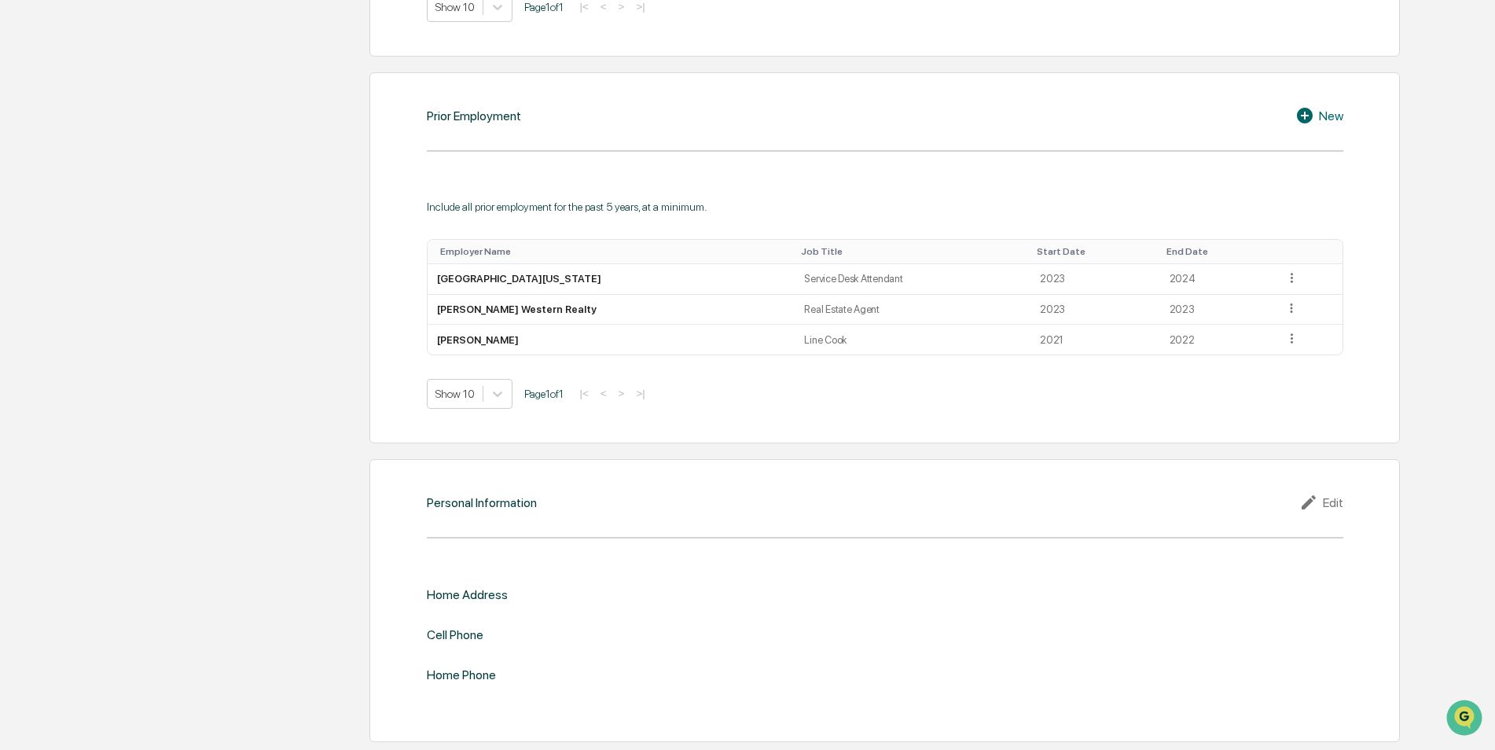
click at [1336, 507] on div "Edit" at bounding box center [1321, 502] width 44 height 19
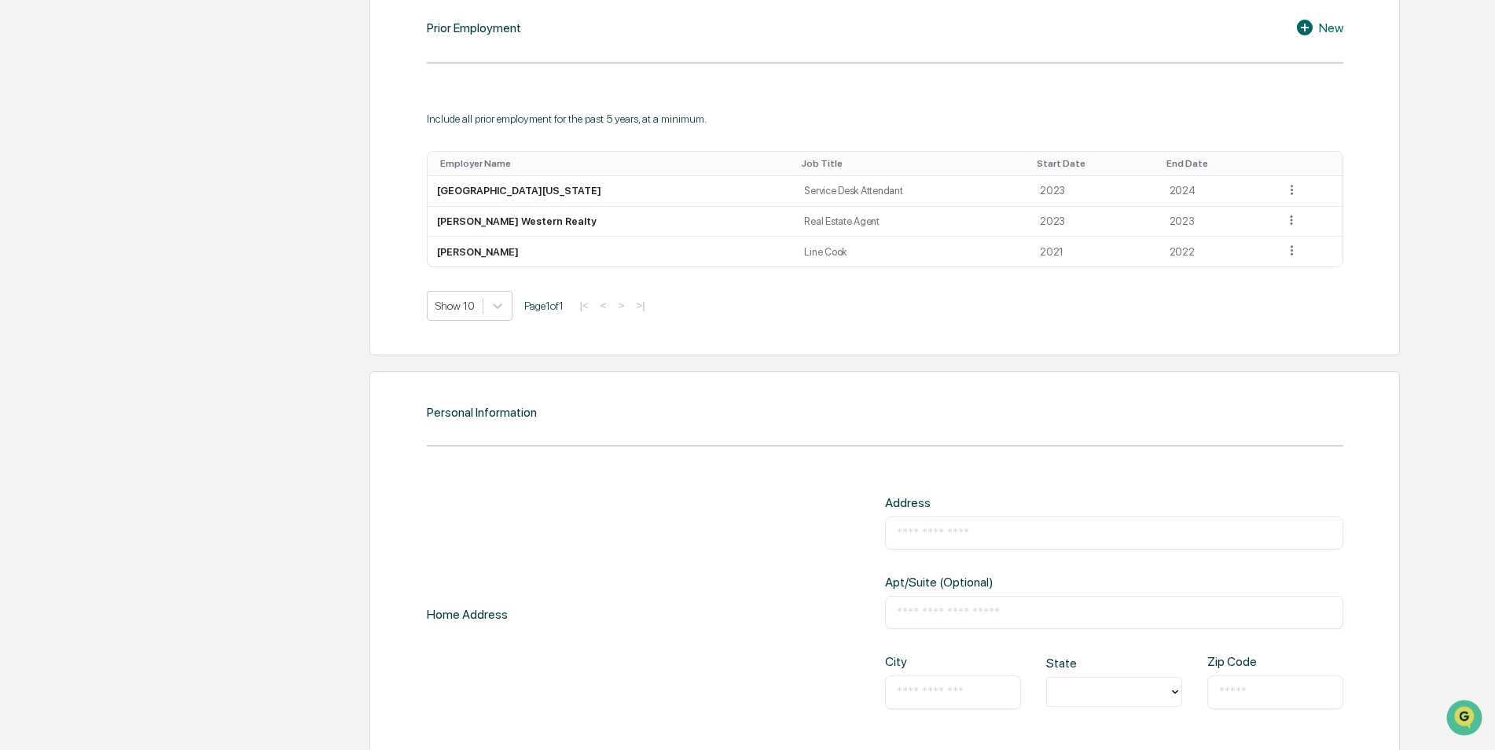
scroll to position [1395, 0]
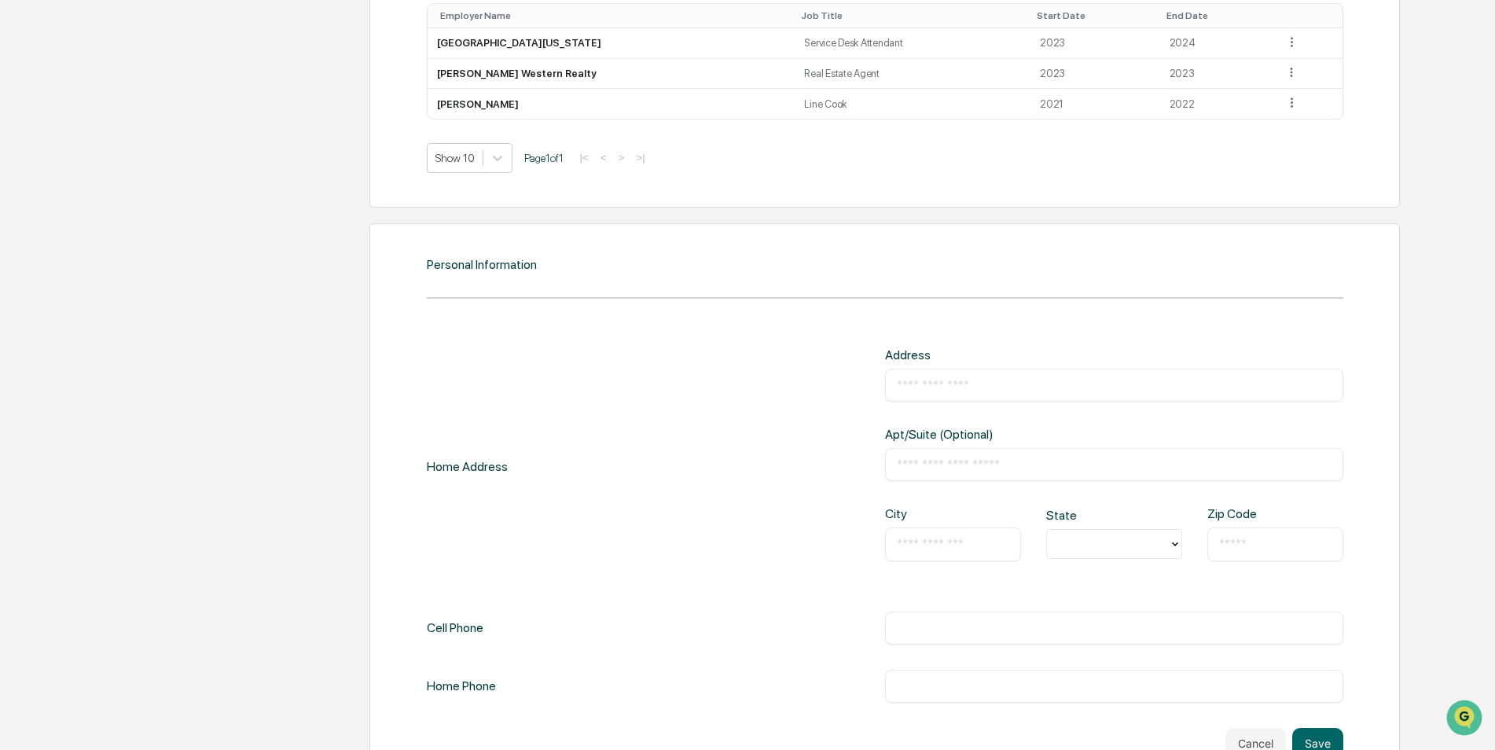
click at [948, 389] on input "text" at bounding box center [1114, 385] width 435 height 16
type input "**********"
type input "*******"
type input "********"
type input "**"
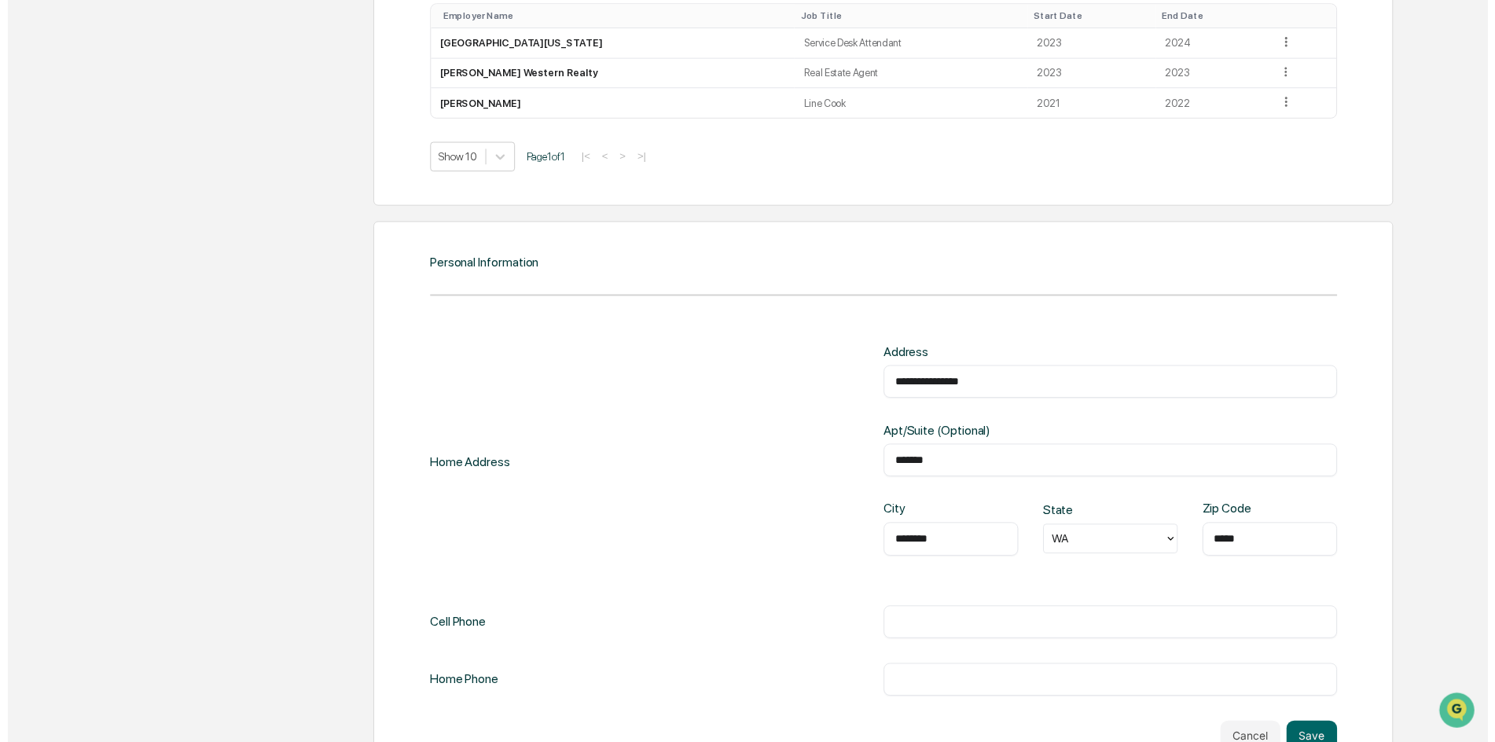
scroll to position [1446, 0]
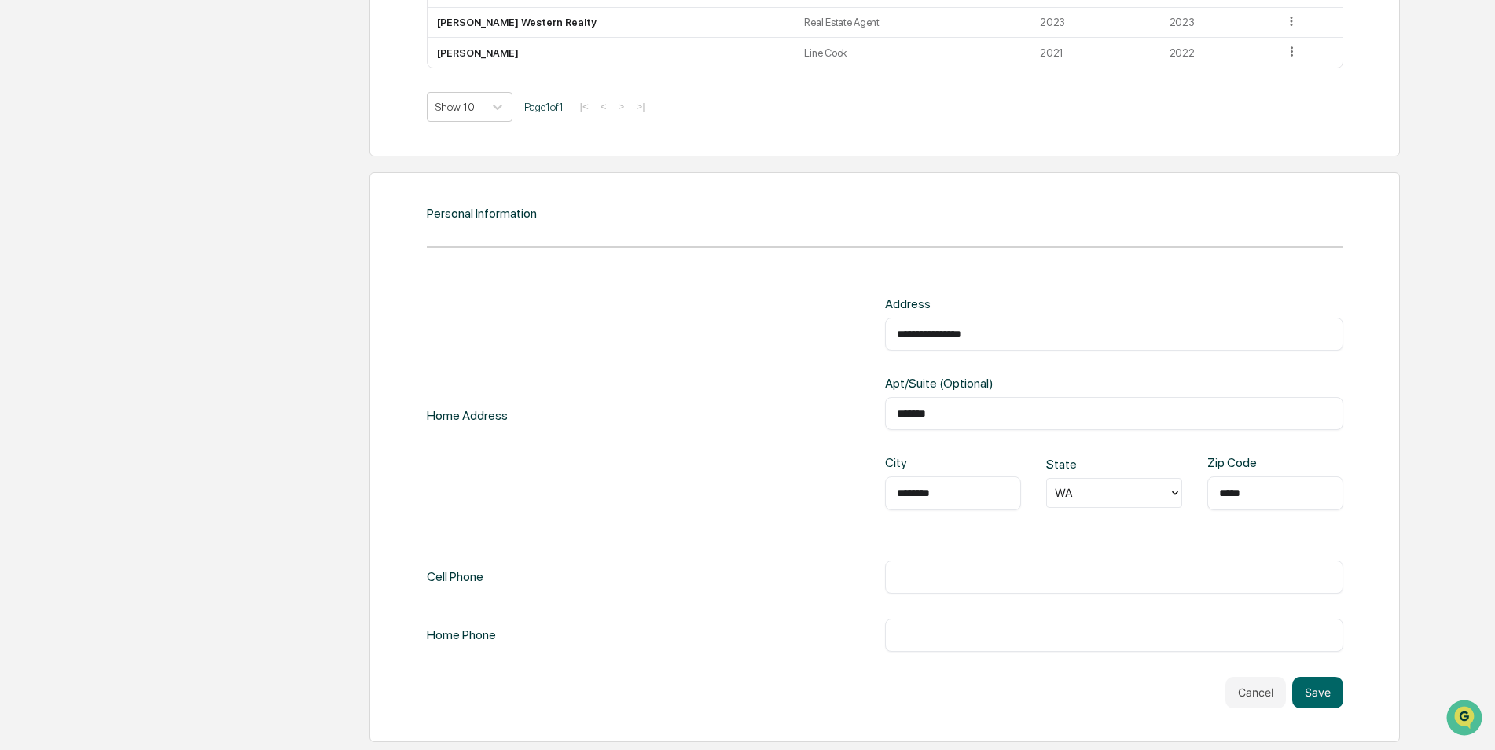
type input "*****"
click at [930, 551] on div "**********" at bounding box center [885, 473] width 916 height 355
click at [921, 549] on div "**********" at bounding box center [885, 473] width 916 height 355
click at [924, 571] on input "text" at bounding box center [1114, 577] width 435 height 16
type input "**********"
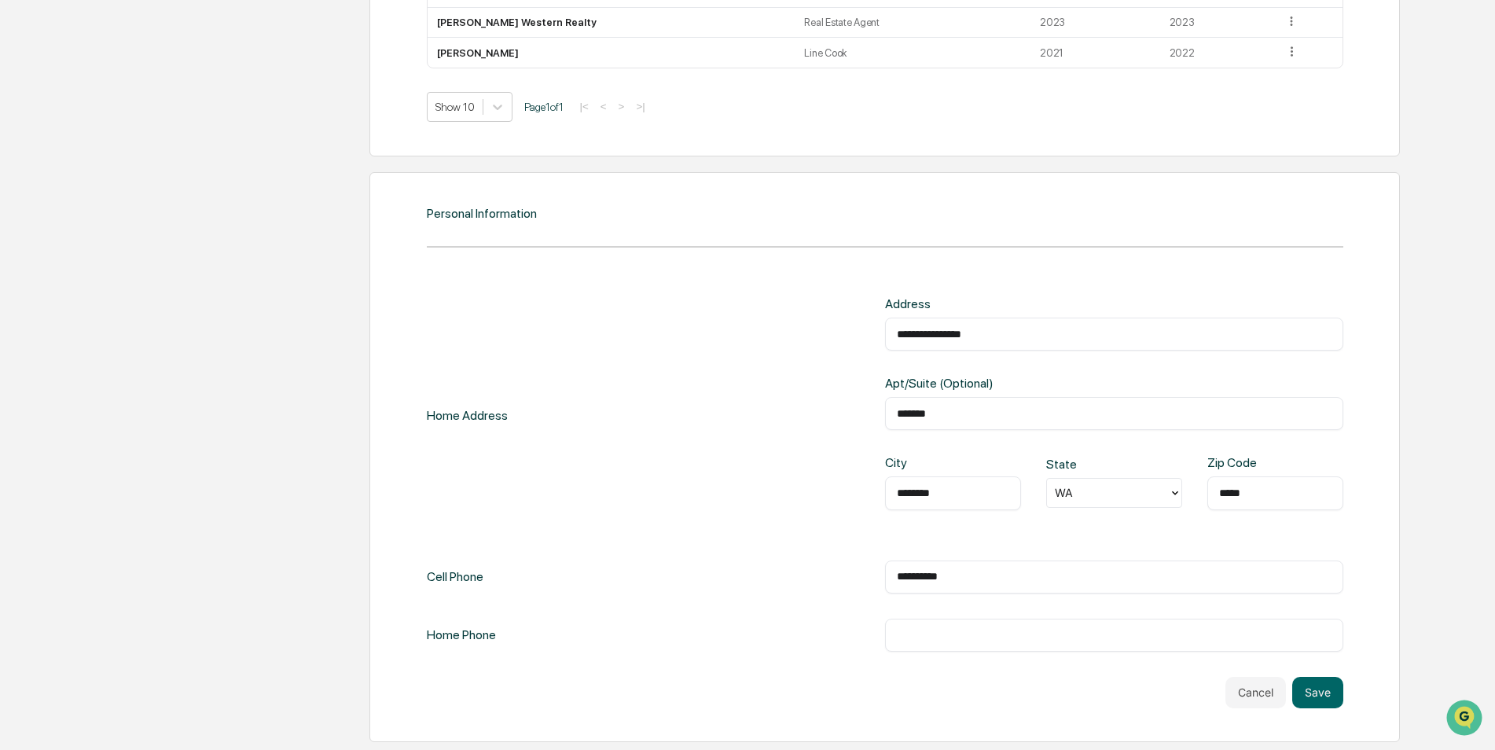
click at [810, 587] on div "**********" at bounding box center [885, 576] width 916 height 33
click at [995, 629] on input "text" at bounding box center [1114, 635] width 435 height 16
click at [1321, 693] on button "Save" at bounding box center [1317, 692] width 51 height 31
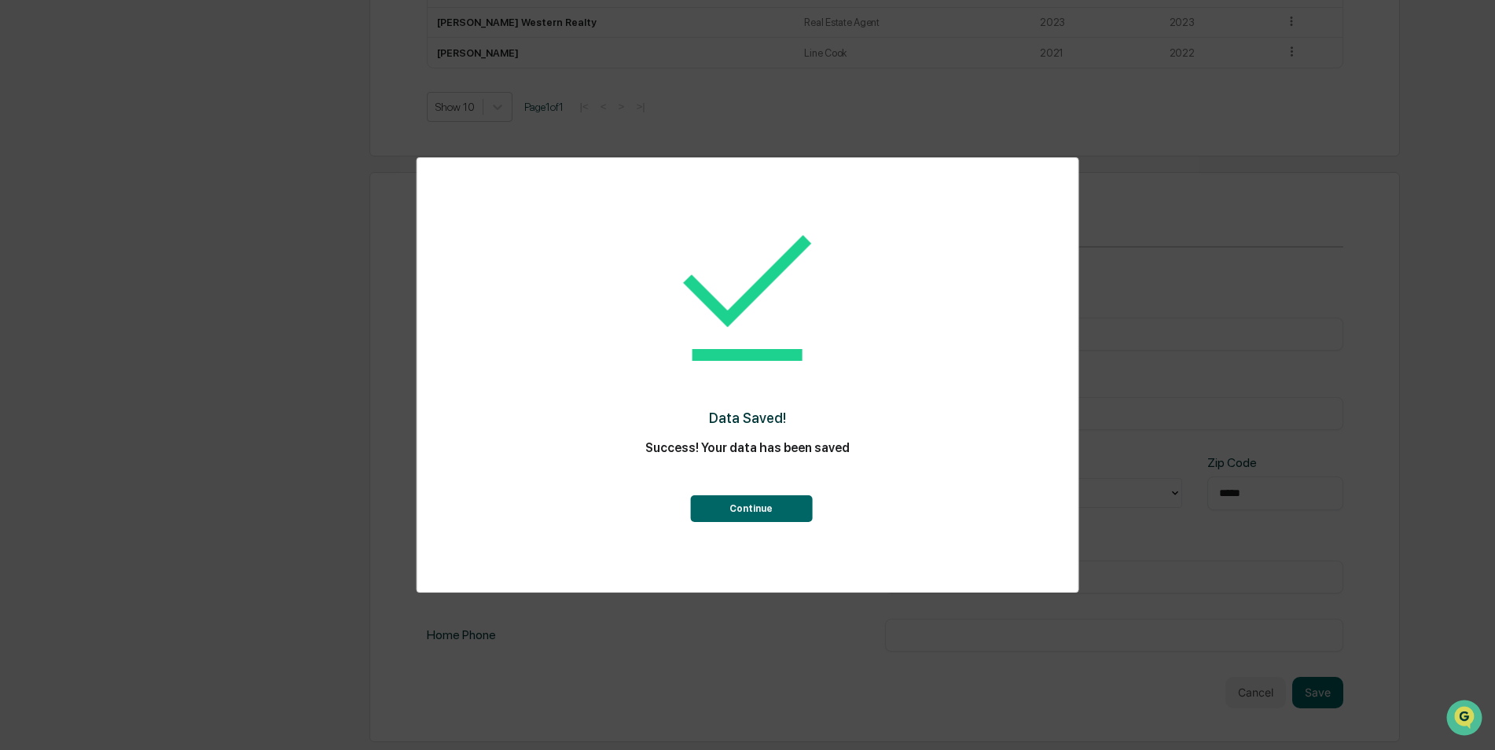
click at [762, 504] on button "Continue" at bounding box center [751, 508] width 122 height 27
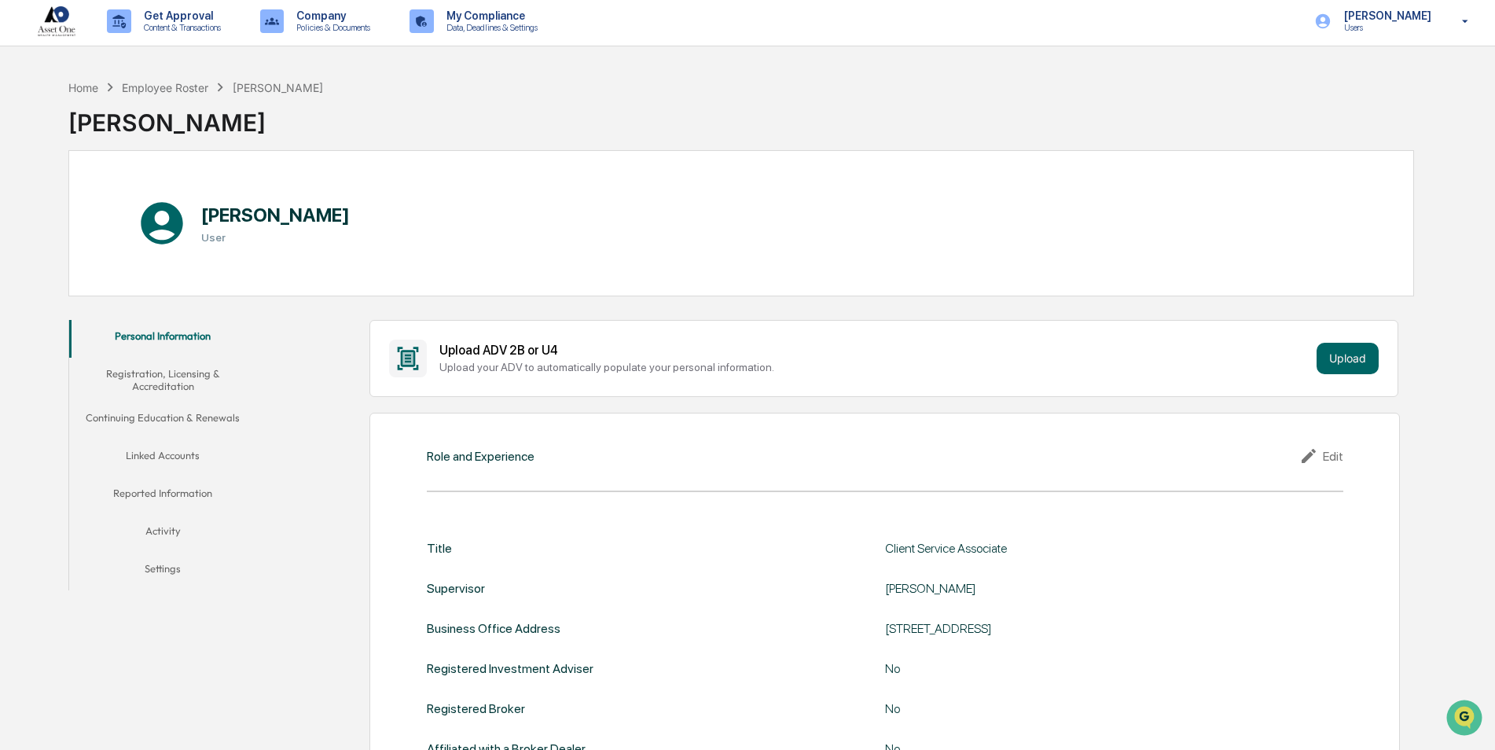
scroll to position [0, 0]
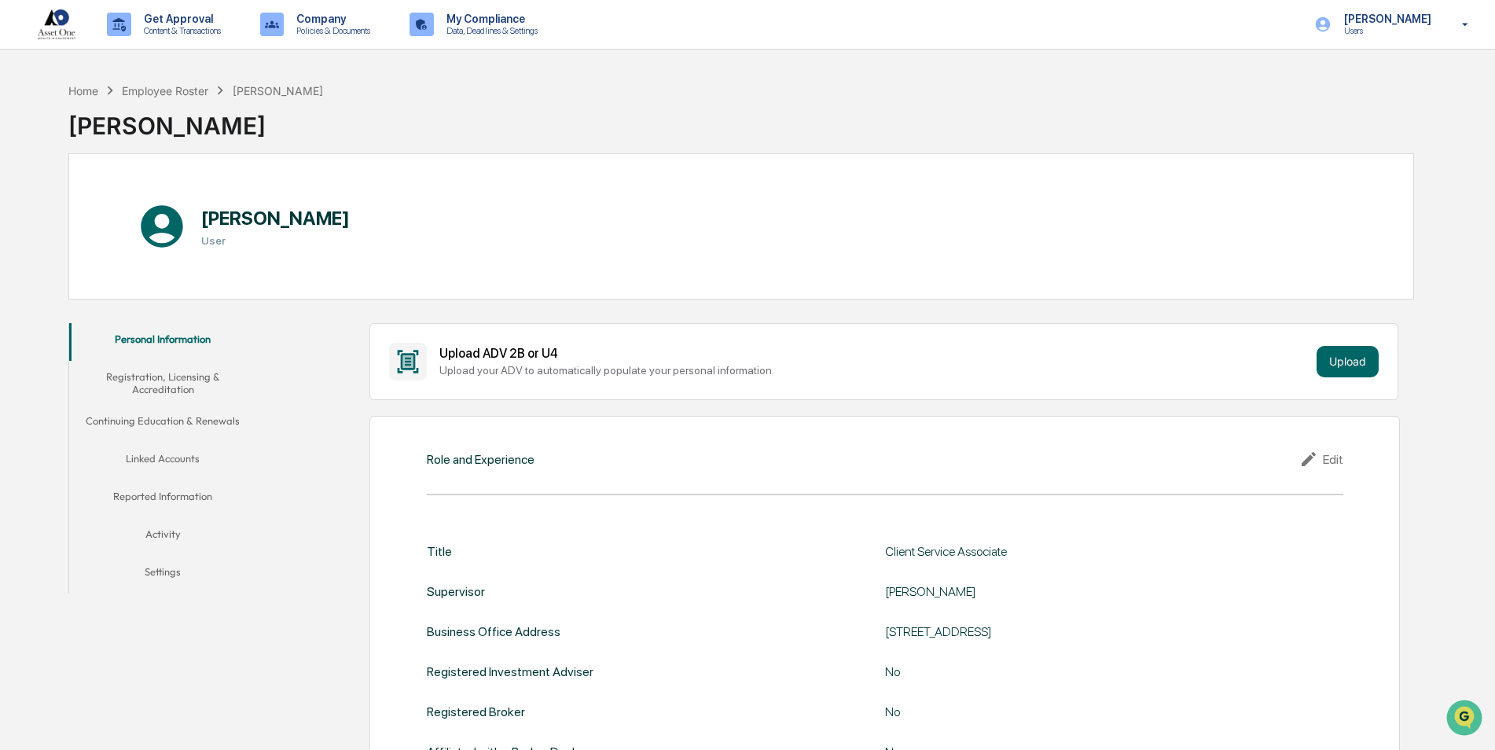
click at [182, 379] on button "Registration, Licensing & Accreditation" at bounding box center [163, 383] width 188 height 45
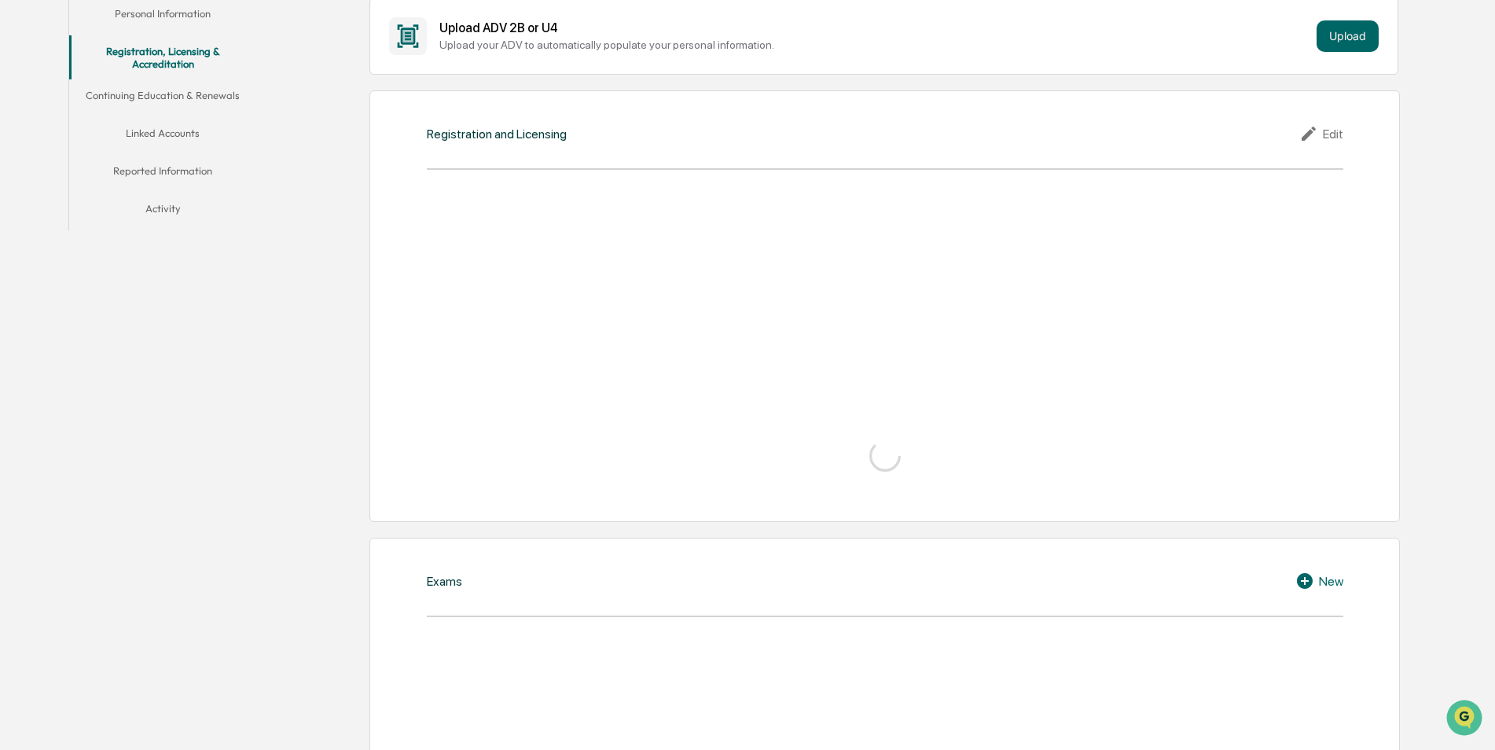
scroll to position [314, 0]
click at [1317, 132] on icon at bounding box center [1311, 131] width 24 height 19
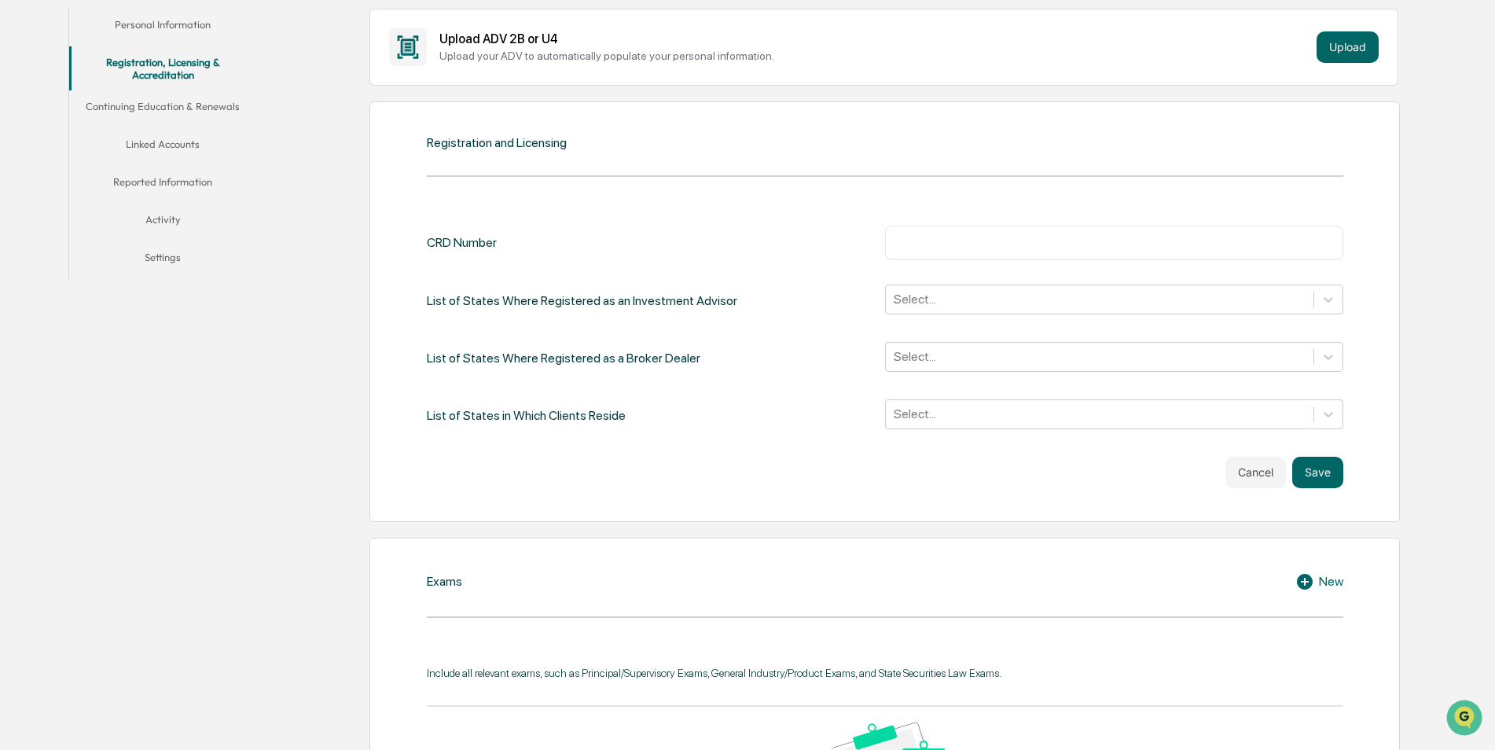
scroll to position [328, 0]
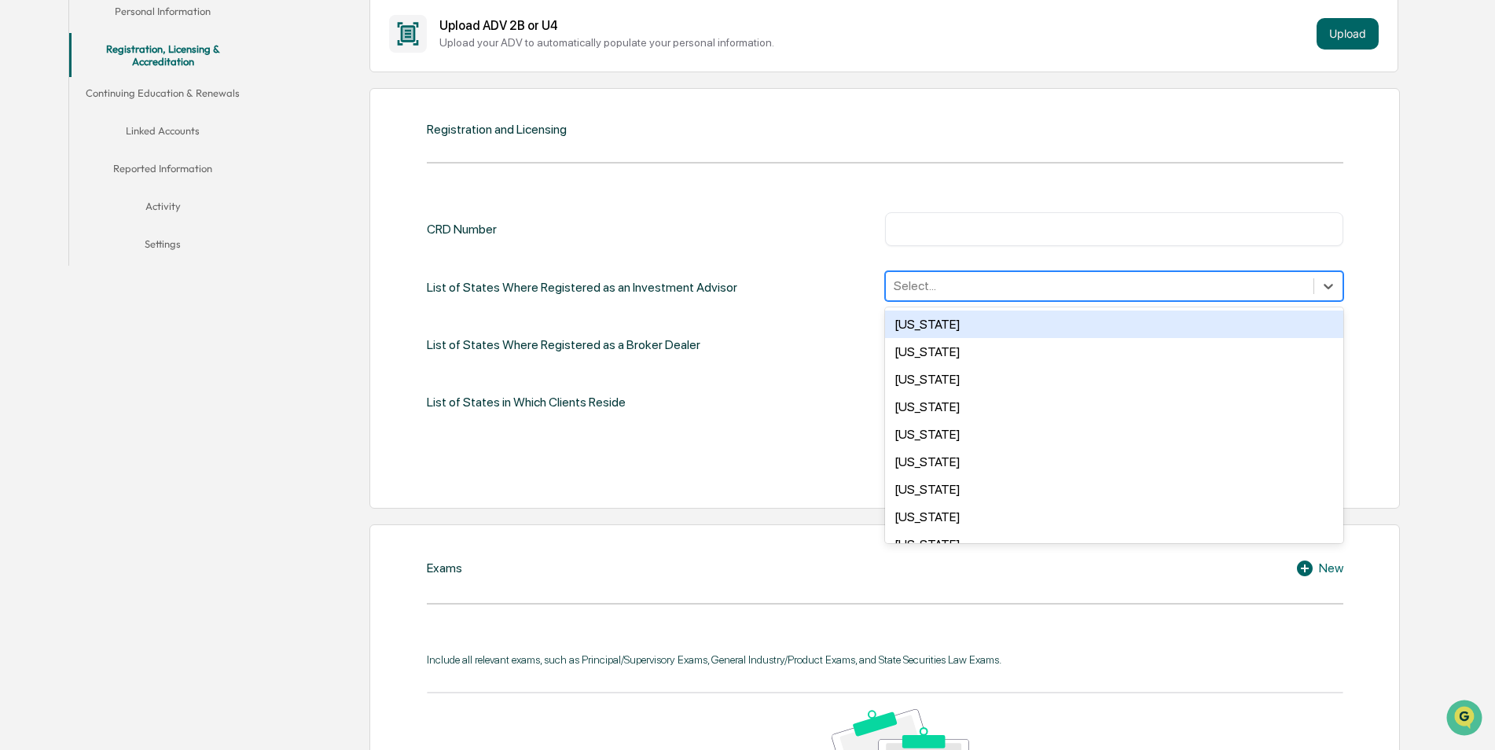
click at [949, 283] on div at bounding box center [1100, 286] width 412 height 18
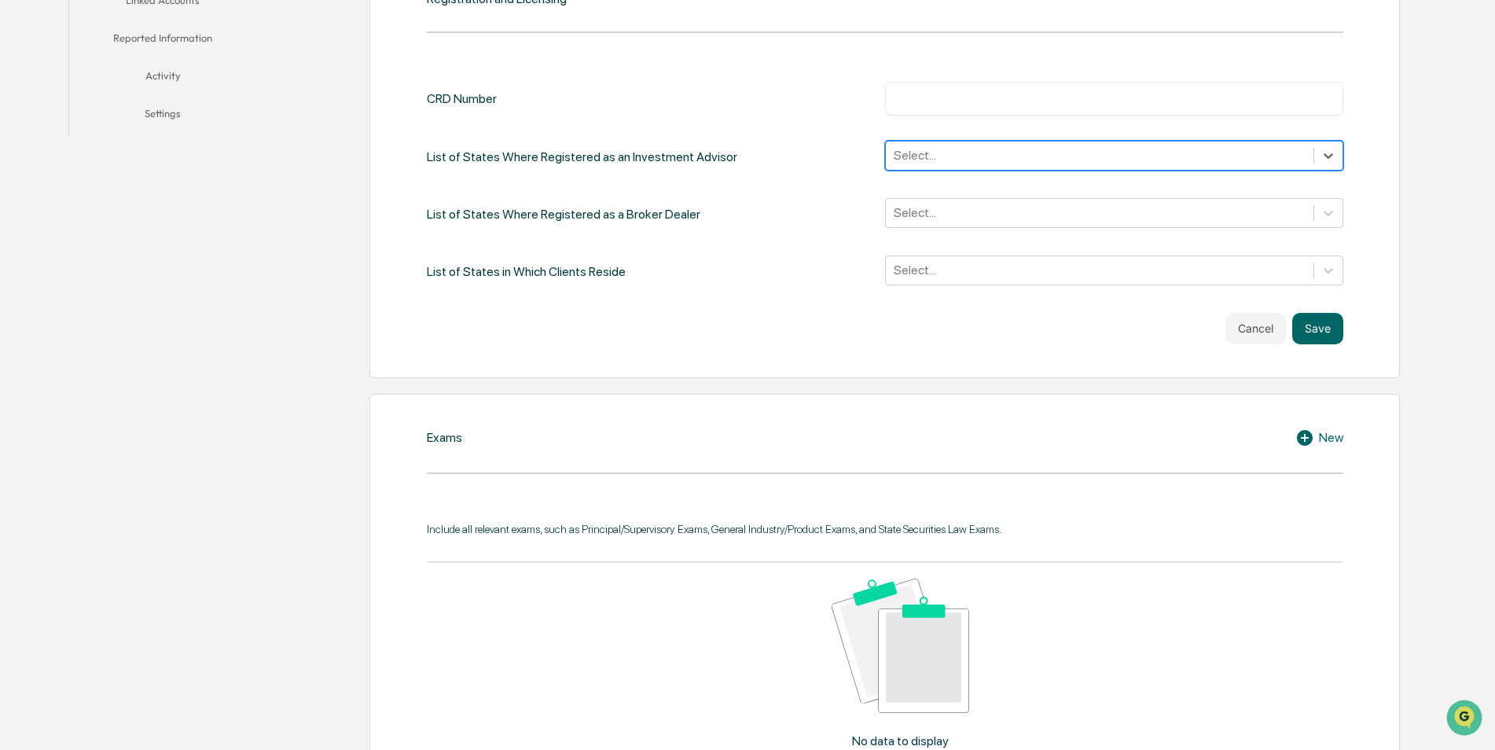
scroll to position [485, 0]
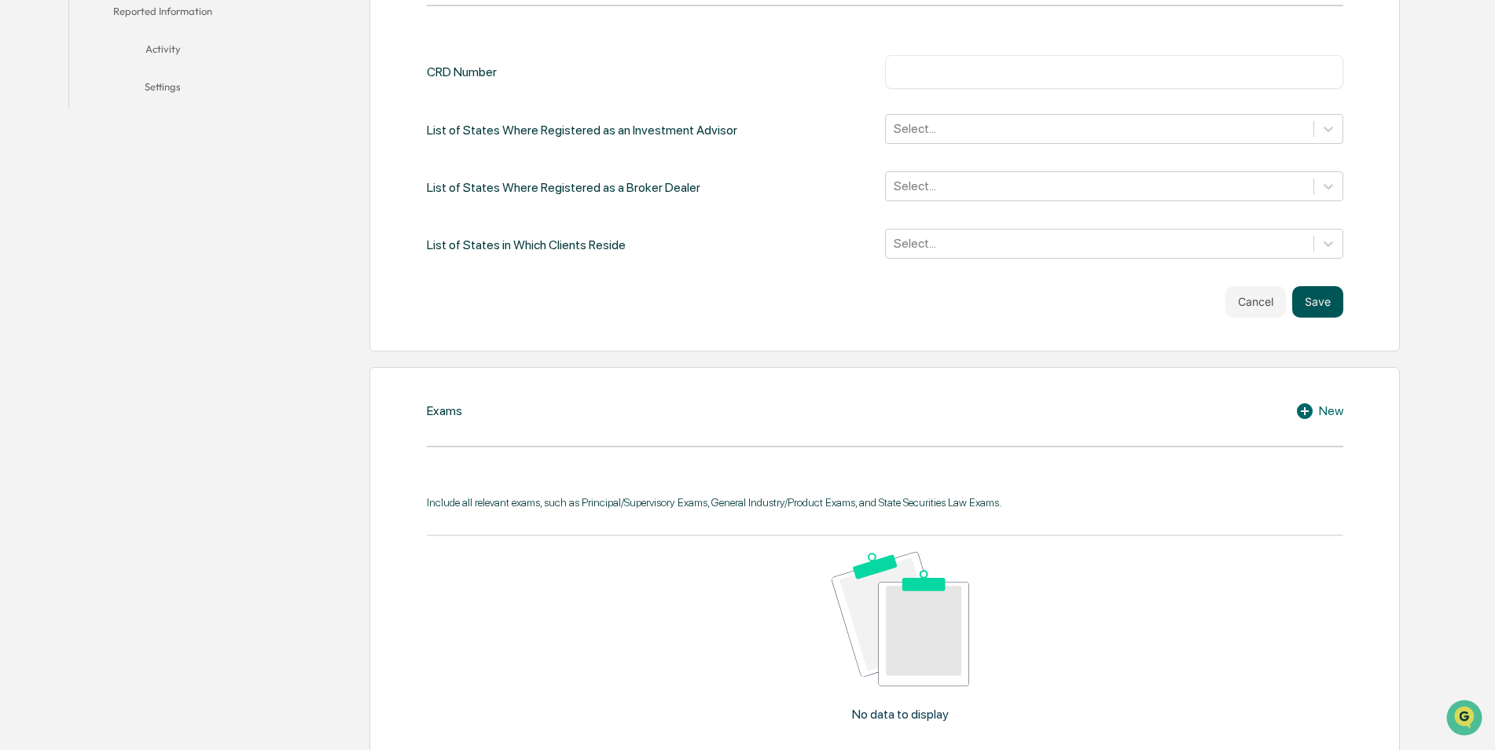
click at [1308, 298] on button "Save" at bounding box center [1317, 301] width 51 height 31
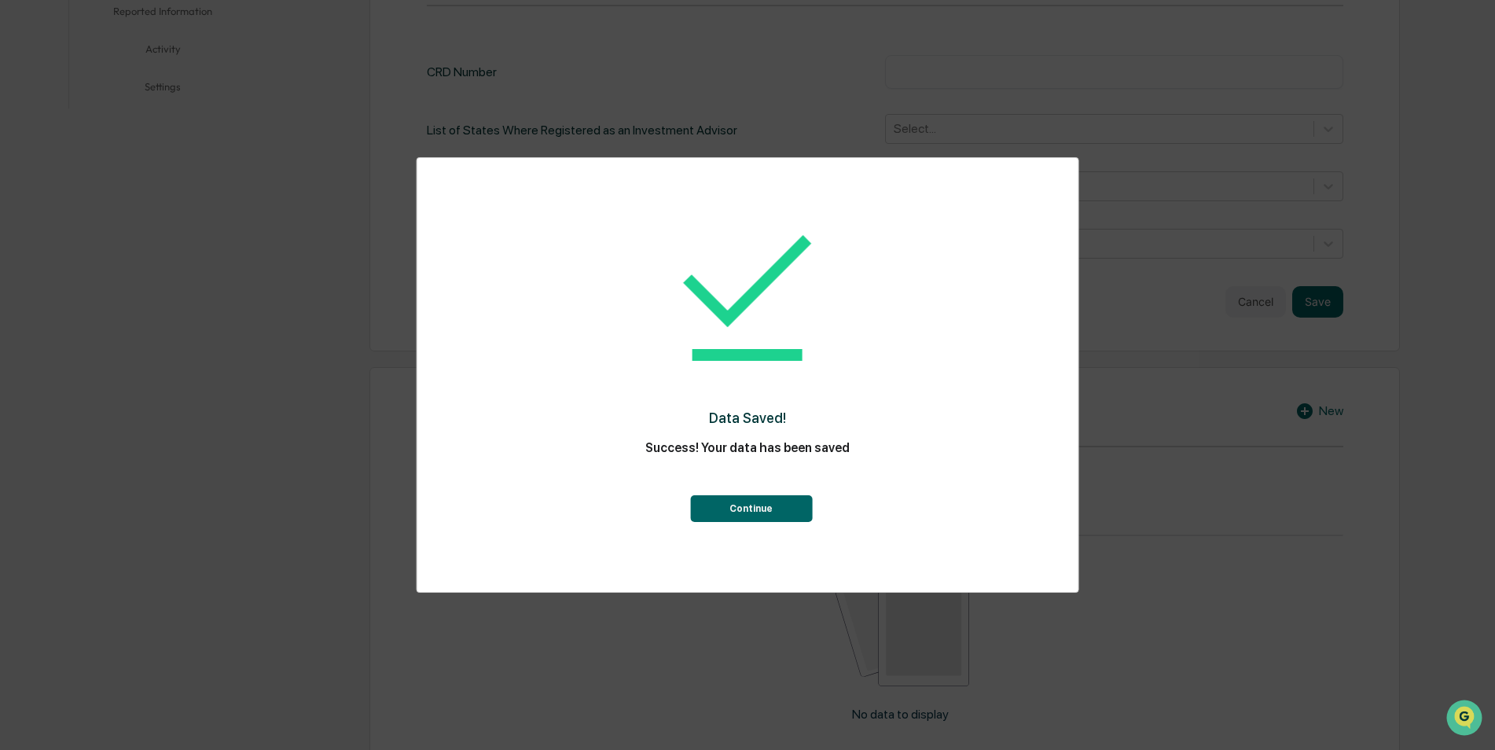
drag, startPoint x: 769, startPoint y: 508, endPoint x: 779, endPoint y: 505, distance: 9.9
click at [769, 508] on button "Continue" at bounding box center [751, 508] width 122 height 27
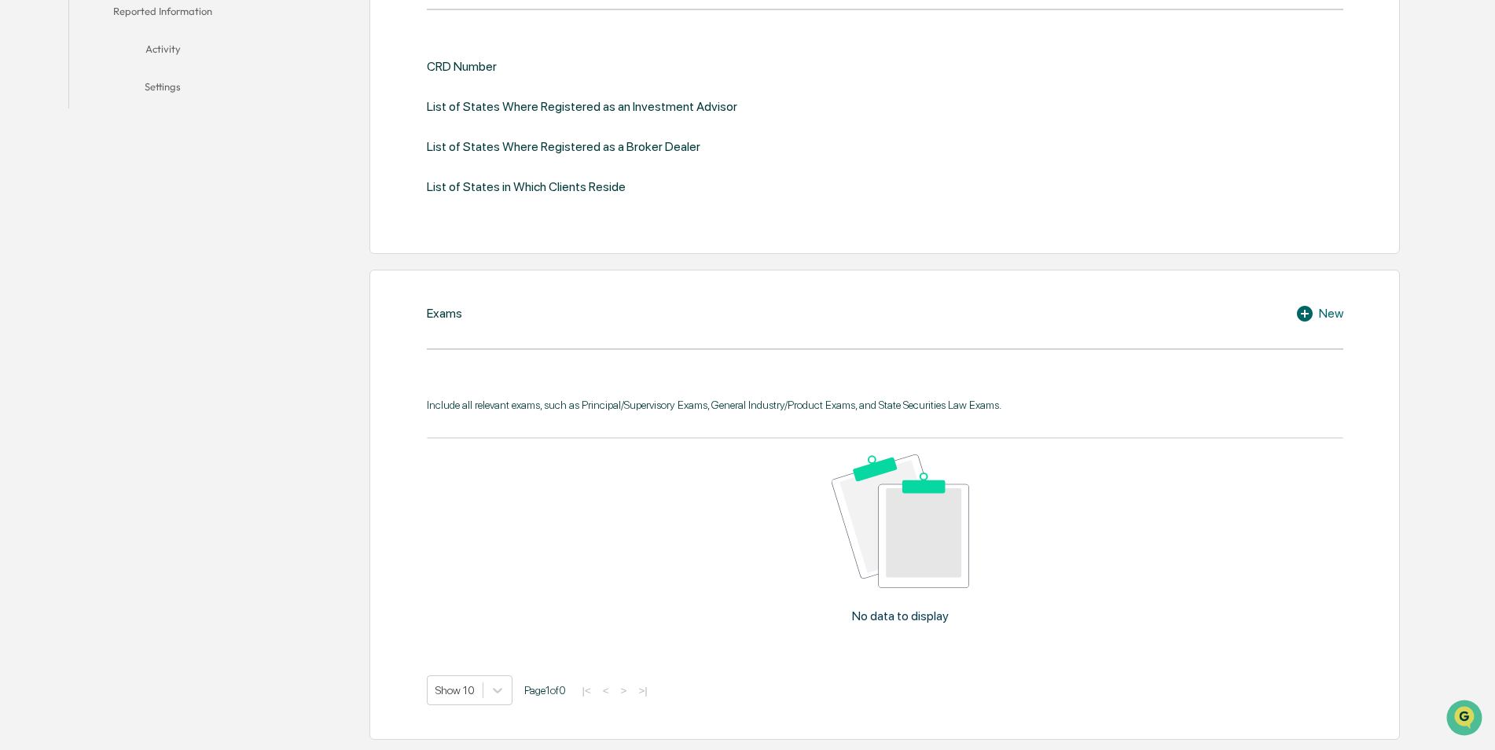
click at [1333, 425] on div "Include all relevant exams, such as Principal/Supervisory Exams, General Indust…" at bounding box center [885, 551] width 916 height 307
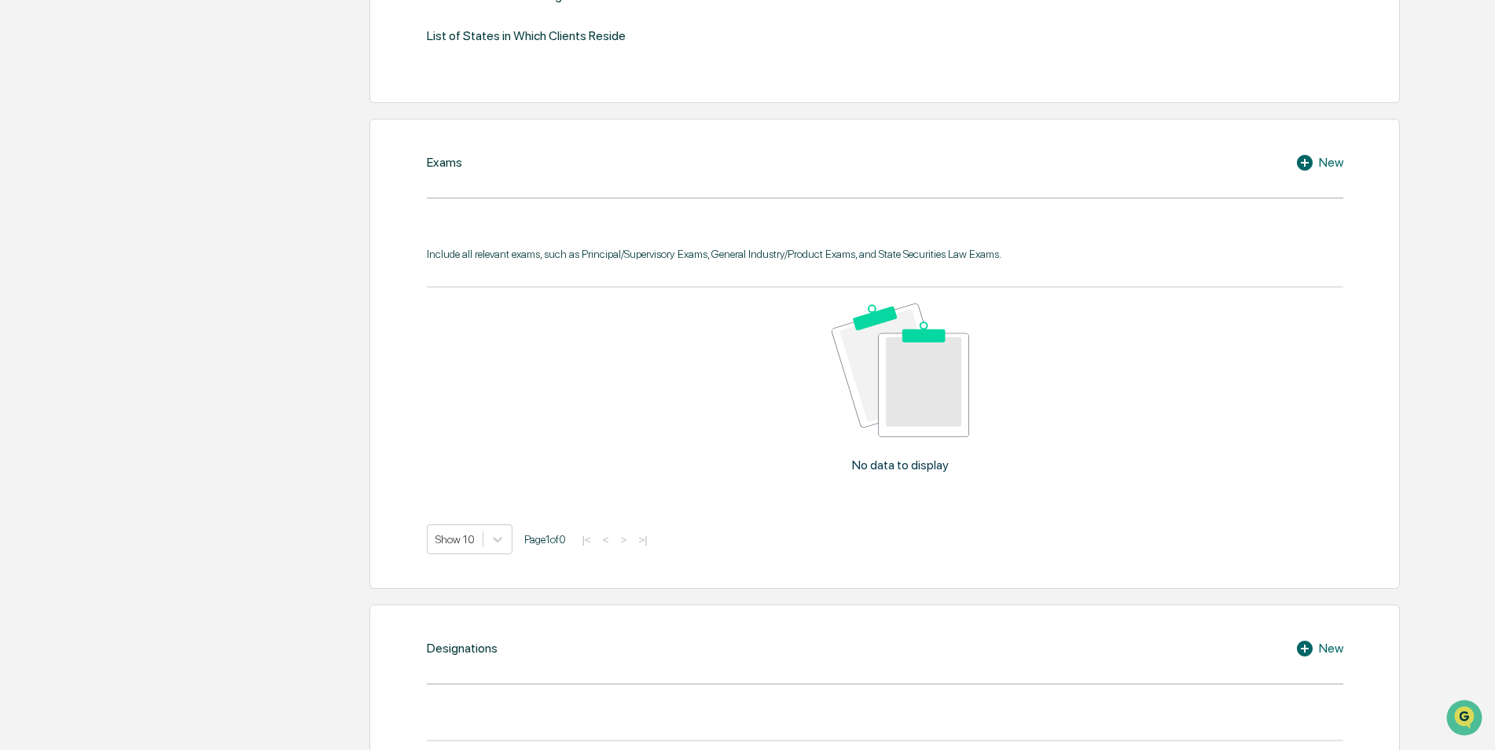
scroll to position [642, 0]
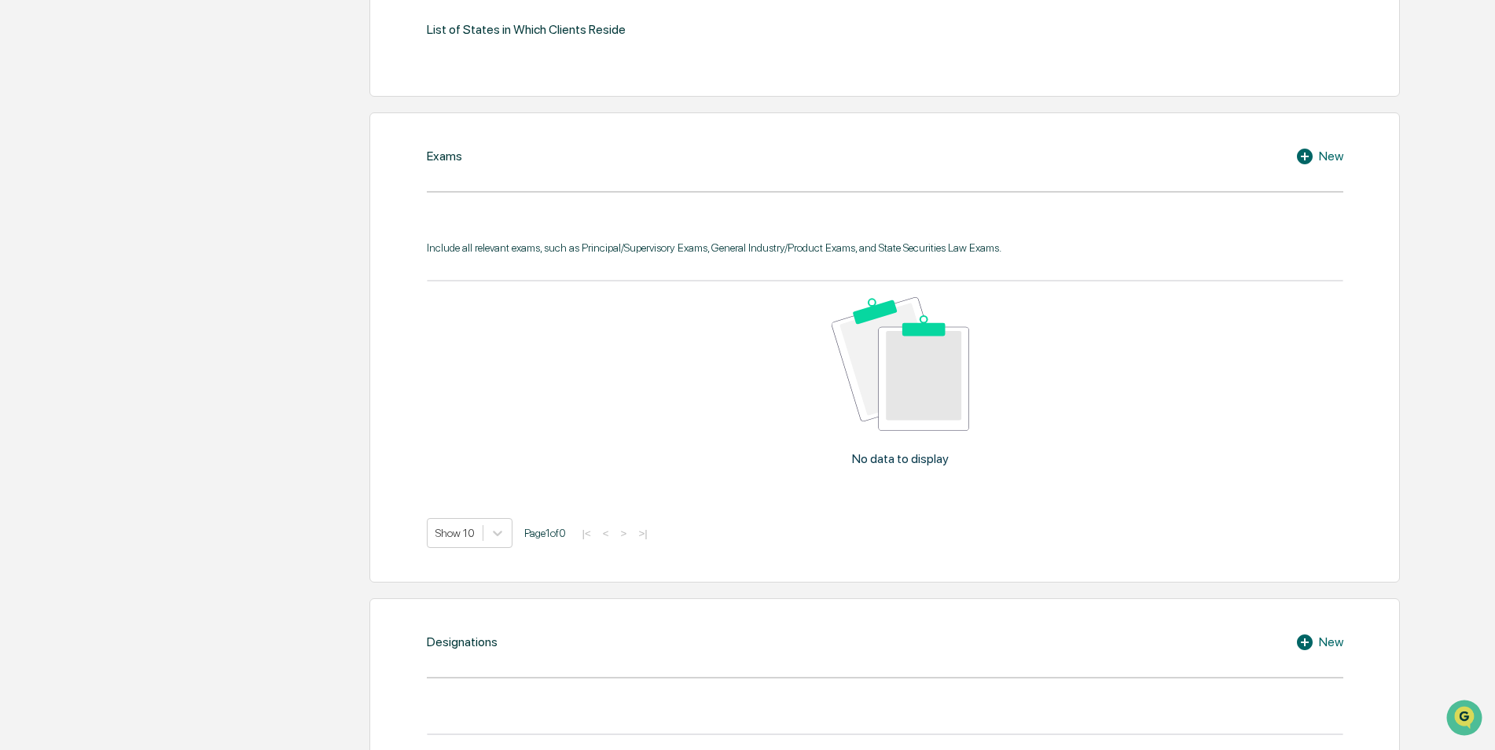
click at [1322, 156] on div "New" at bounding box center [1319, 156] width 48 height 19
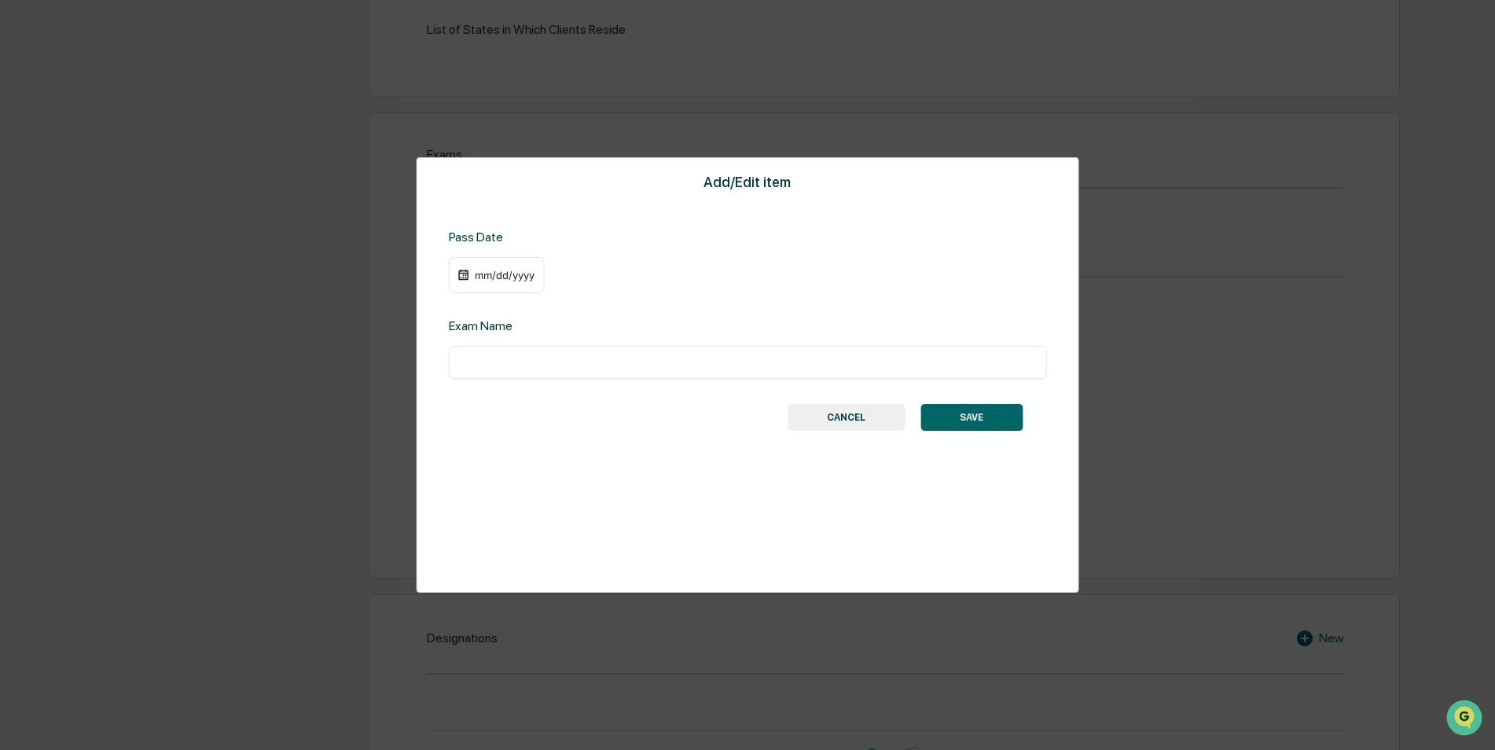
click at [475, 272] on div "mm/dd/yyyy" at bounding box center [504, 275] width 63 height 13
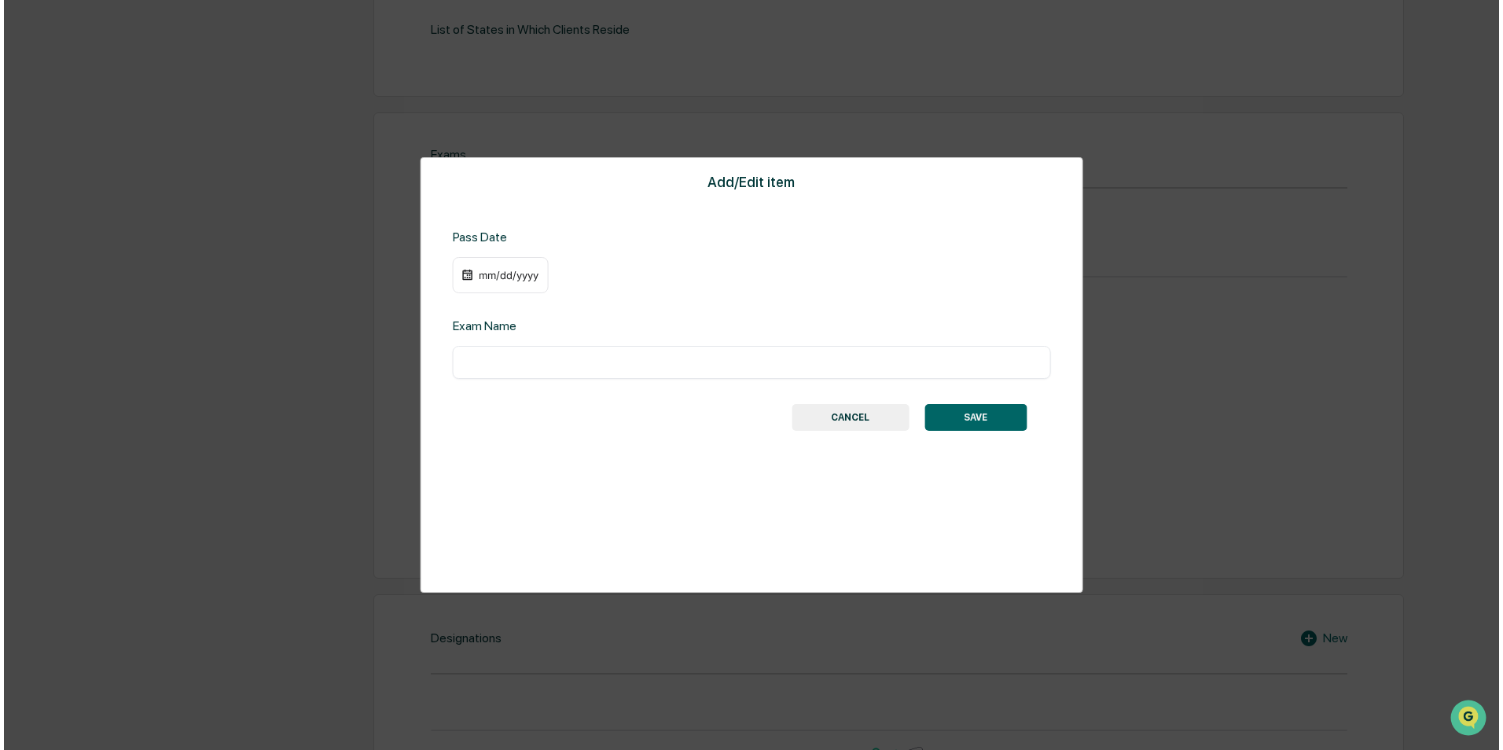
scroll to position [643, 0]
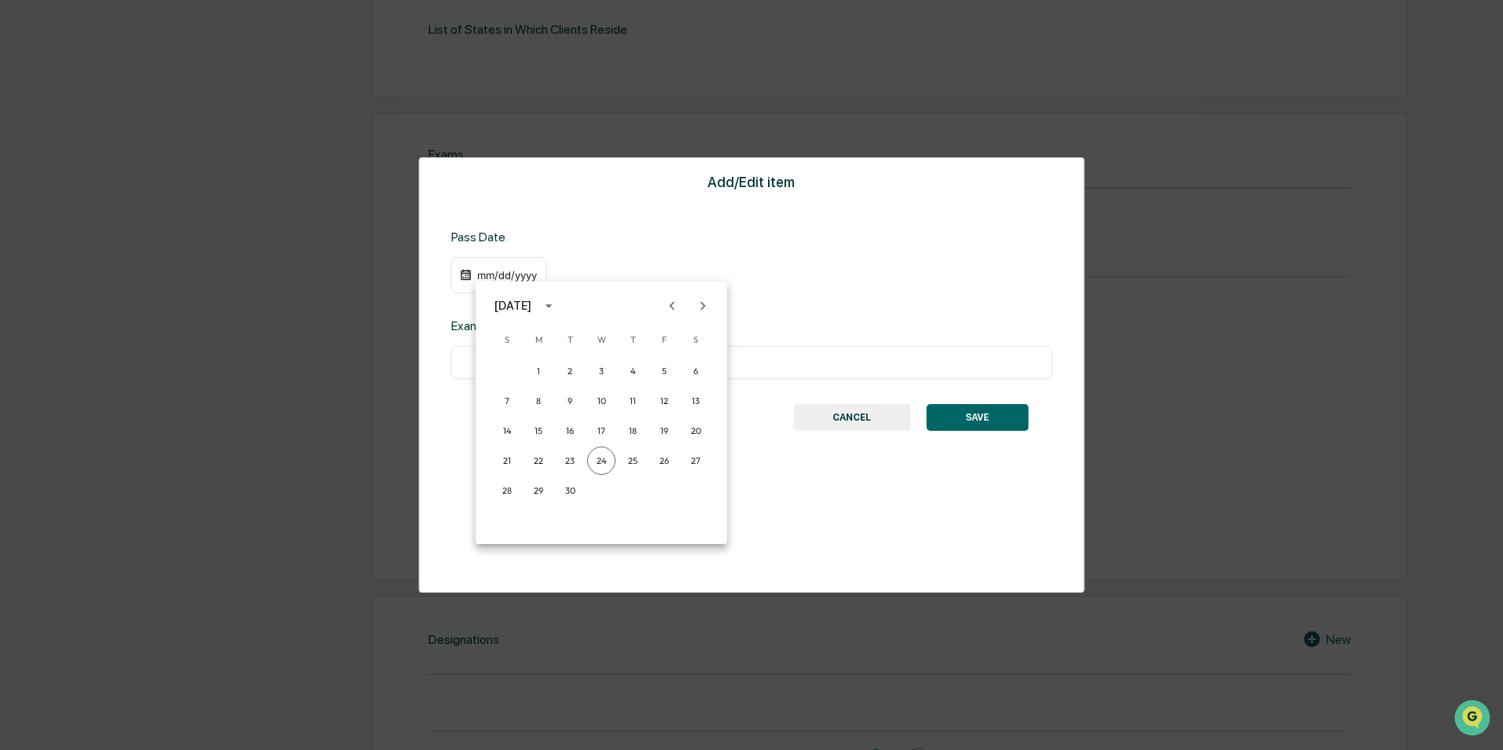
click at [648, 244] on div at bounding box center [751, 375] width 1503 height 750
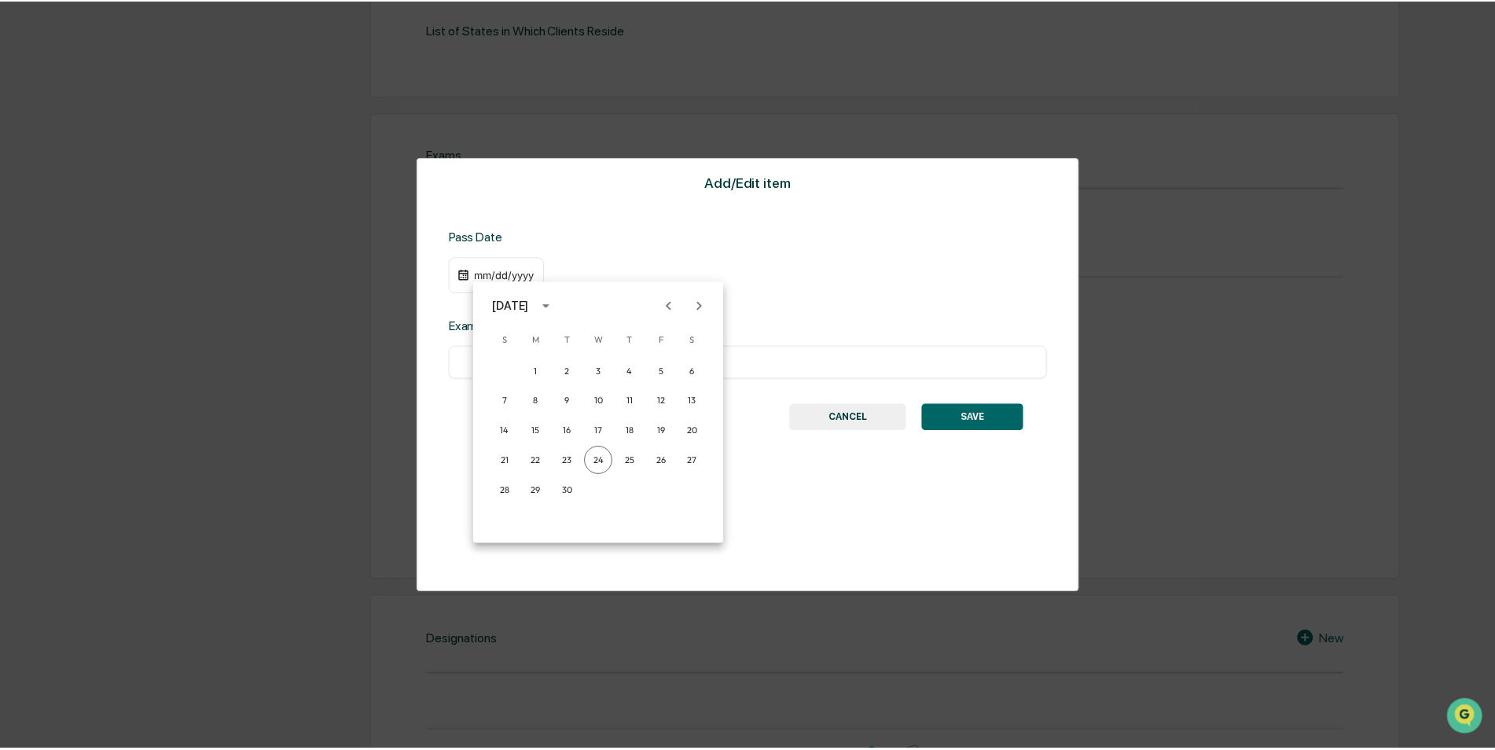
scroll to position [642, 0]
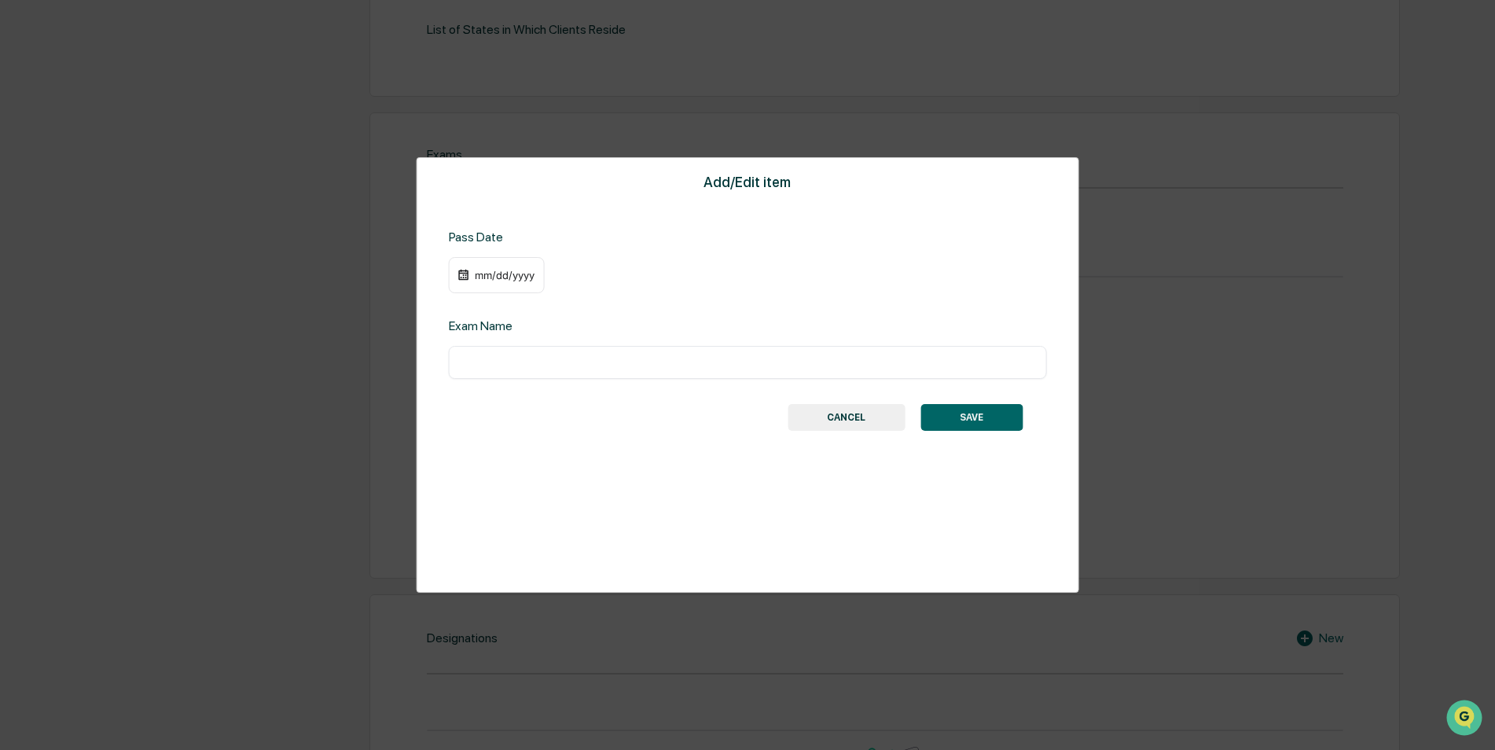
click at [512, 376] on div "​" at bounding box center [748, 362] width 598 height 33
click at [513, 360] on input "text" at bounding box center [748, 362] width 574 height 16
click at [486, 266] on div "mm/dd/yyyy" at bounding box center [497, 275] width 96 height 36
click at [485, 275] on div "mm/dd/yyyy" at bounding box center [504, 275] width 63 height 13
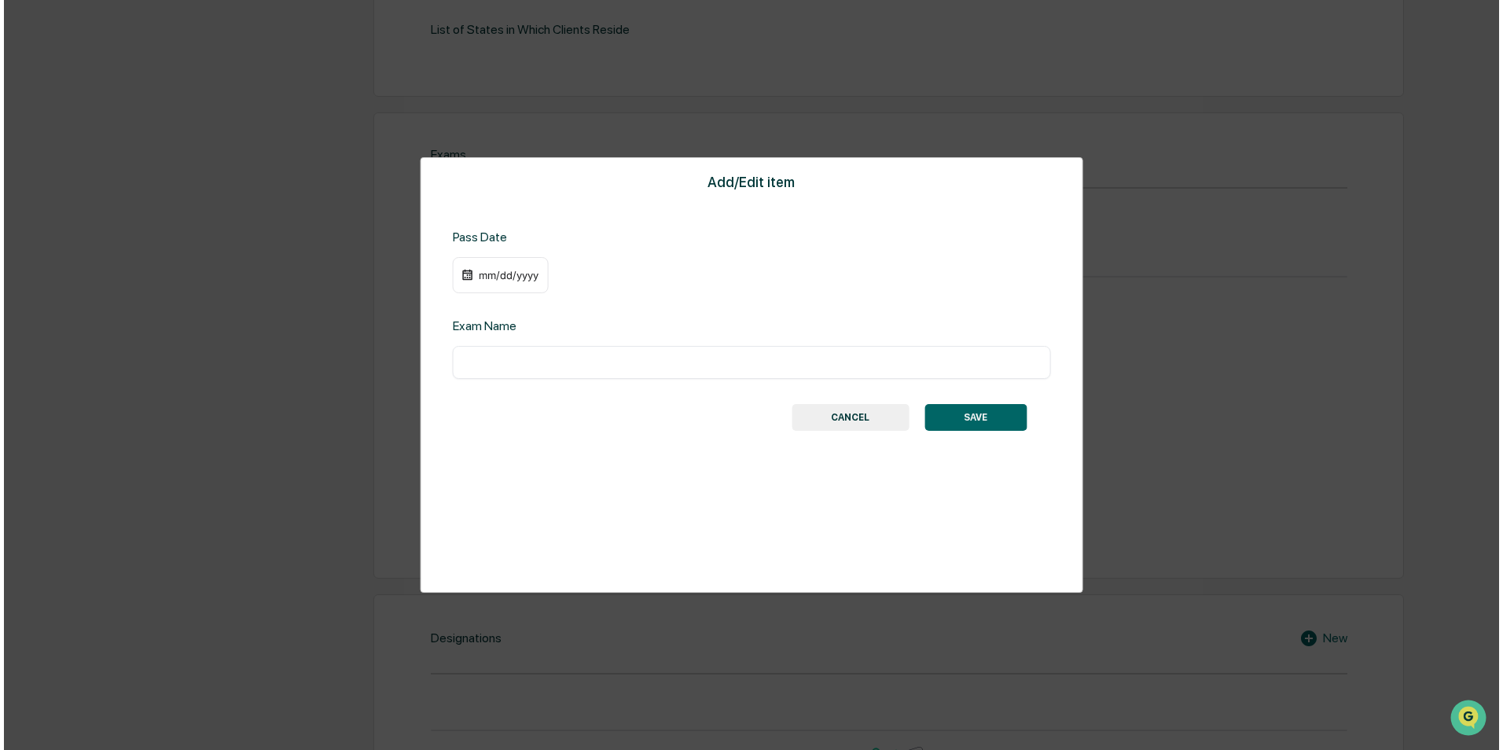
scroll to position [643, 0]
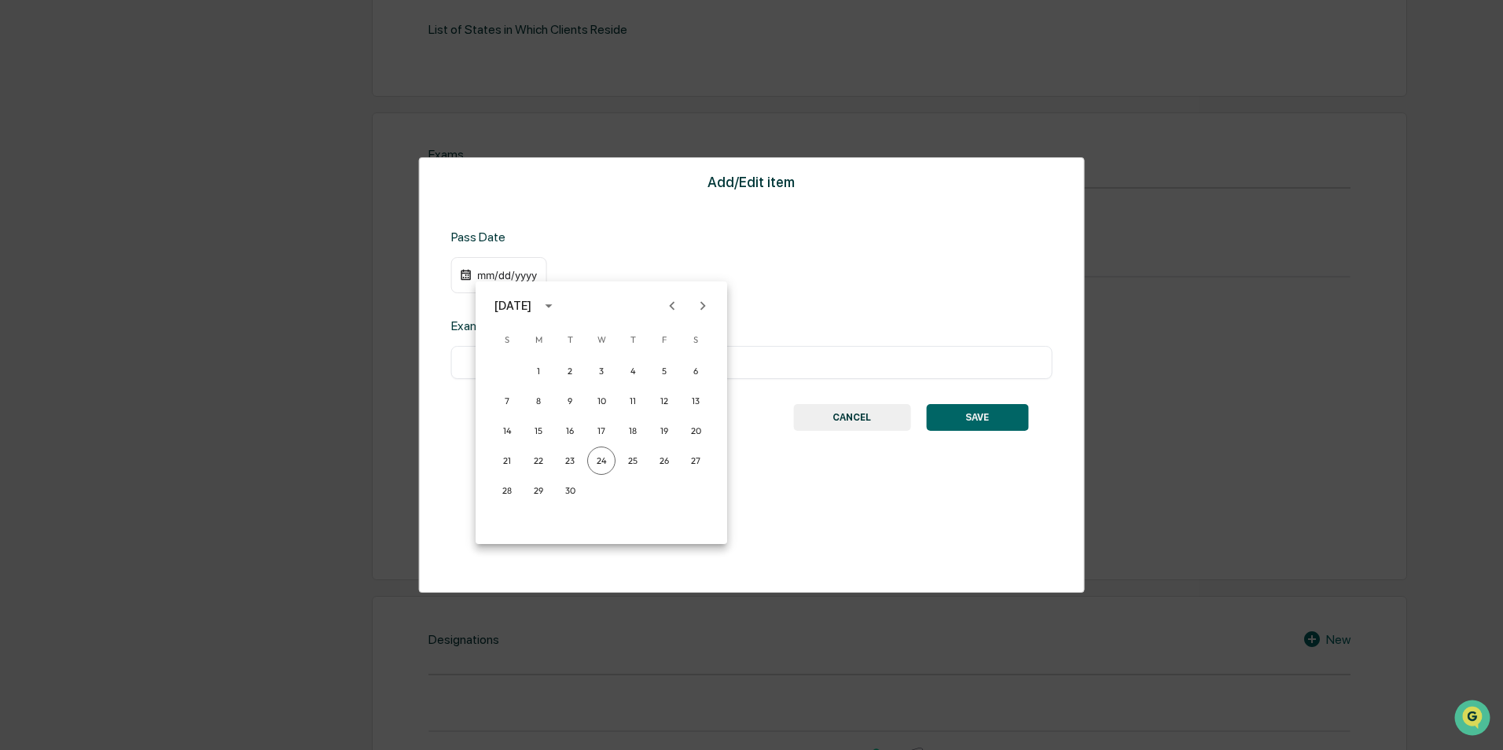
click at [482, 275] on div at bounding box center [751, 375] width 1503 height 750
click at [482, 275] on div "mm/dd/yyyy" at bounding box center [504, 275] width 63 height 13
click at [483, 271] on div at bounding box center [751, 375] width 1503 height 750
click at [483, 271] on div "mm/dd/yyyy" at bounding box center [504, 275] width 63 height 13
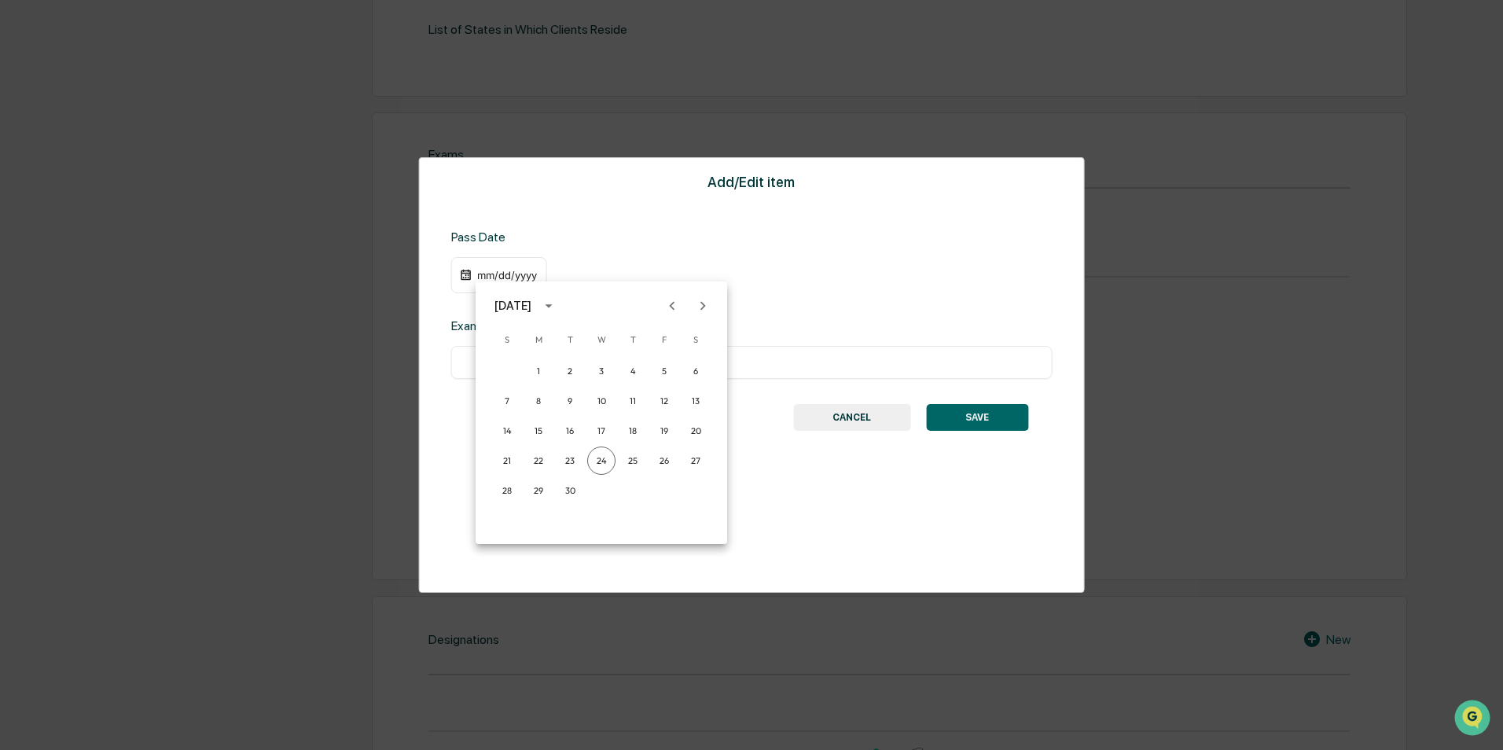
click at [667, 301] on icon "Previous month" at bounding box center [671, 305] width 17 height 17
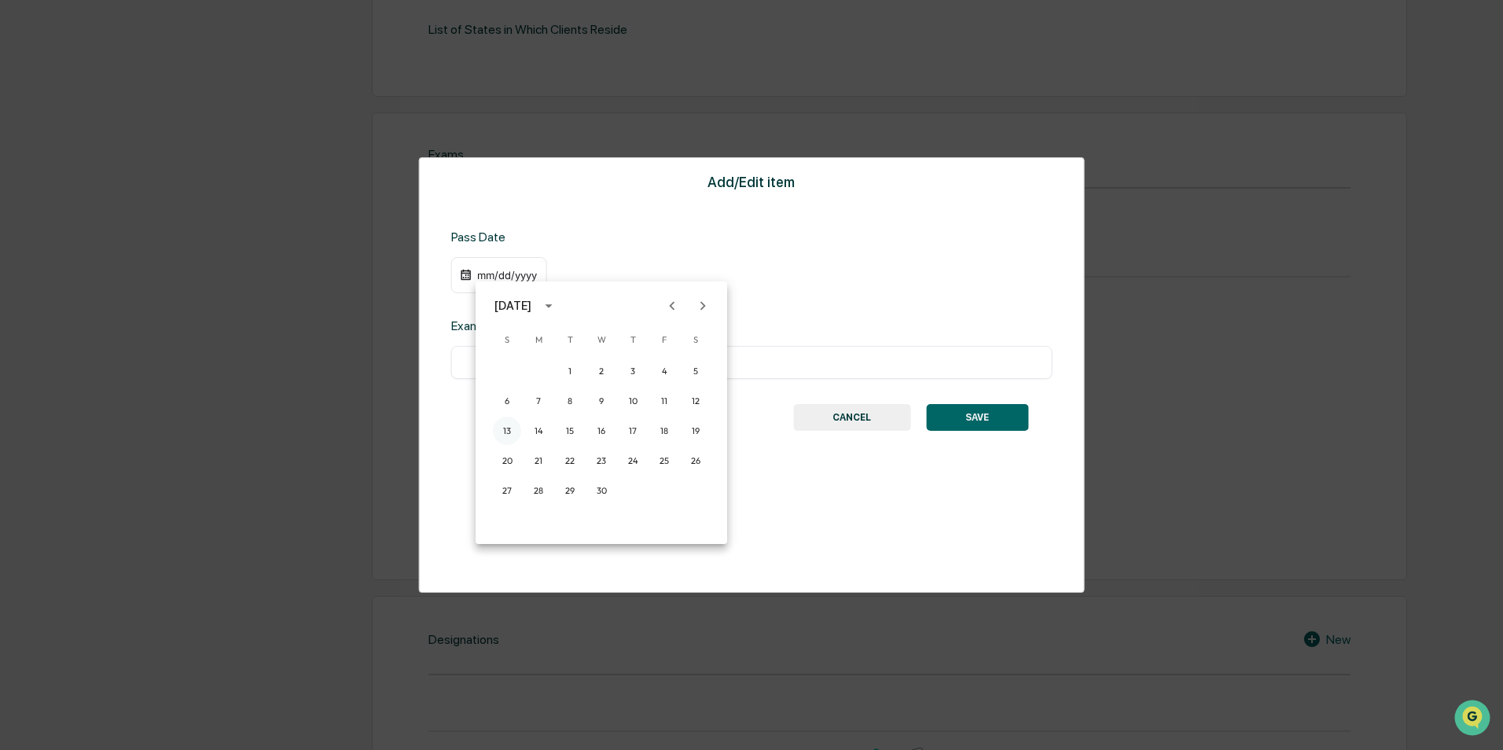
click at [510, 424] on button "13" at bounding box center [507, 431] width 28 height 28
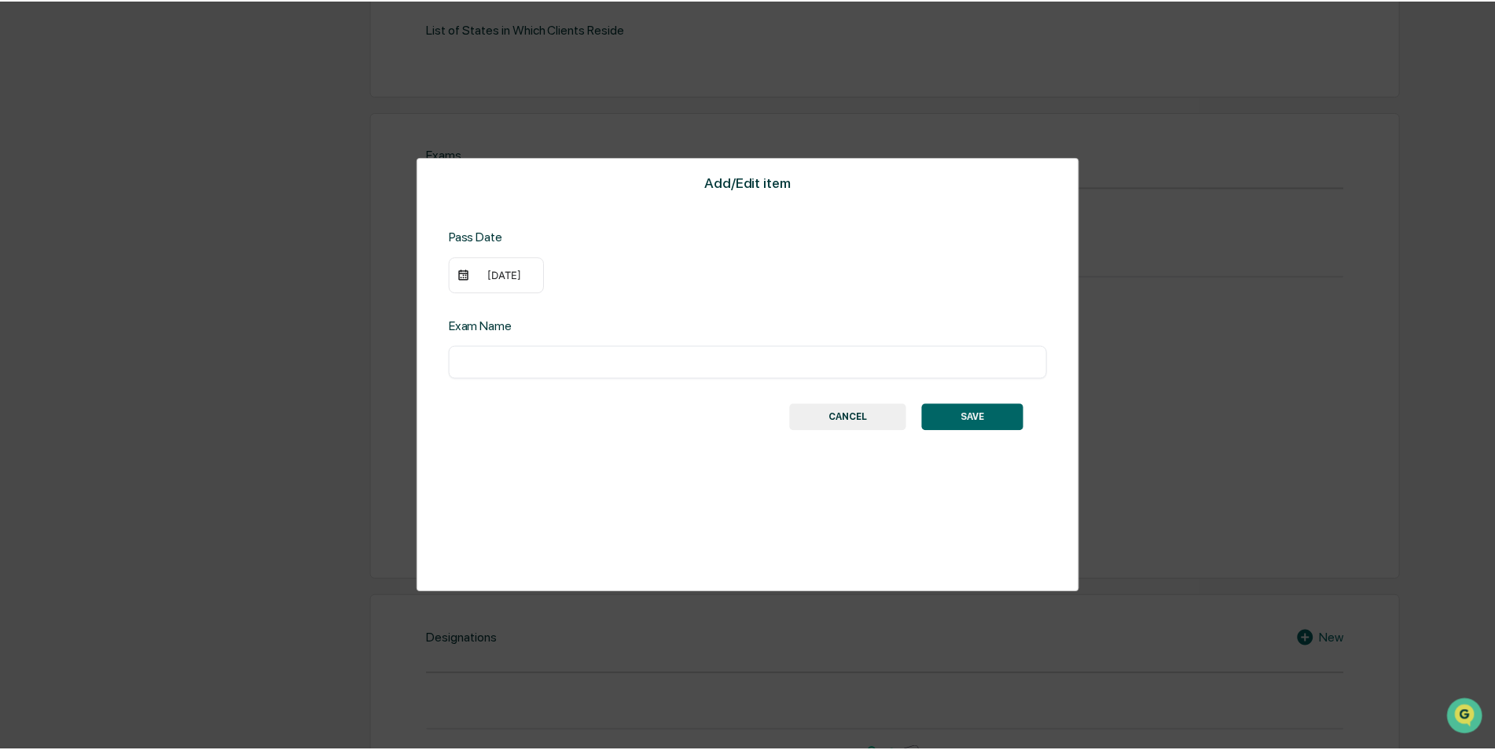
scroll to position [642, 0]
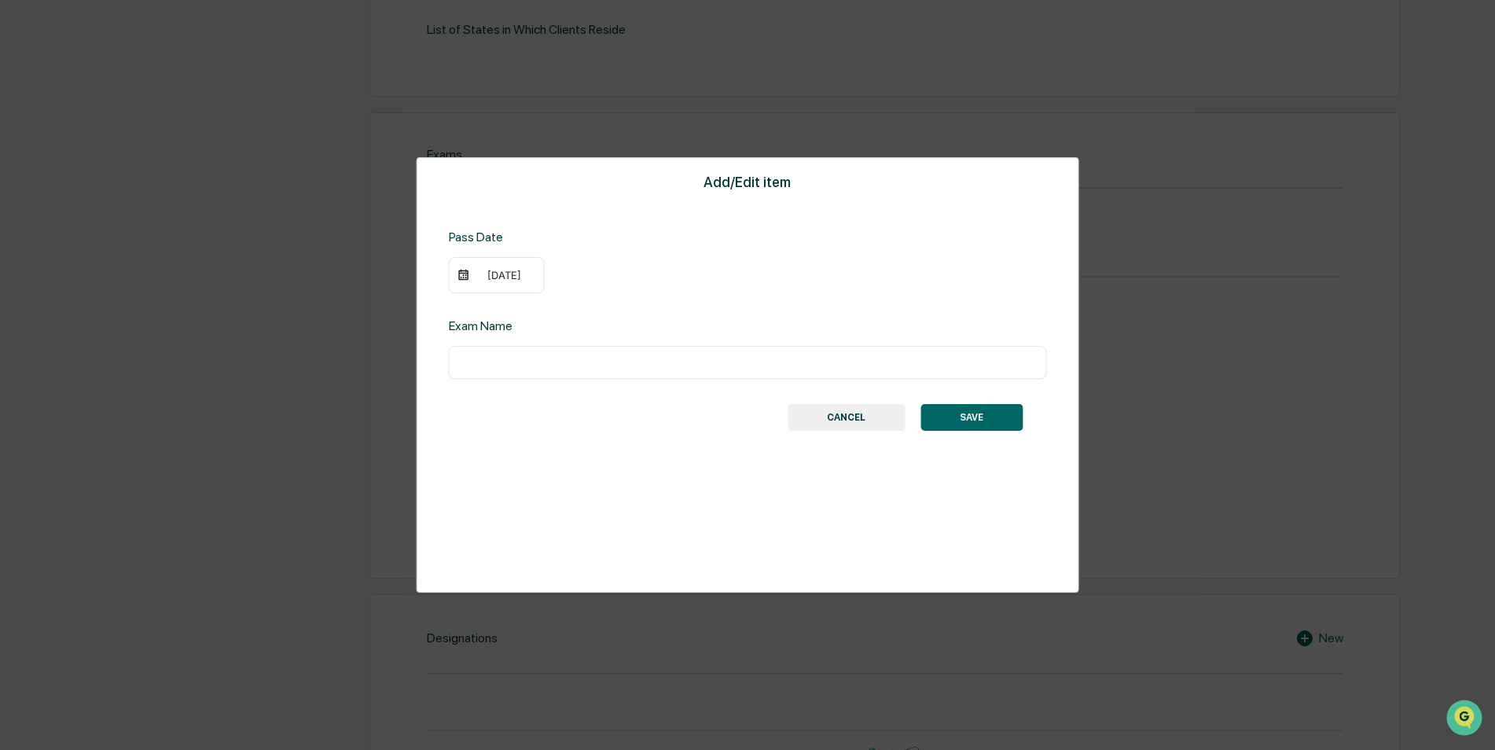
click at [490, 356] on input "text" at bounding box center [748, 362] width 574 height 16
type input "***"
click at [993, 406] on button "SAVE" at bounding box center [971, 417] width 102 height 27
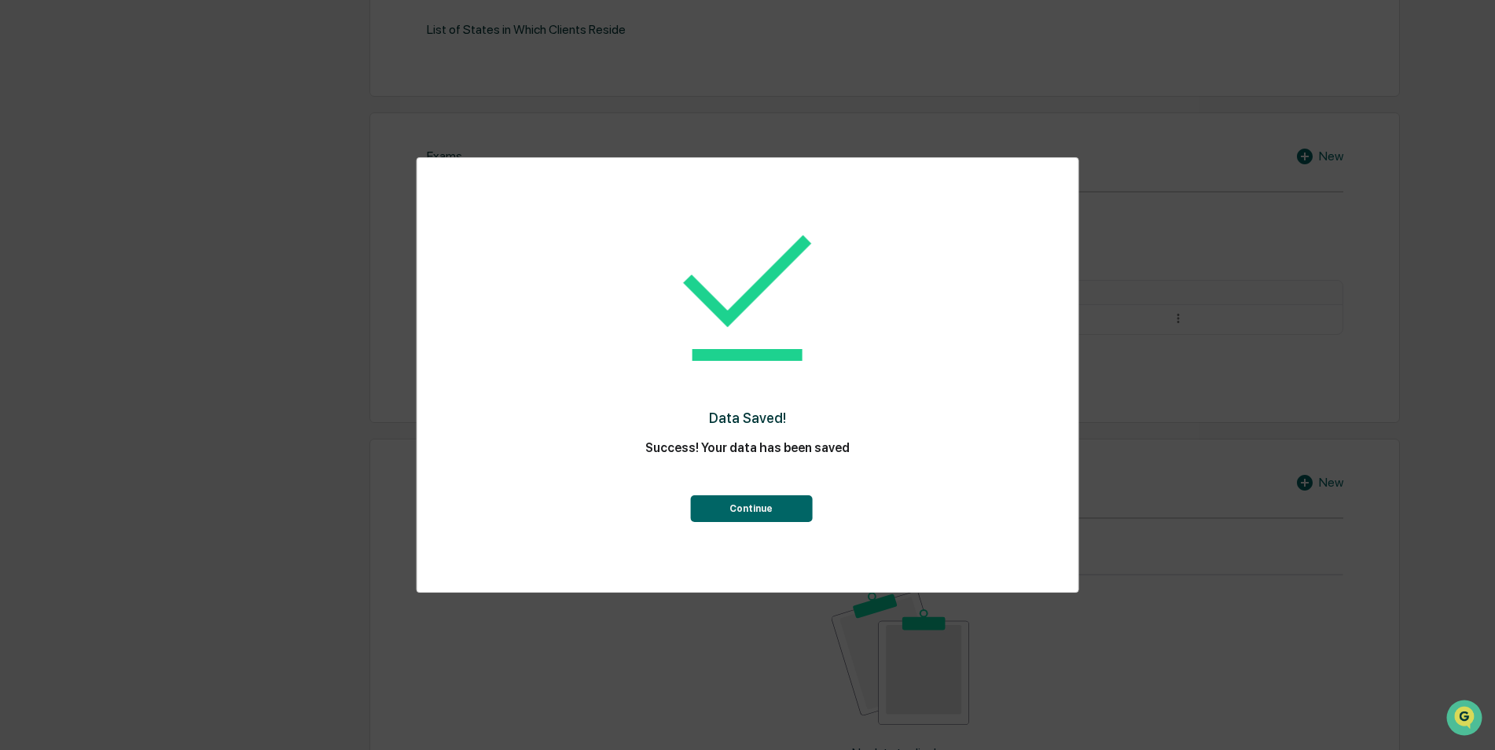
click at [798, 497] on button "Continue" at bounding box center [751, 508] width 122 height 27
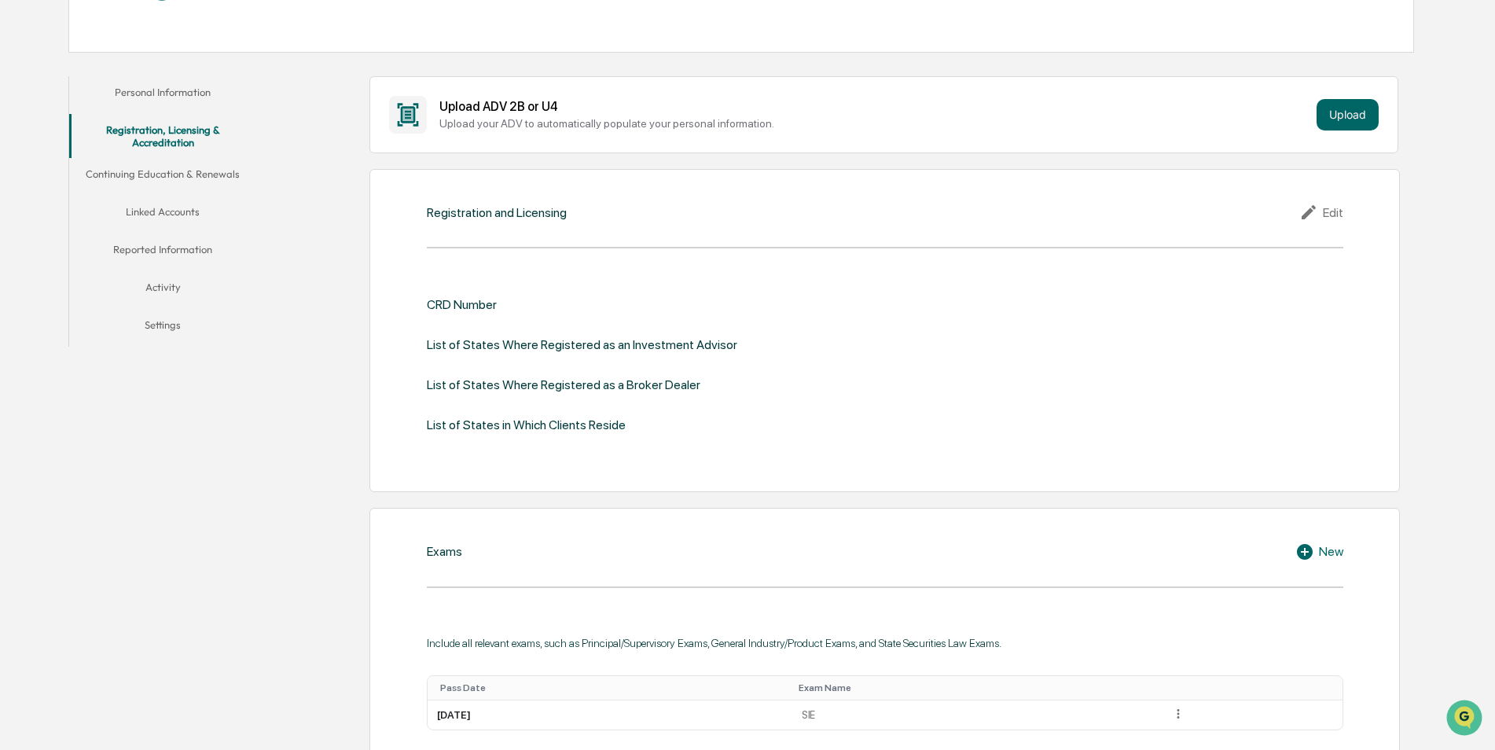
scroll to position [0, 0]
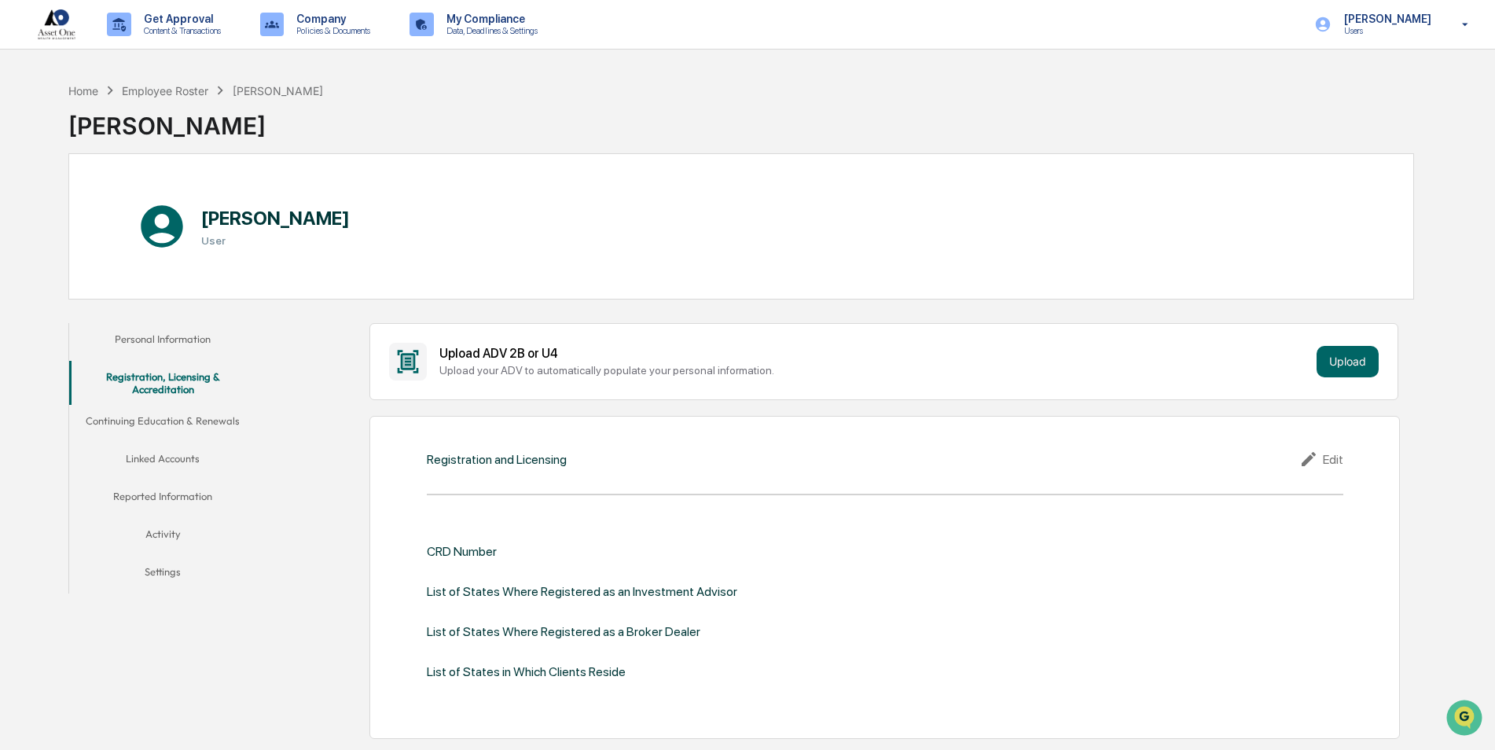
drag, startPoint x: 351, startPoint y: 253, endPoint x: 348, endPoint y: 202, distance: 51.2
click at [194, 420] on button "Continuing Education & Renewals" at bounding box center [163, 424] width 188 height 38
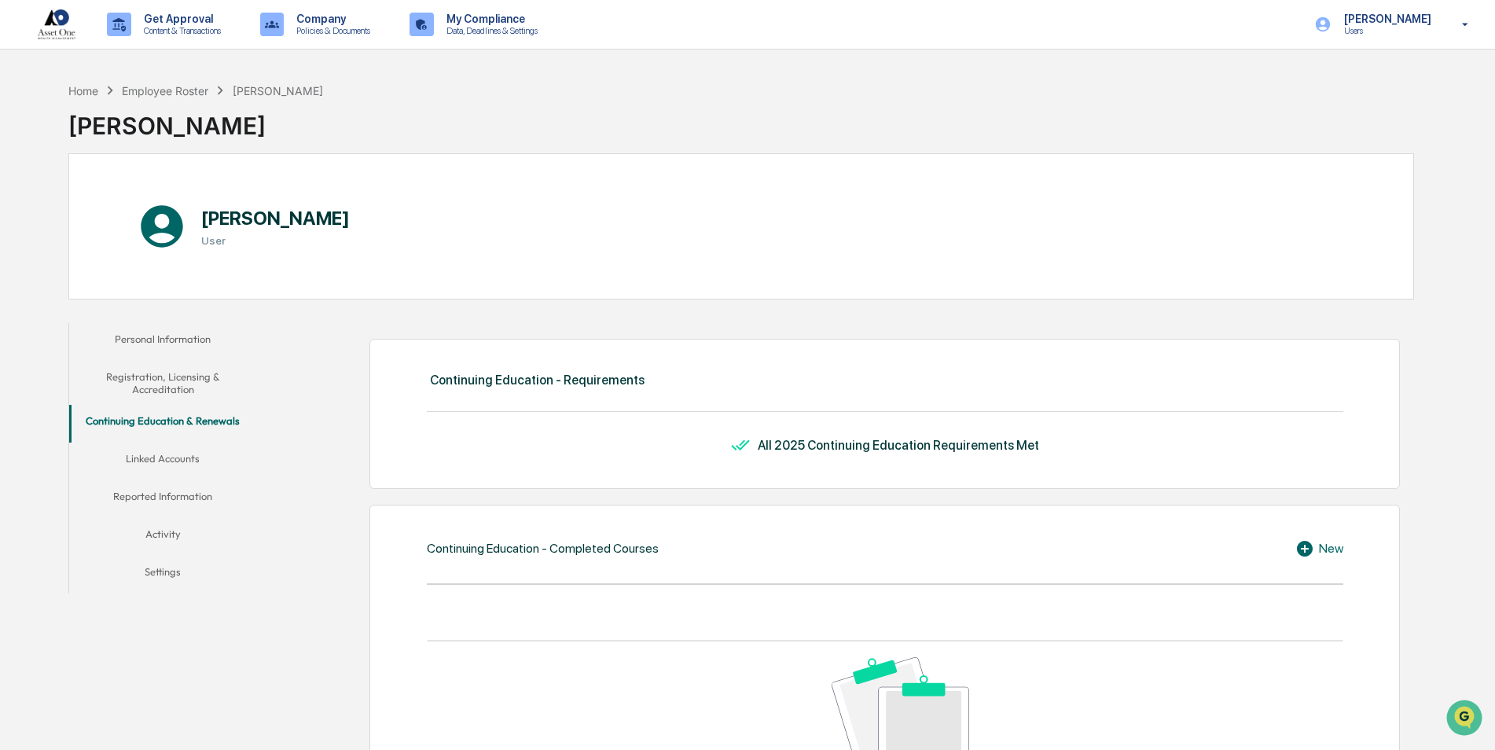
drag, startPoint x: 304, startPoint y: 433, endPoint x: 329, endPoint y: 255, distance: 180.2
click at [186, 453] on button "Linked Accounts" at bounding box center [163, 461] width 188 height 38
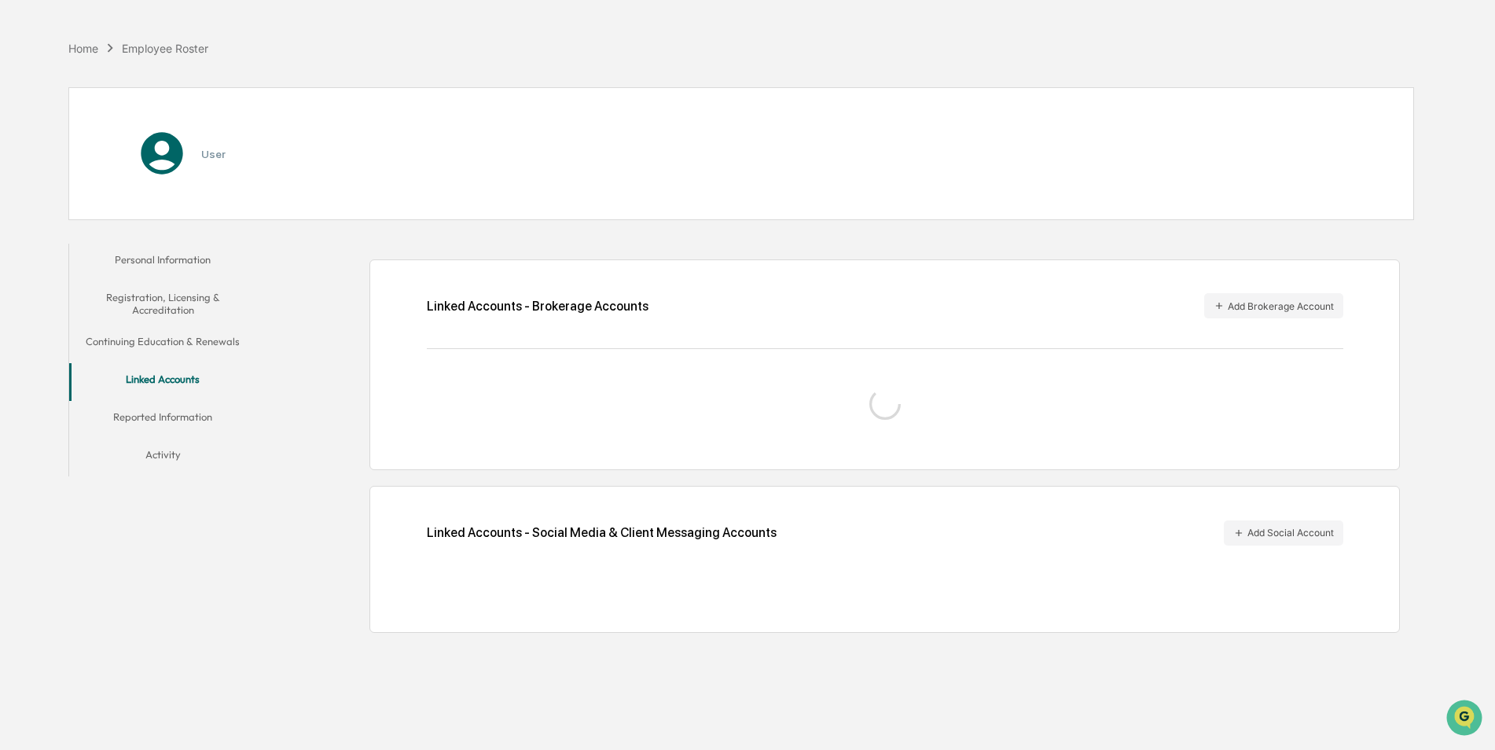
scroll to position [75, 0]
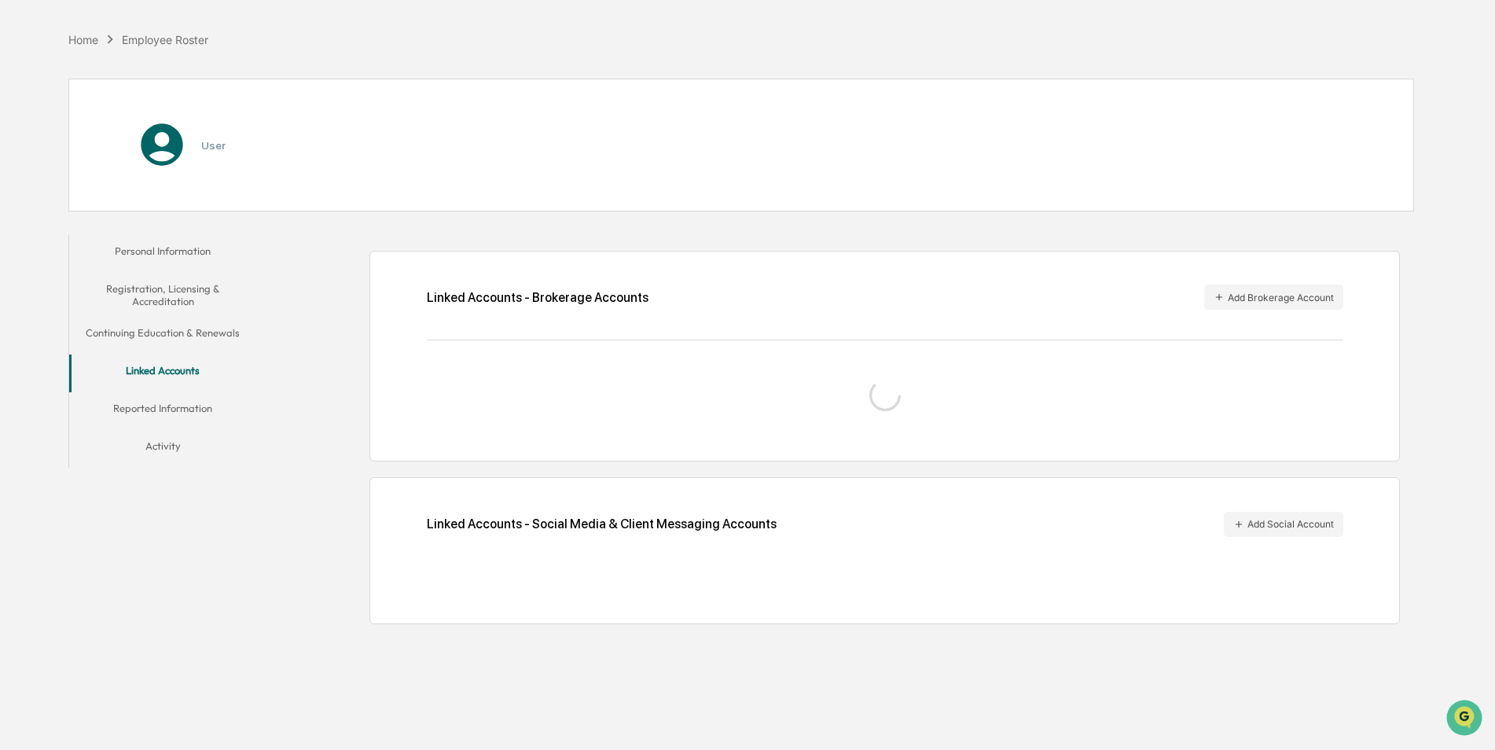
drag, startPoint x: 345, startPoint y: 443, endPoint x: 347, endPoint y: 493, distance: 49.5
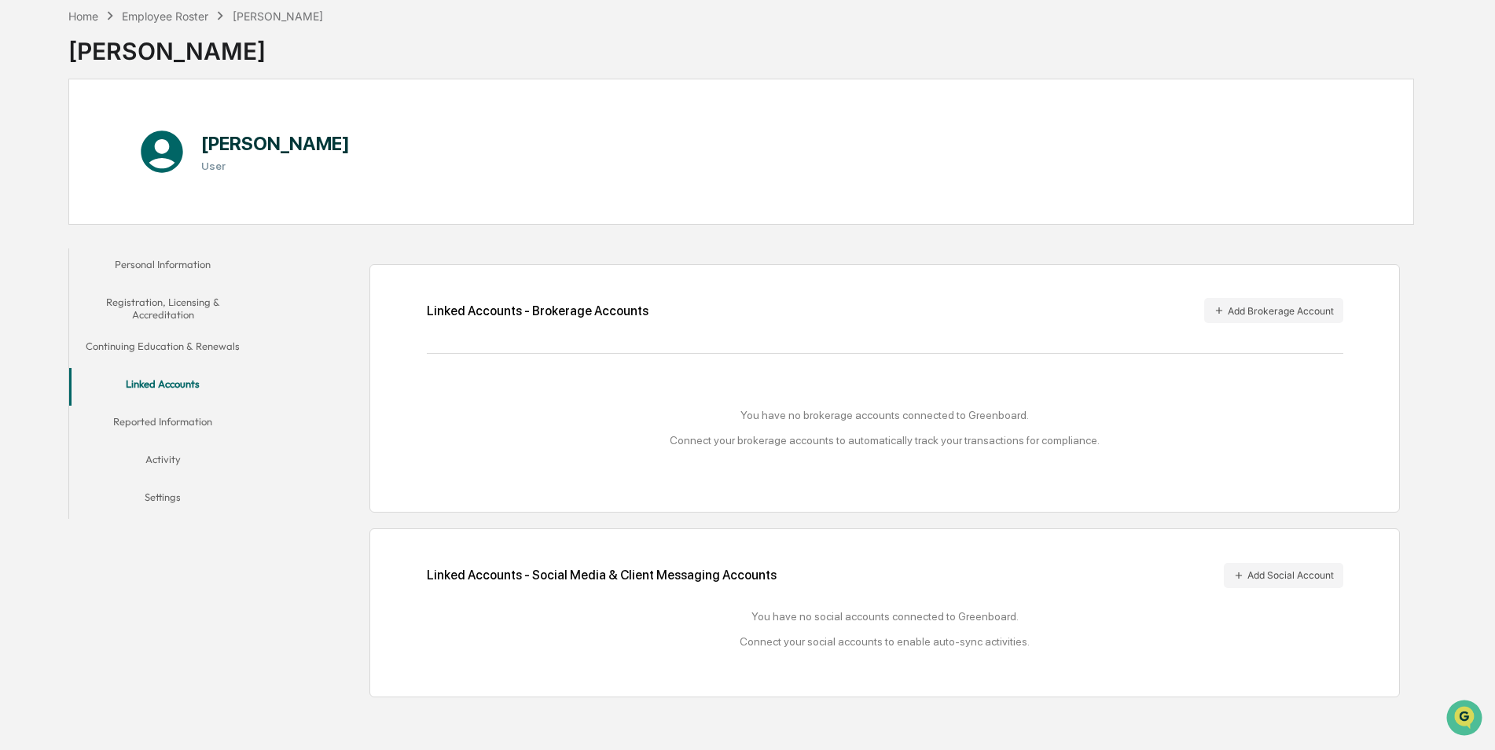
click at [191, 431] on button "Reported Information" at bounding box center [163, 425] width 188 height 38
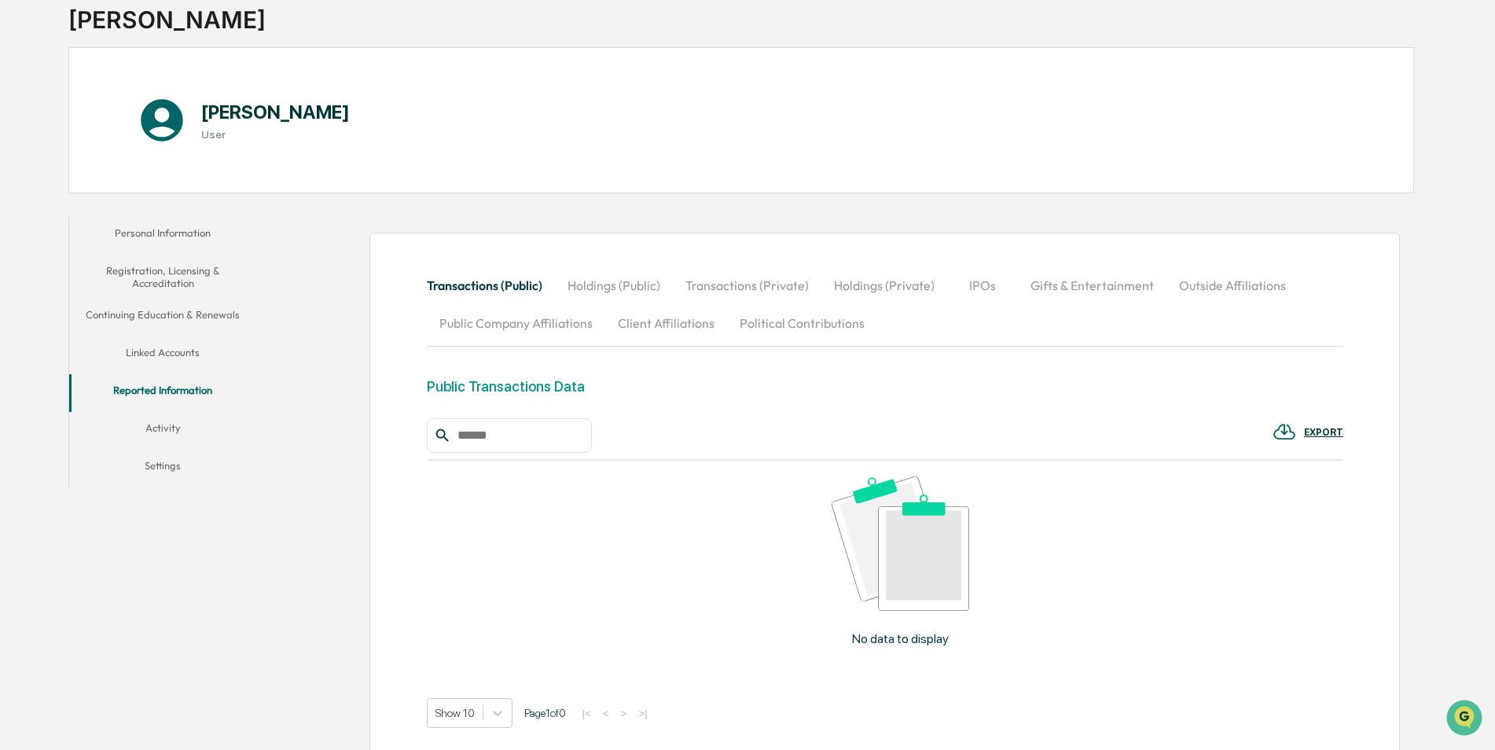
scroll to position [134, 0]
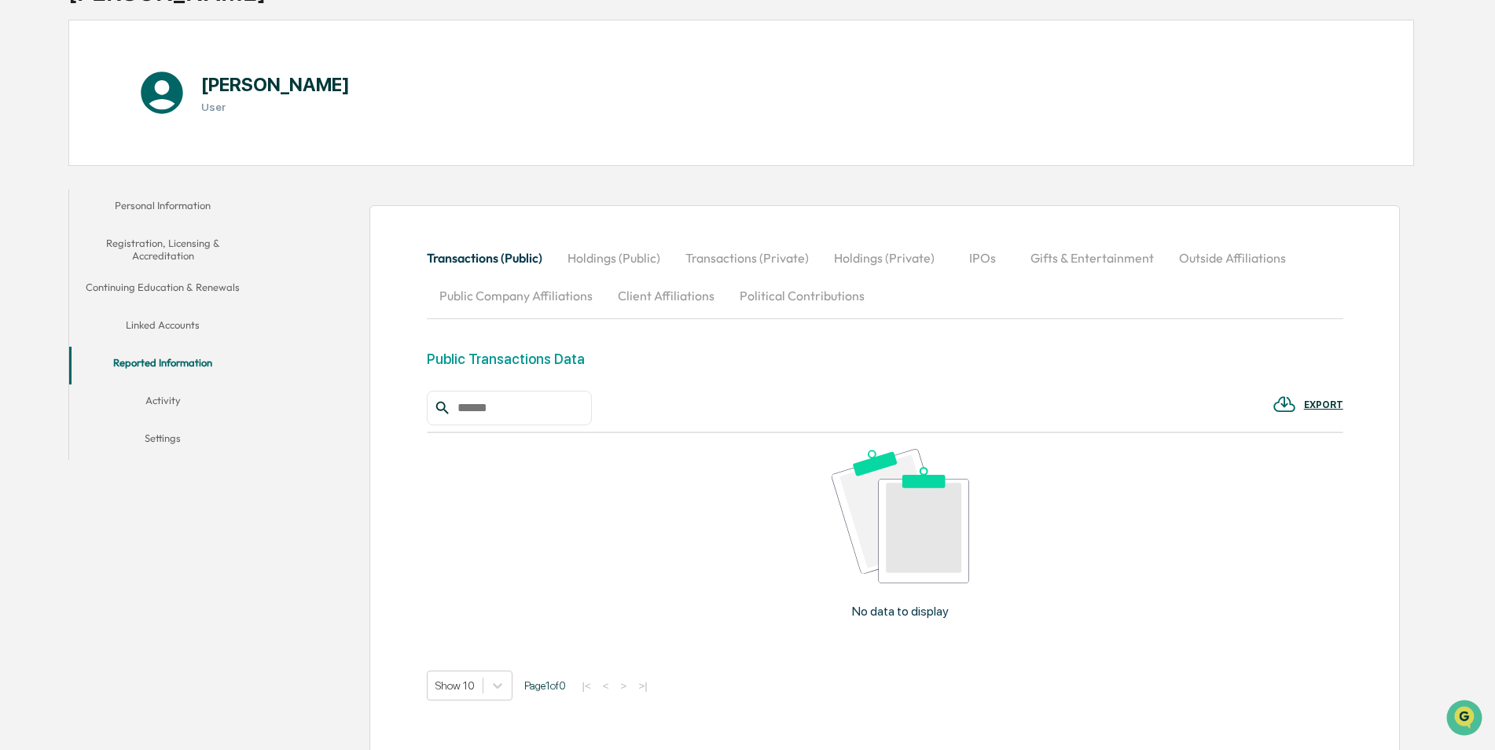
click at [179, 402] on button "Activity" at bounding box center [163, 403] width 188 height 38
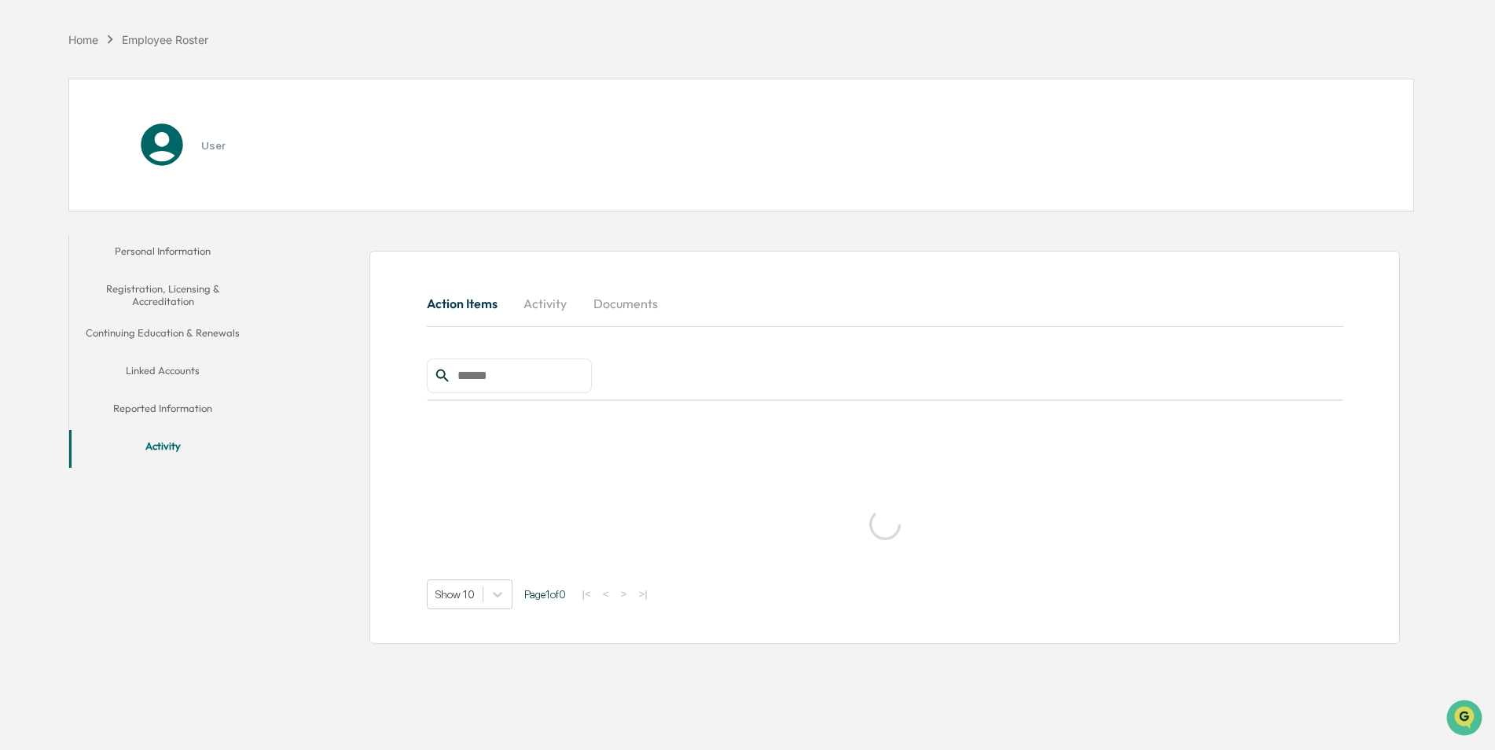
scroll to position [75, 0]
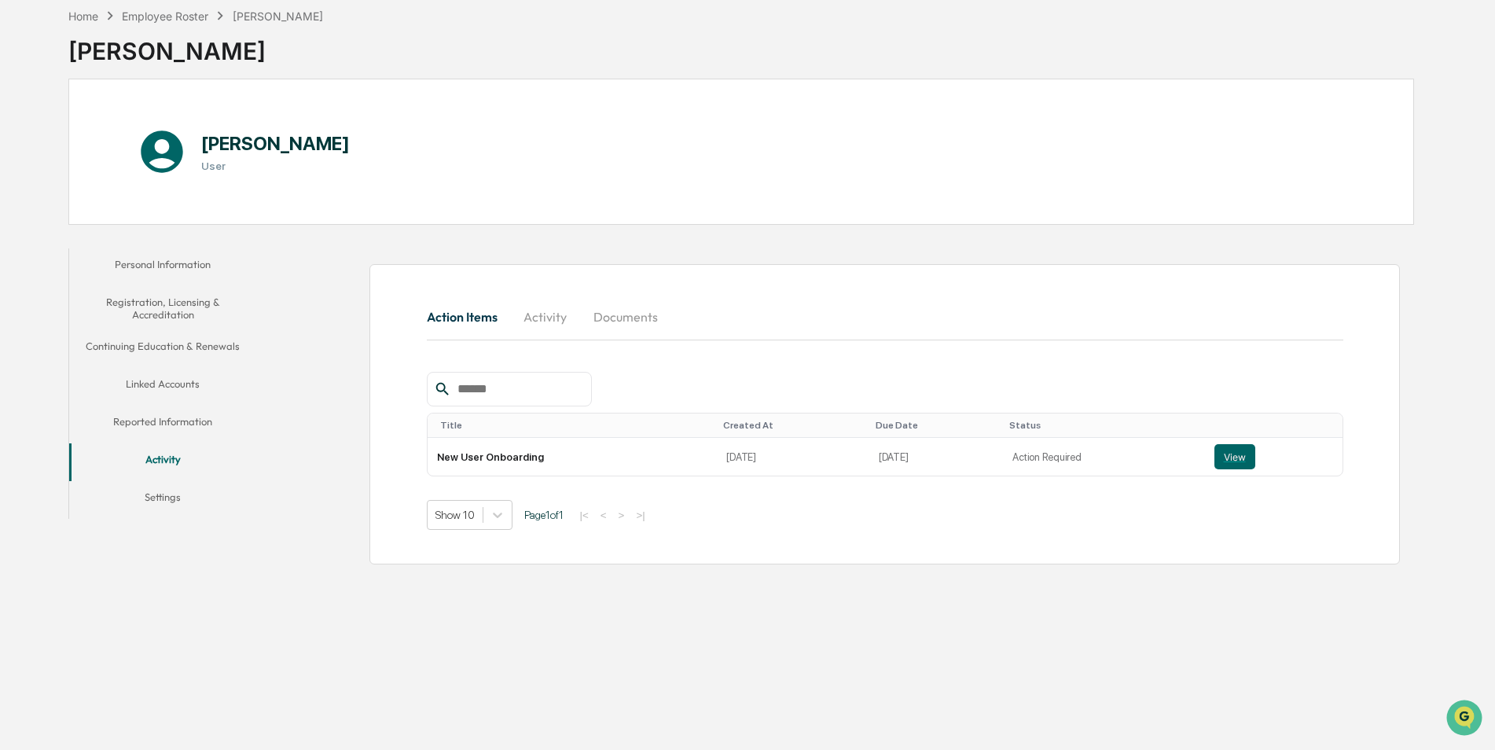
click at [167, 497] on button "Settings" at bounding box center [163, 500] width 188 height 38
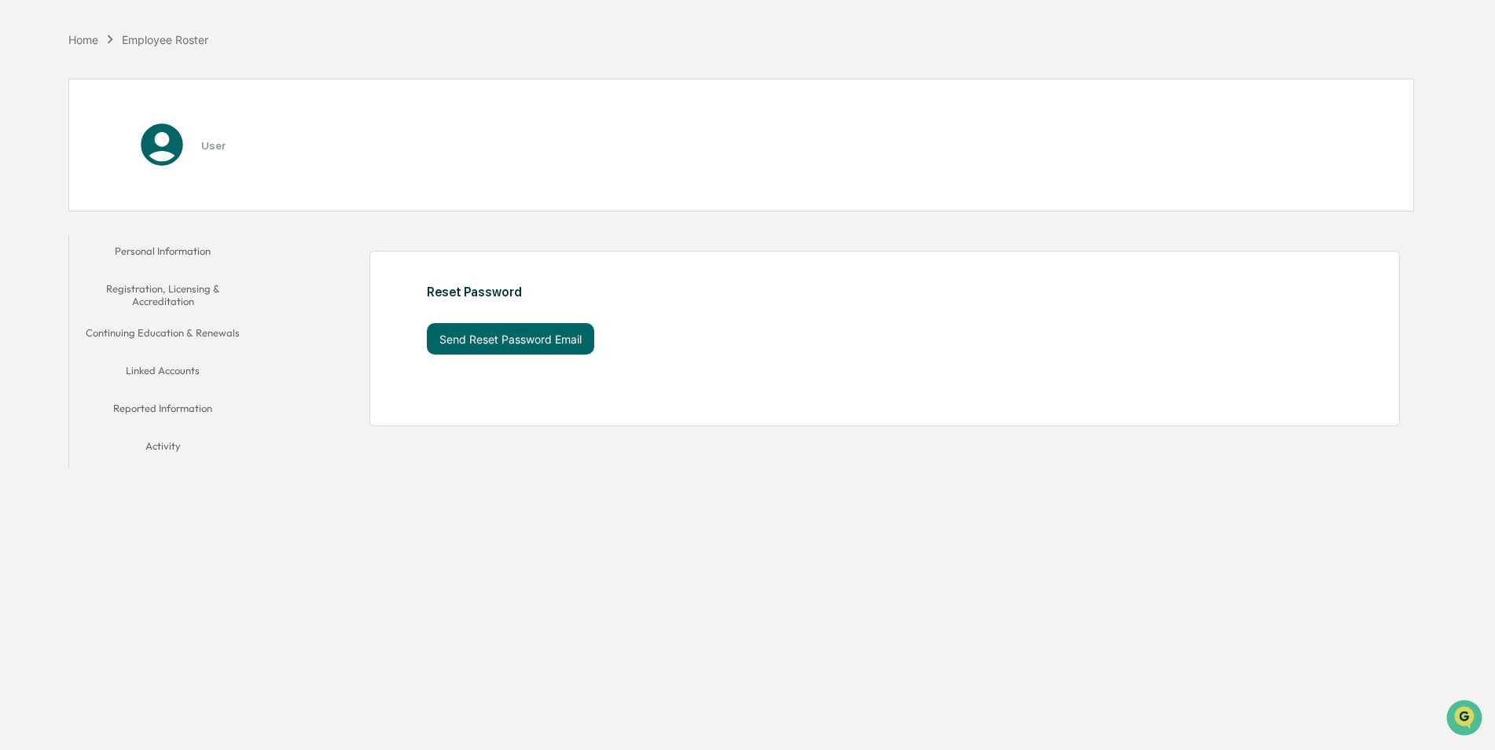
click at [186, 409] on button "Reported Information" at bounding box center [163, 411] width 188 height 38
